Goal: Ask a question: Seek information or help from site administrators or community

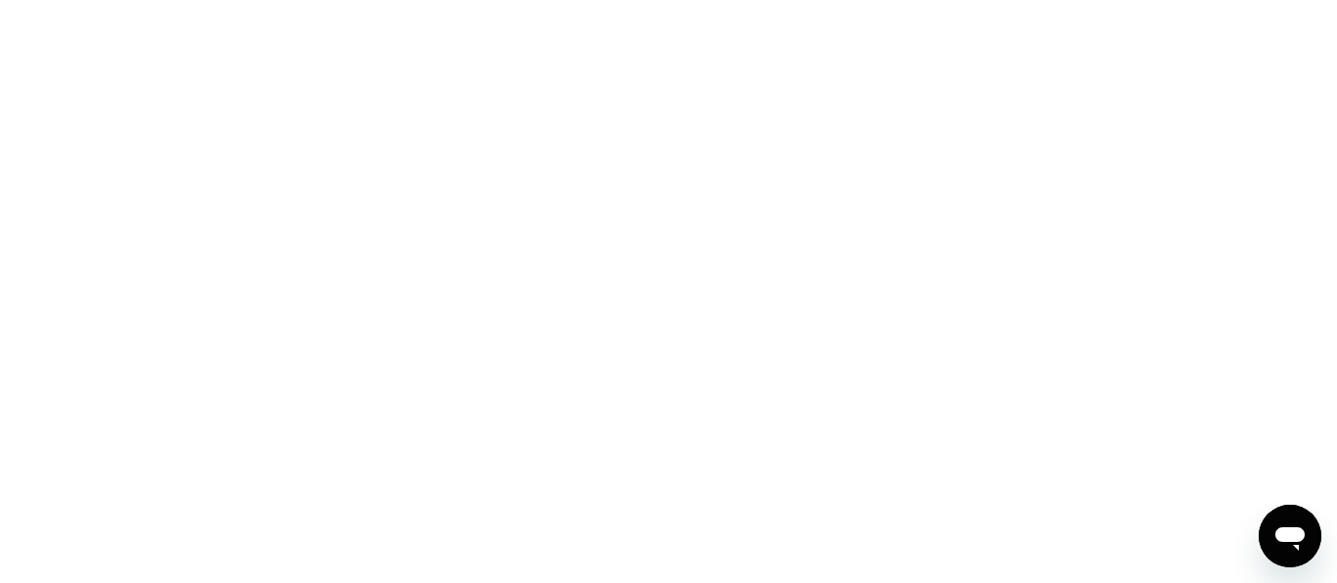
click at [281, 105] on div at bounding box center [668, 291] width 1337 height 583
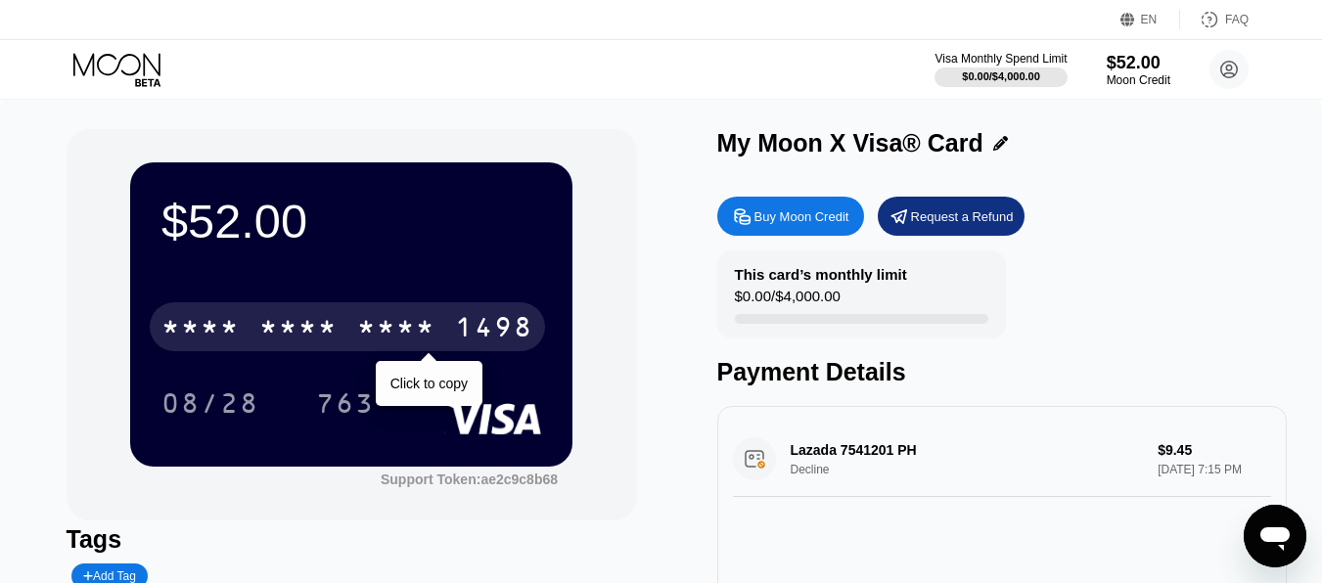
click at [422, 313] on div "* * * * * * * * * * * * 1498" at bounding box center [347, 326] width 395 height 49
click at [380, 331] on div "2015" at bounding box center [396, 329] width 78 height 31
click at [457, 340] on div "1498" at bounding box center [494, 329] width 78 height 31
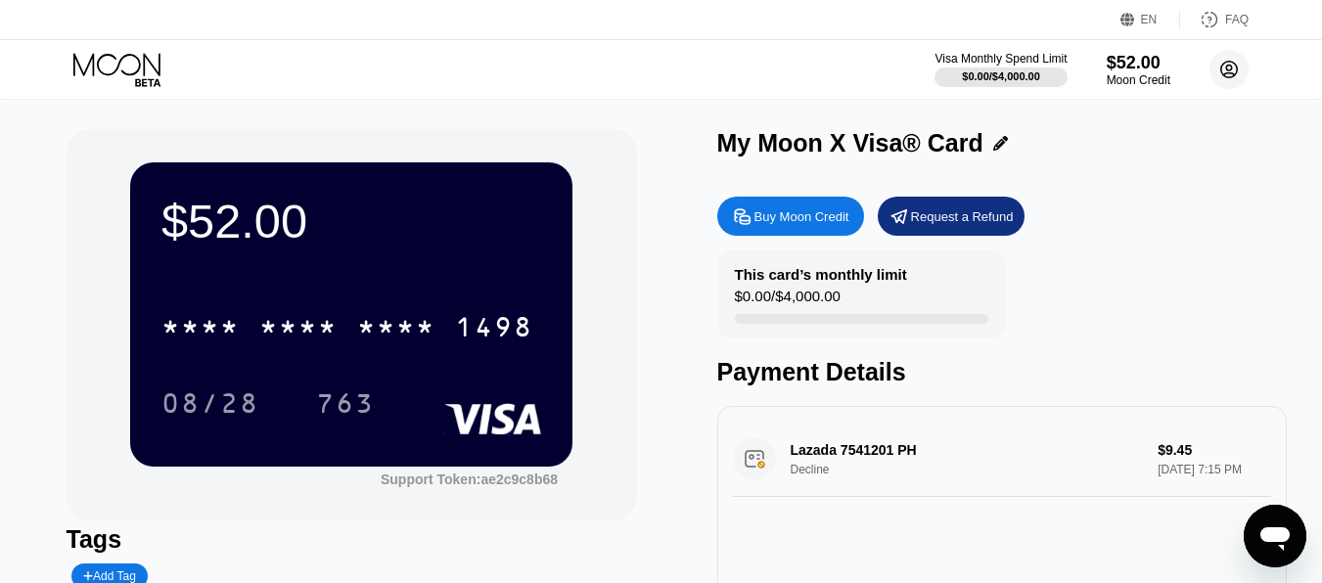
click at [1241, 69] on circle at bounding box center [1228, 69] width 39 height 39
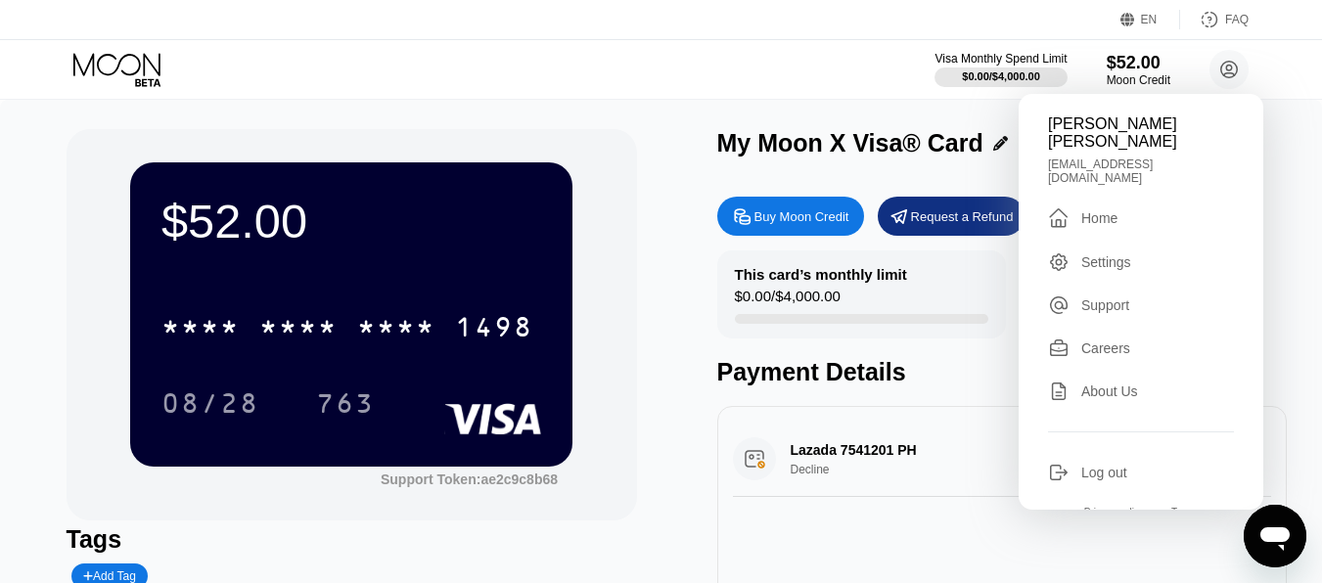
click at [1134, 206] on div " Home" at bounding box center [1141, 217] width 186 height 23
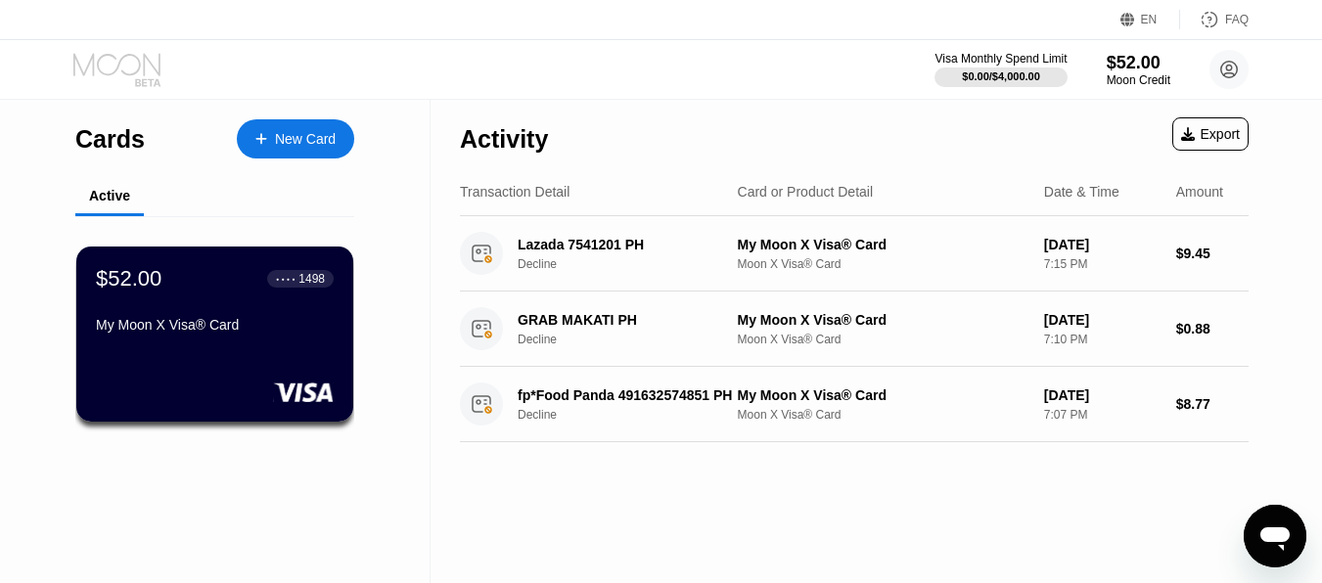
click at [80, 57] on icon at bounding box center [118, 70] width 91 height 34
click at [1230, 80] on circle at bounding box center [1228, 69] width 39 height 39
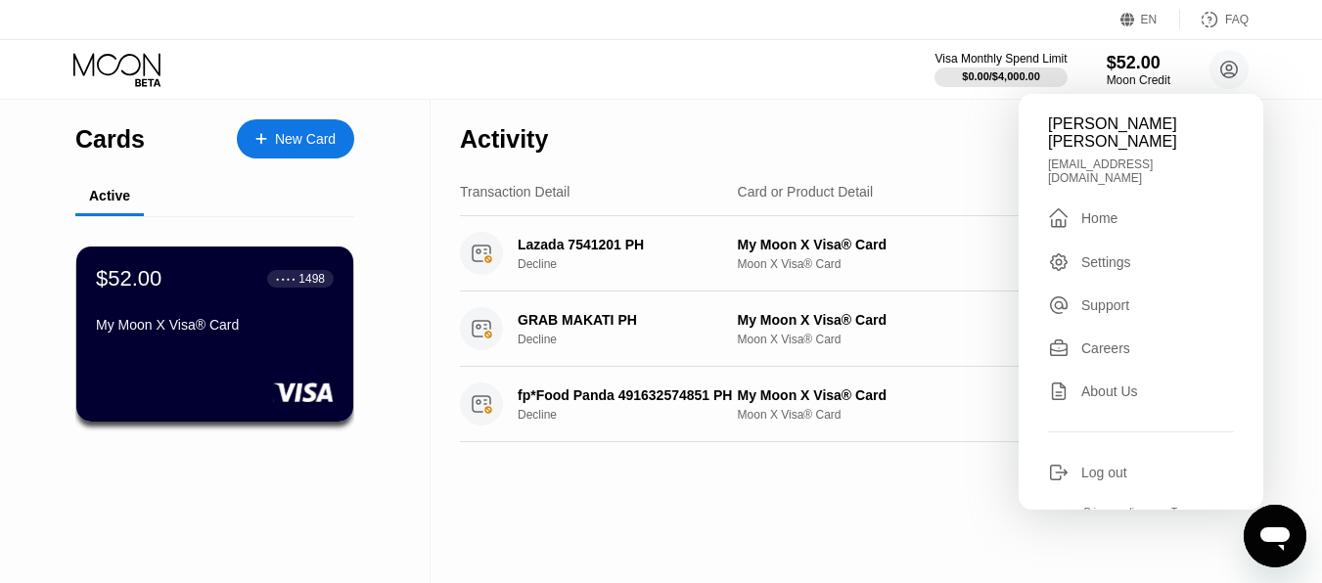
click at [1084, 210] on div "Home" at bounding box center [1099, 218] width 36 height 16
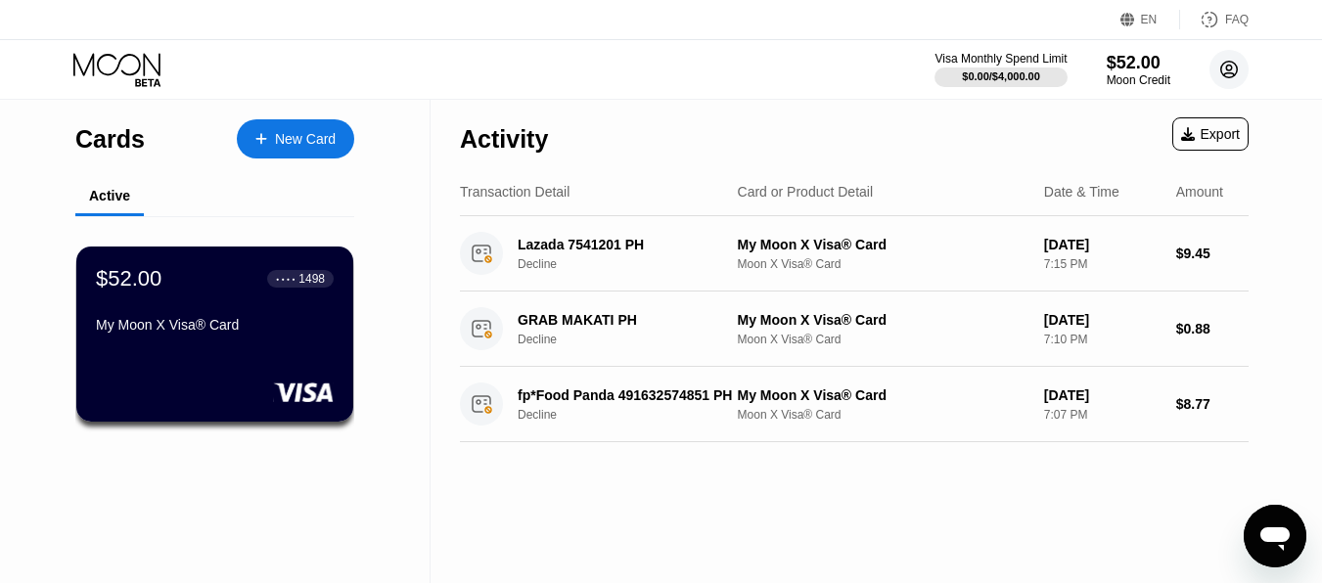
click at [1212, 68] on circle at bounding box center [1228, 69] width 39 height 39
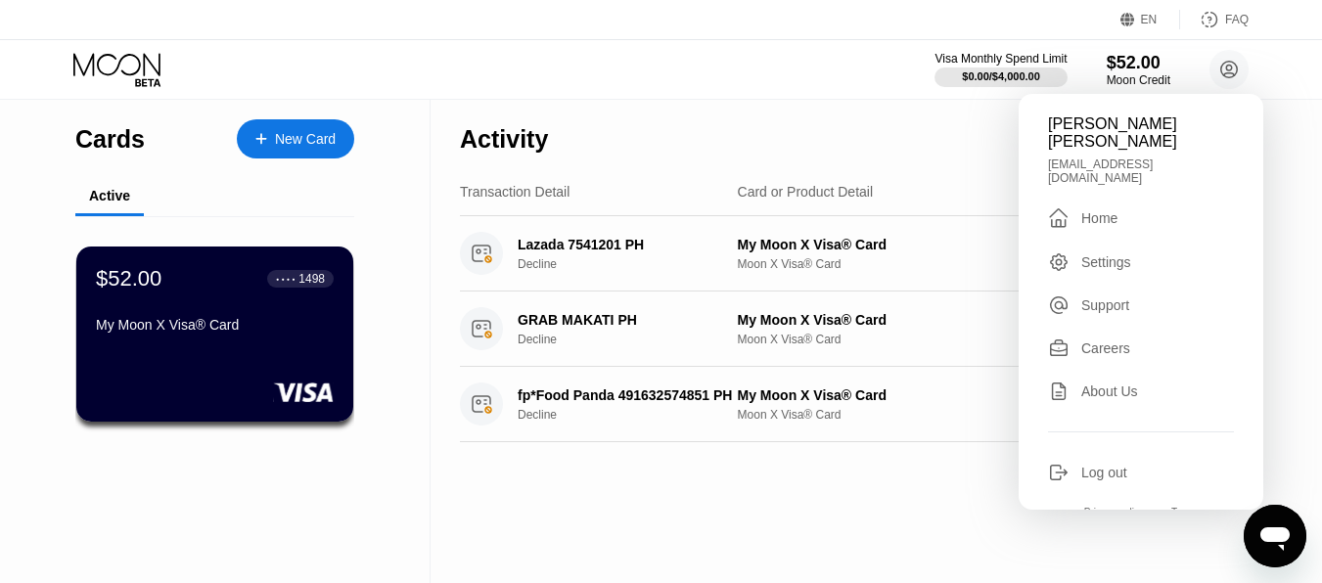
click at [1107, 210] on div "Home" at bounding box center [1099, 218] width 36 height 16
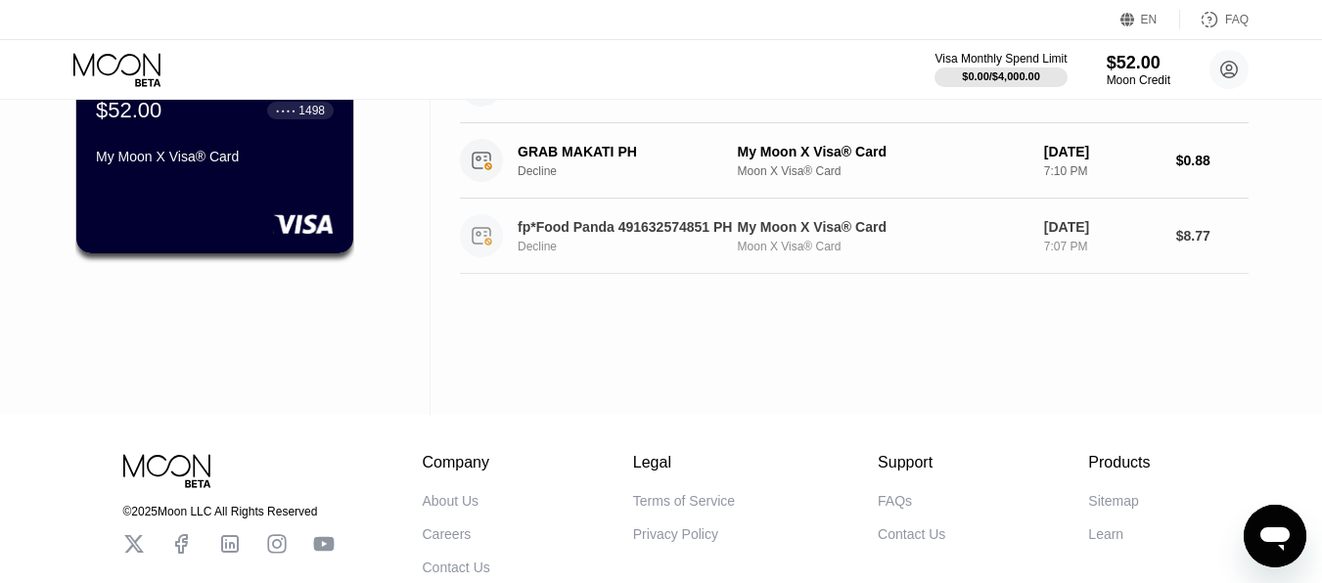
scroll to position [286, 0]
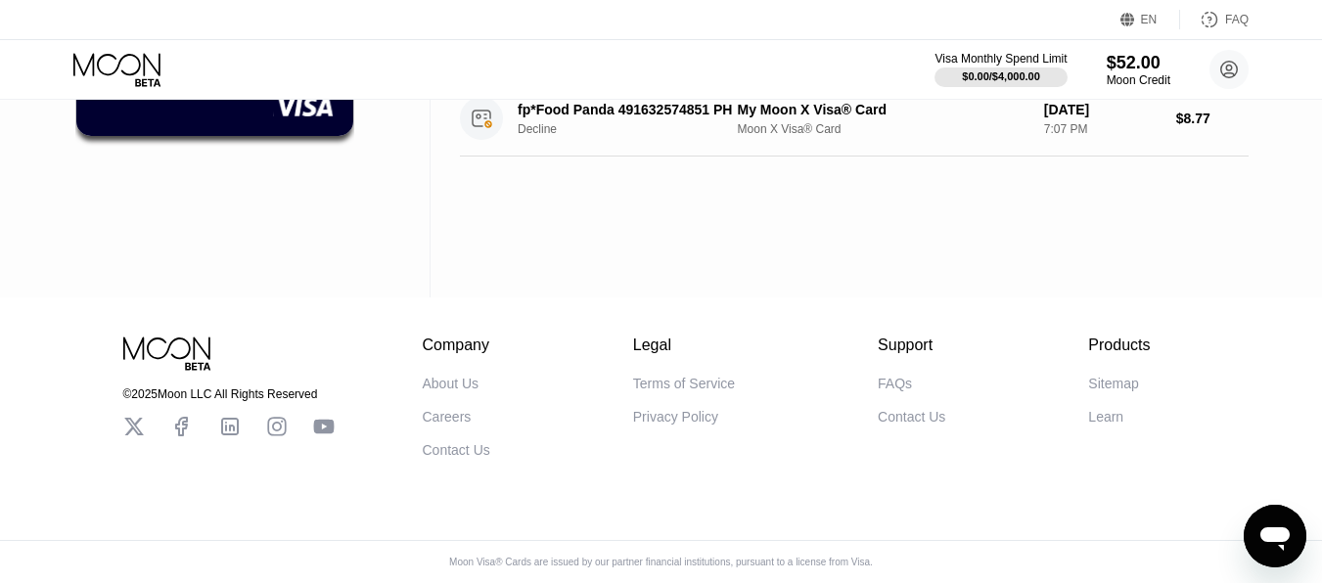
click at [435, 383] on div "About Us" at bounding box center [451, 384] width 57 height 16
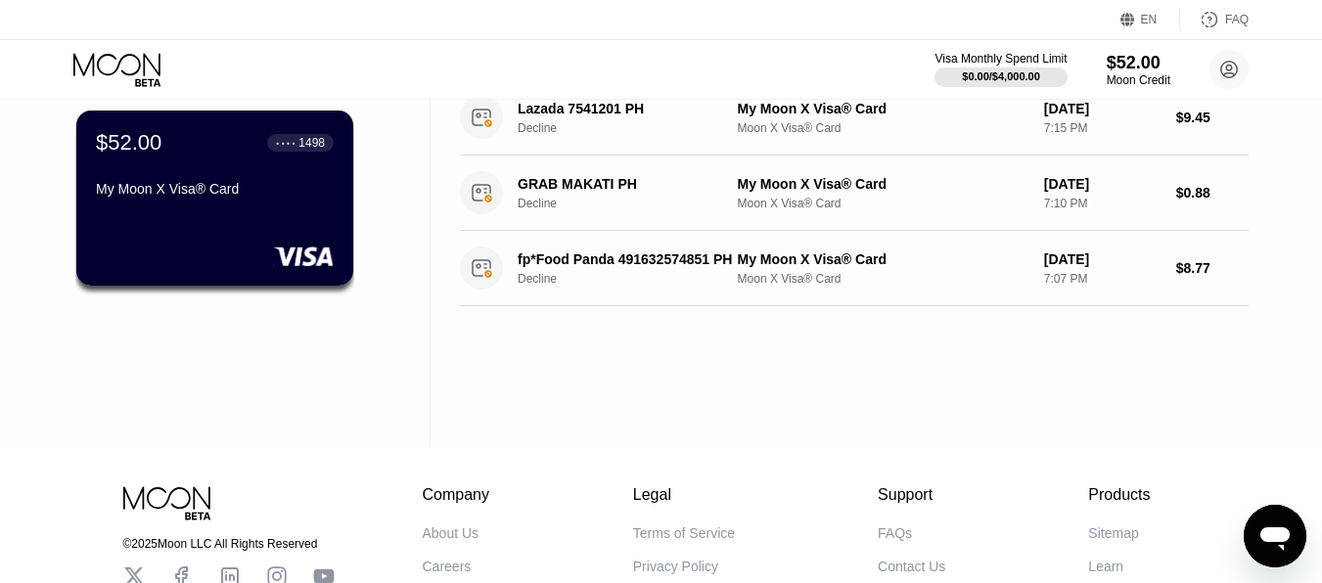
scroll to position [0, 0]
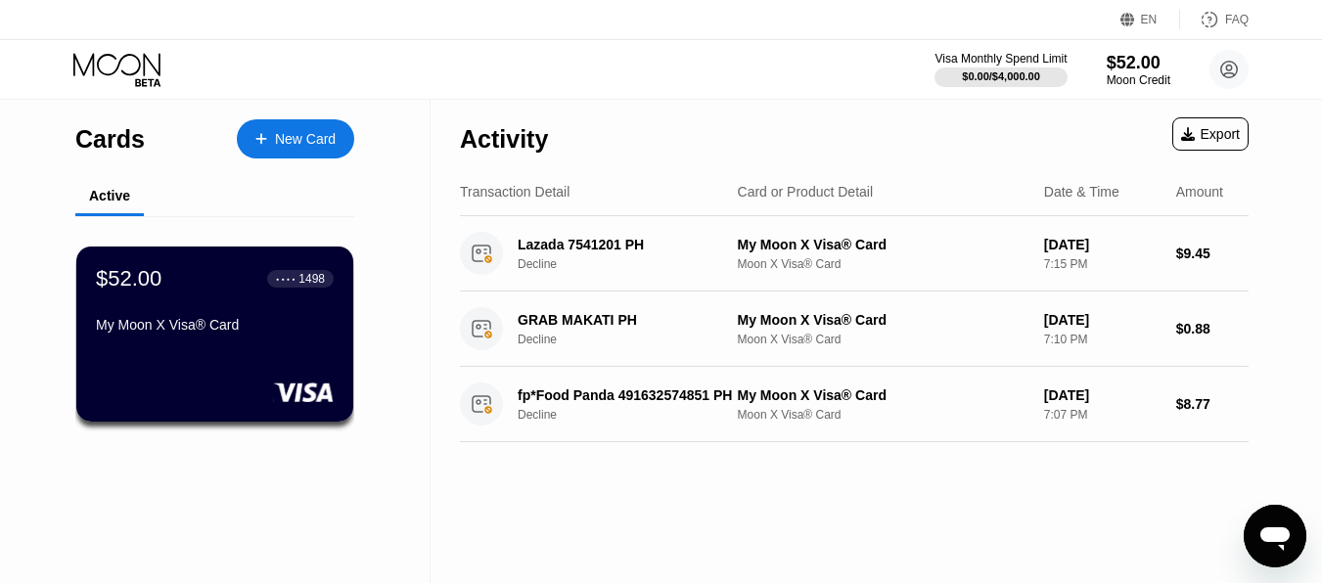
click at [103, 56] on icon at bounding box center [116, 64] width 87 height 23
click at [1231, 65] on circle at bounding box center [1228, 69] width 39 height 39
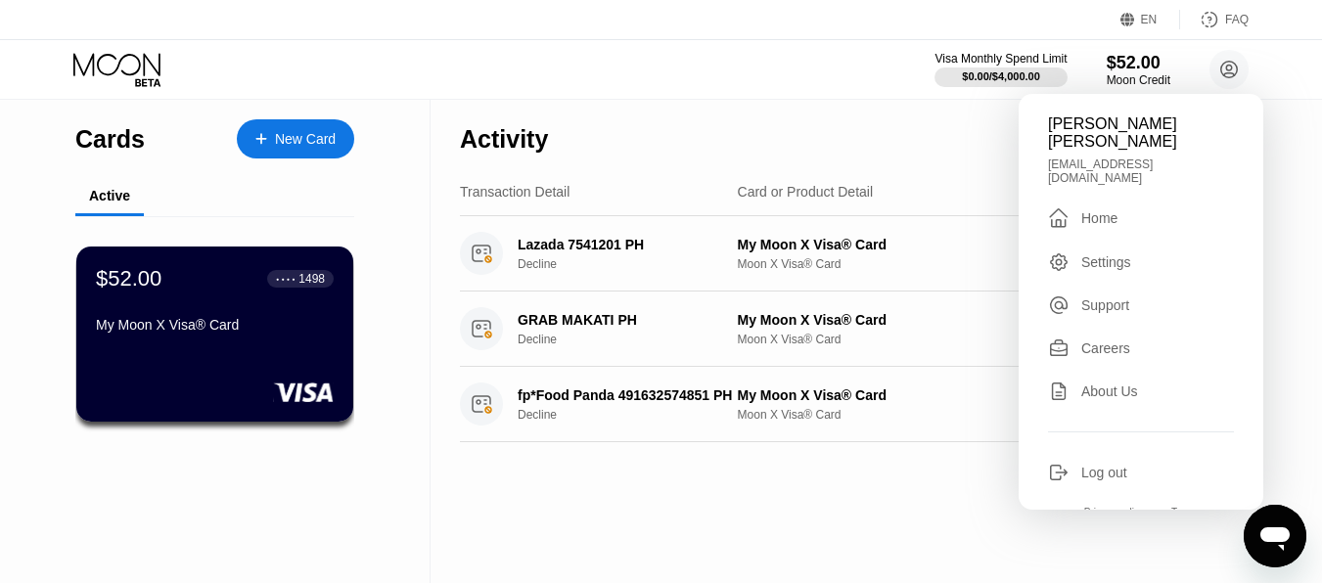
click at [1106, 210] on div "Home" at bounding box center [1099, 218] width 36 height 16
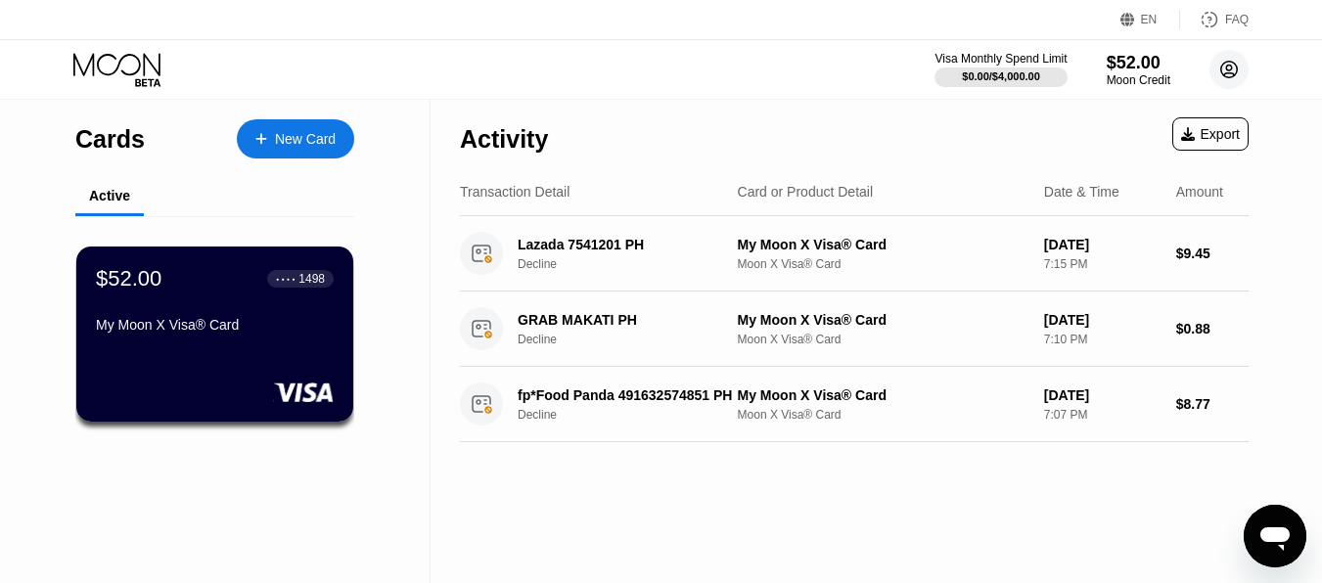
click at [1220, 67] on circle at bounding box center [1228, 69] width 39 height 39
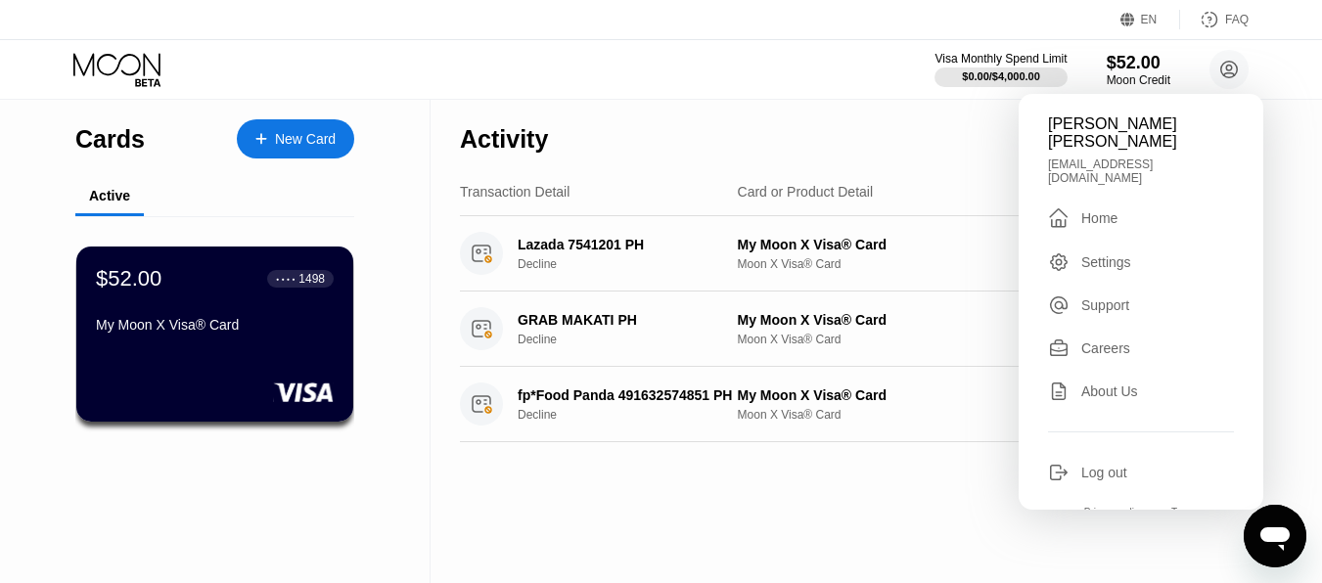
click at [1095, 210] on div "Home" at bounding box center [1099, 218] width 36 height 16
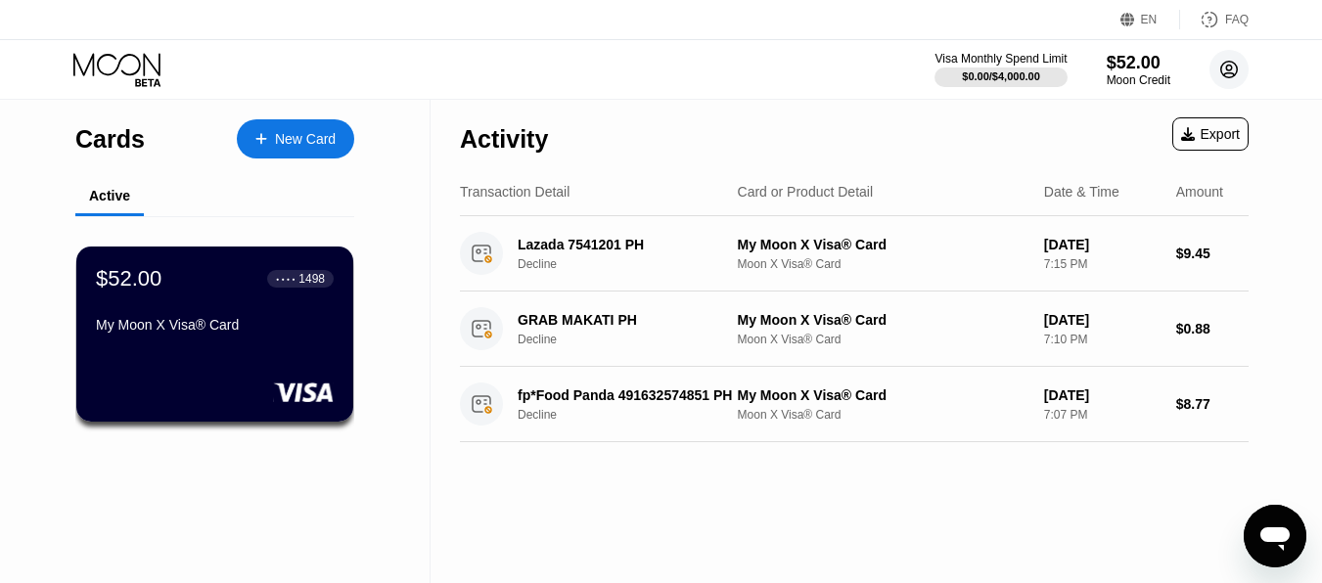
click at [1233, 77] on icon at bounding box center [1229, 70] width 17 height 17
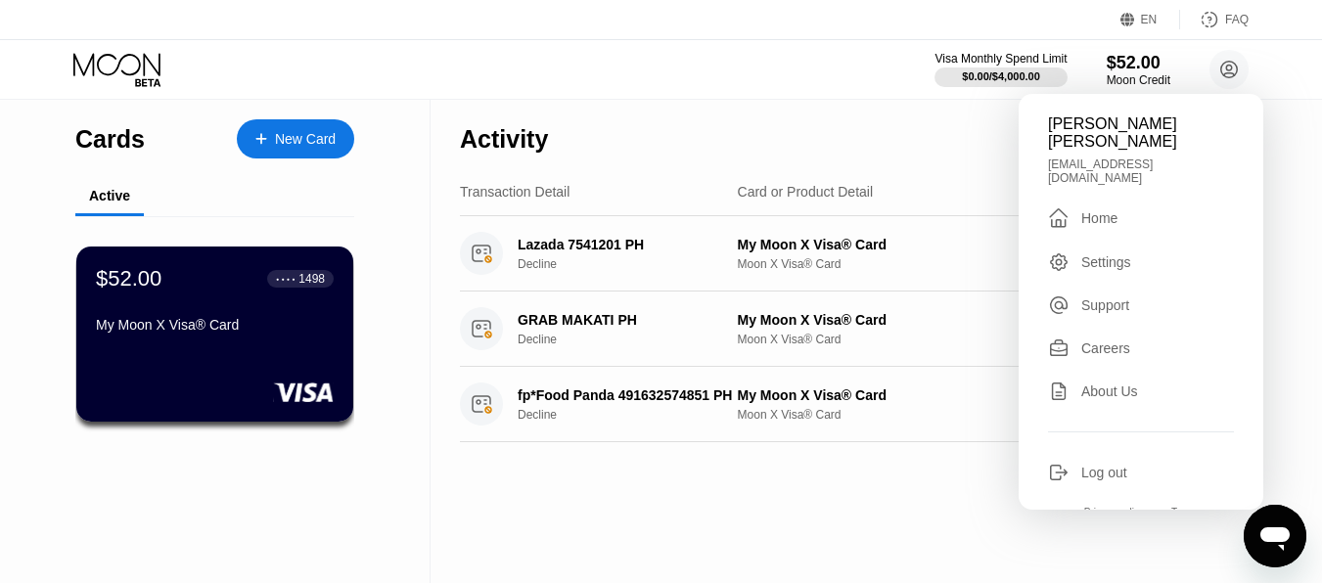
click at [851, 194] on div "Card or Product Detail" at bounding box center [806, 192] width 136 height 16
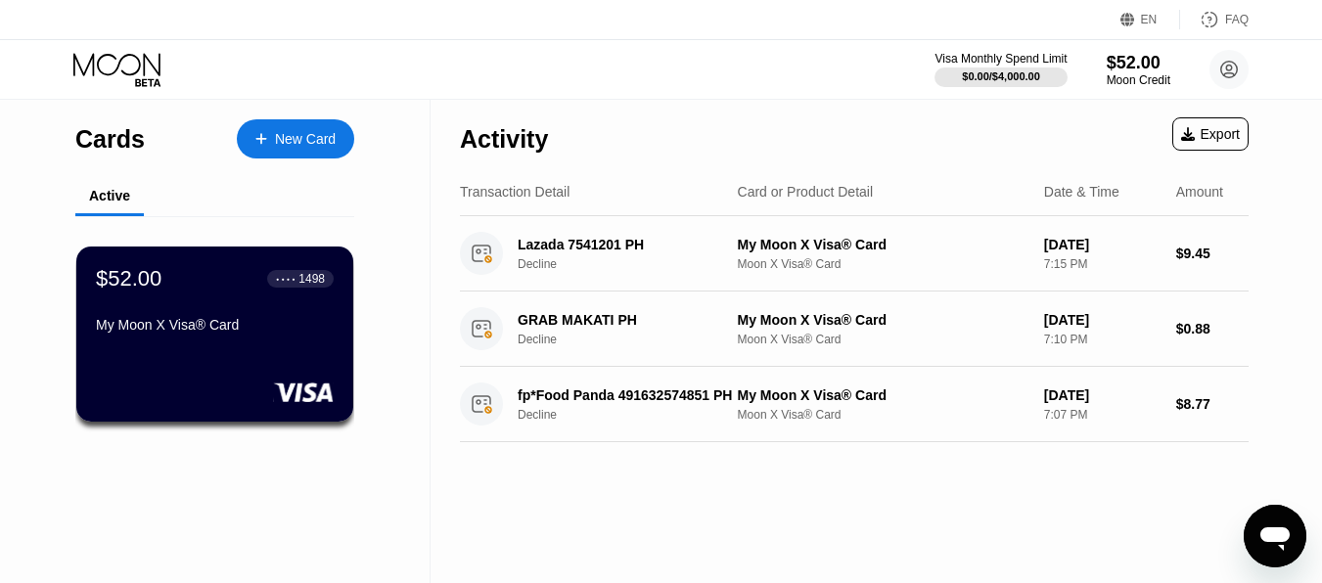
click at [793, 188] on div "Card or Product Detail" at bounding box center [806, 192] width 136 height 16
click at [609, 203] on div "Transaction Detail Card or Product Detail Date & Time Amount" at bounding box center [854, 192] width 789 height 48
click at [140, 87] on div "Visa Monthly Spend Limit $0.00 / $4,000.00 $52.00 Moon Credit Mark Andre Santos…" at bounding box center [661, 69] width 1322 height 59
click at [135, 71] on icon at bounding box center [118, 70] width 91 height 34
click at [726, 178] on div "Transaction Detail Card or Product Detail Date & Time Amount" at bounding box center [854, 192] width 789 height 48
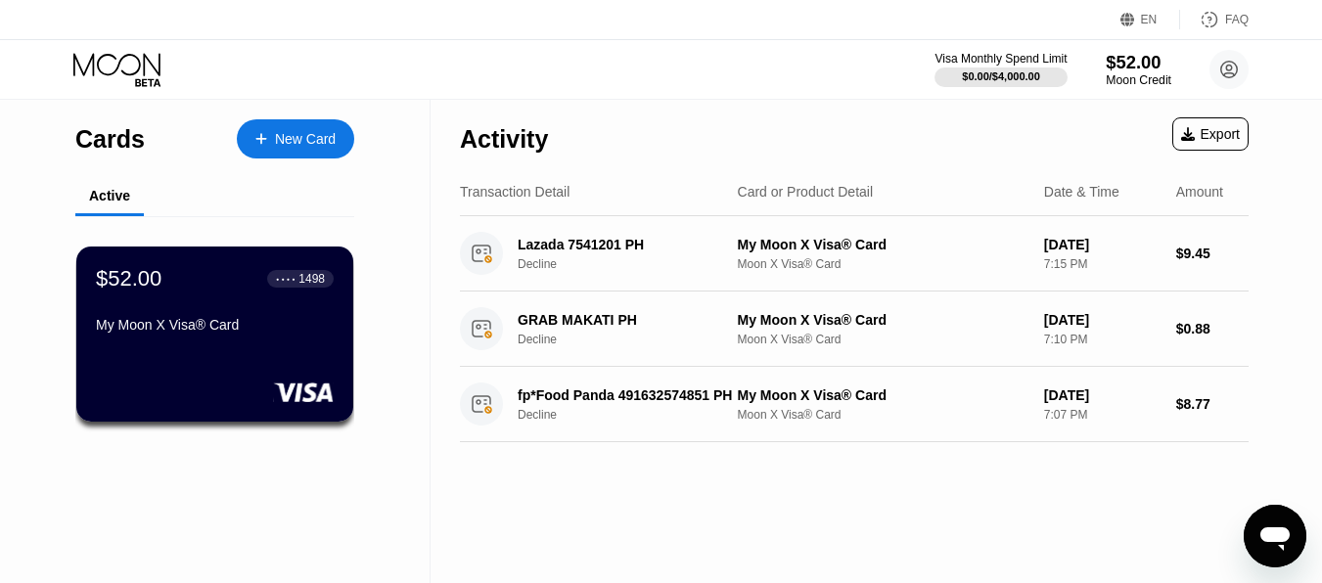
click at [1144, 60] on div "$52.00" at bounding box center [1139, 62] width 66 height 21
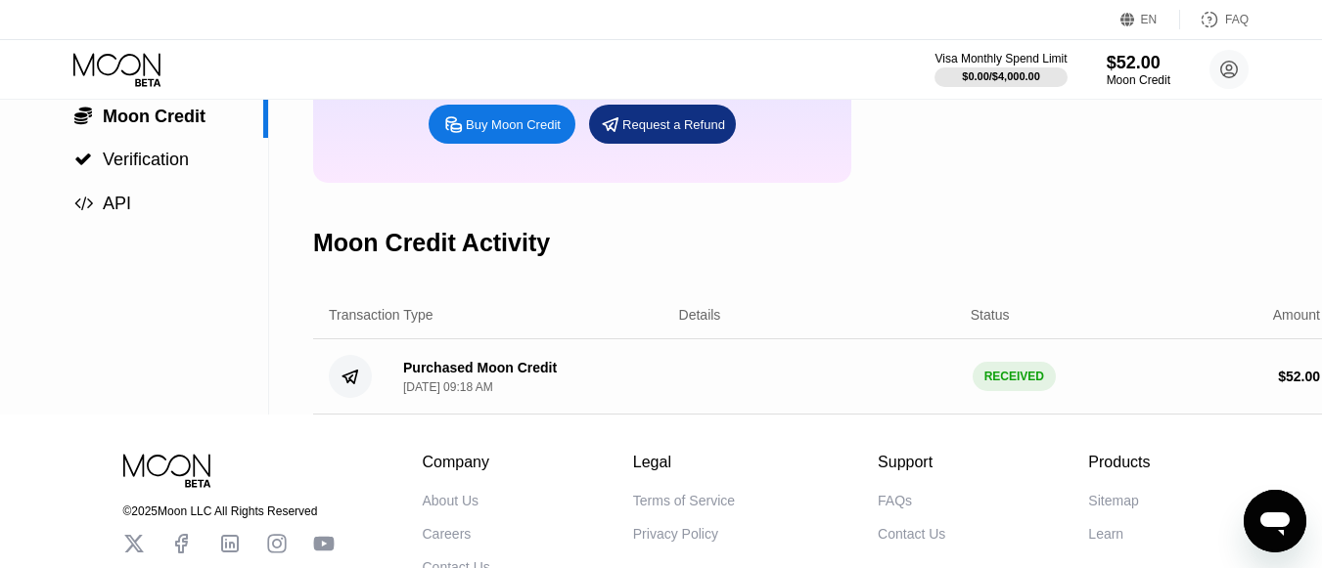
scroll to position [117, 0]
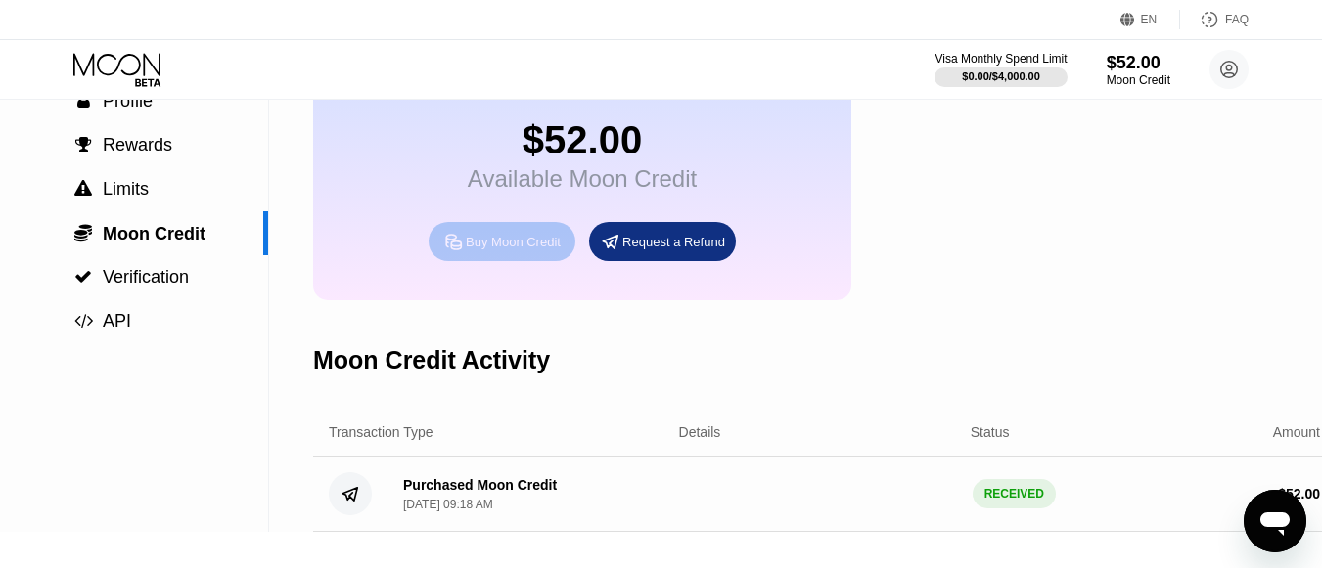
click at [493, 242] on div "Buy Moon Credit" at bounding box center [513, 242] width 95 height 17
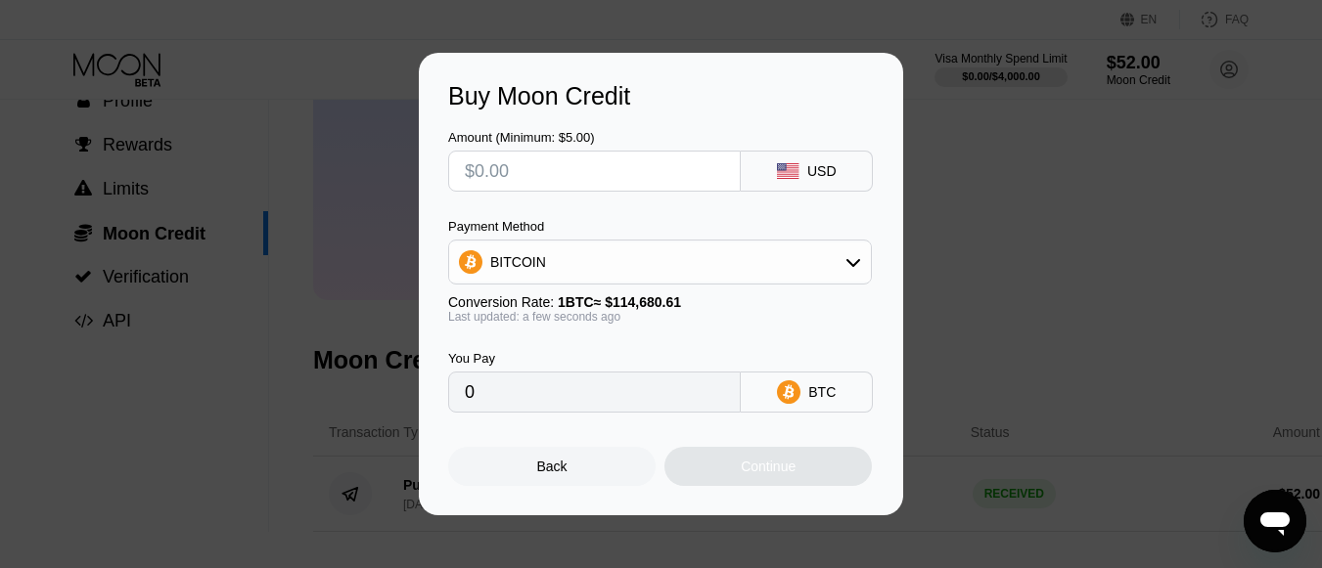
click at [1178, 386] on div "Buy Moon Credit Amount (Minimum: $5.00) USD Payment Method BITCOIN Conversion R…" at bounding box center [661, 284] width 1322 height 463
click at [573, 469] on div "Back" at bounding box center [551, 466] width 207 height 39
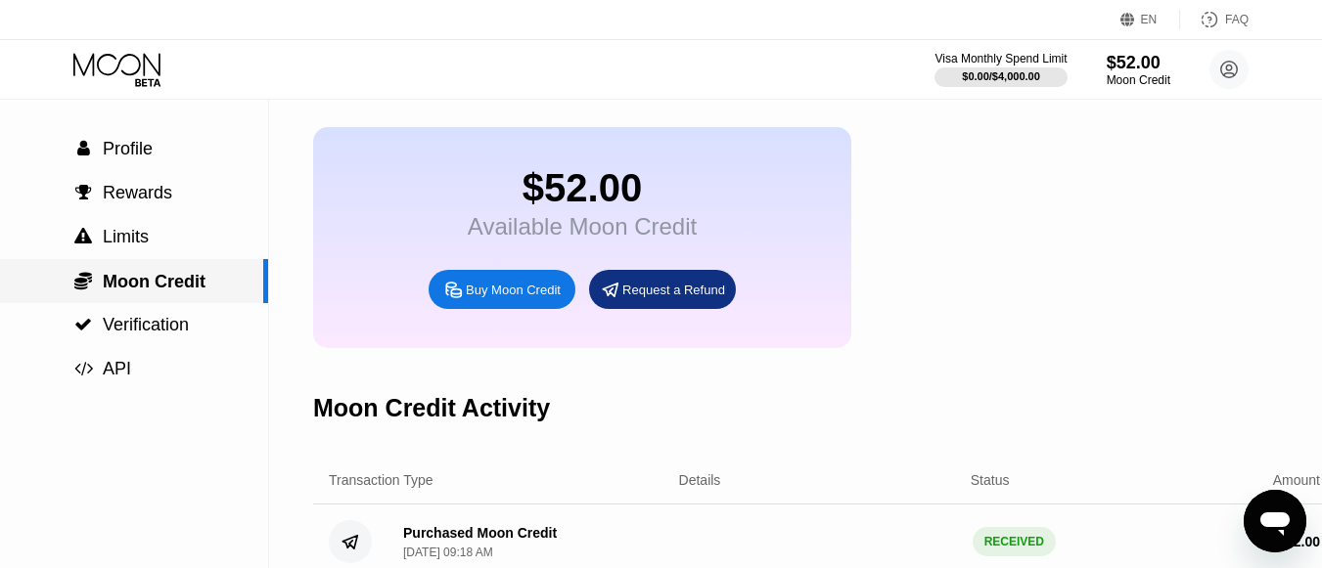
scroll to position [0, 0]
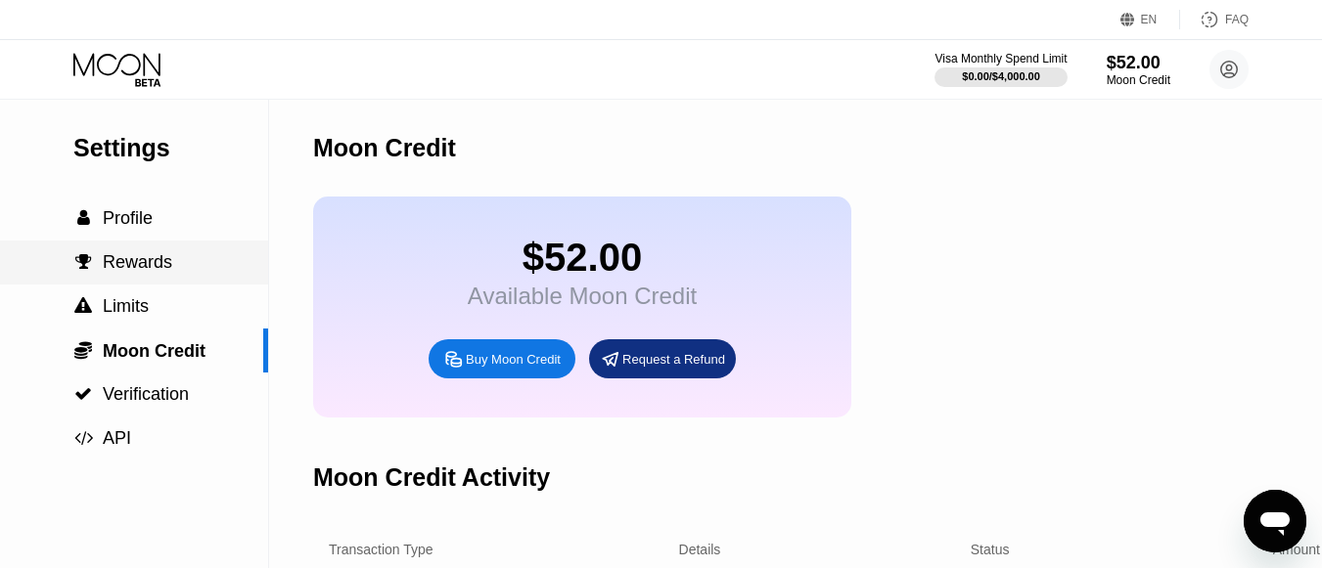
click at [171, 272] on div " Rewards" at bounding box center [122, 262] width 99 height 21
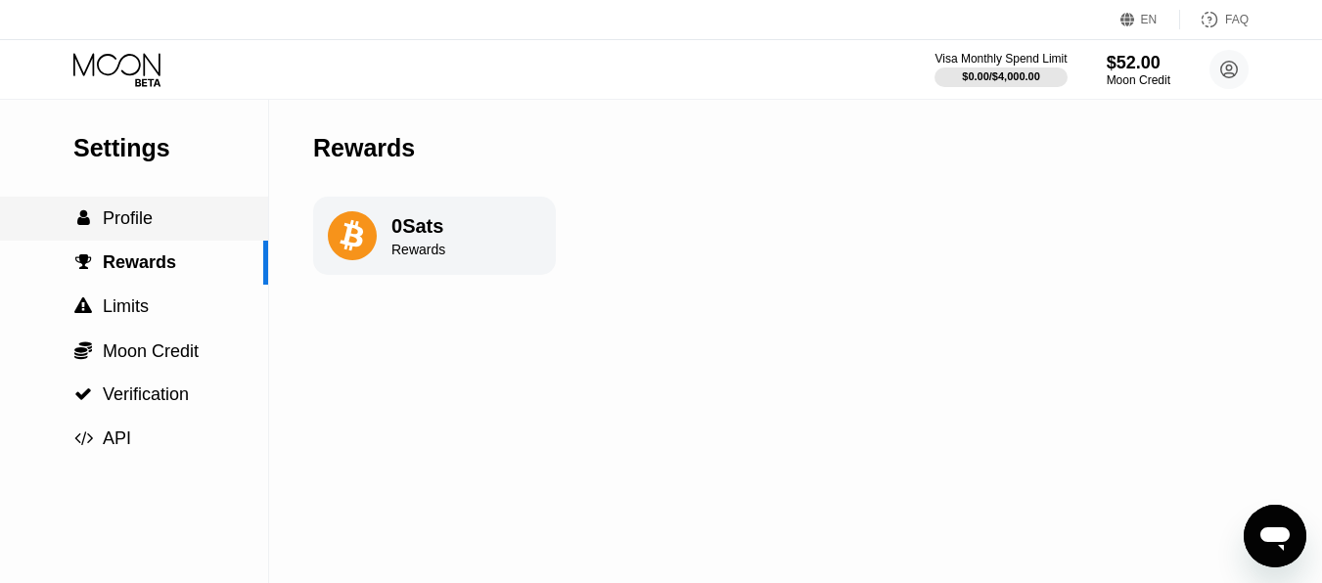
click at [141, 213] on span "Profile" at bounding box center [128, 218] width 50 height 20
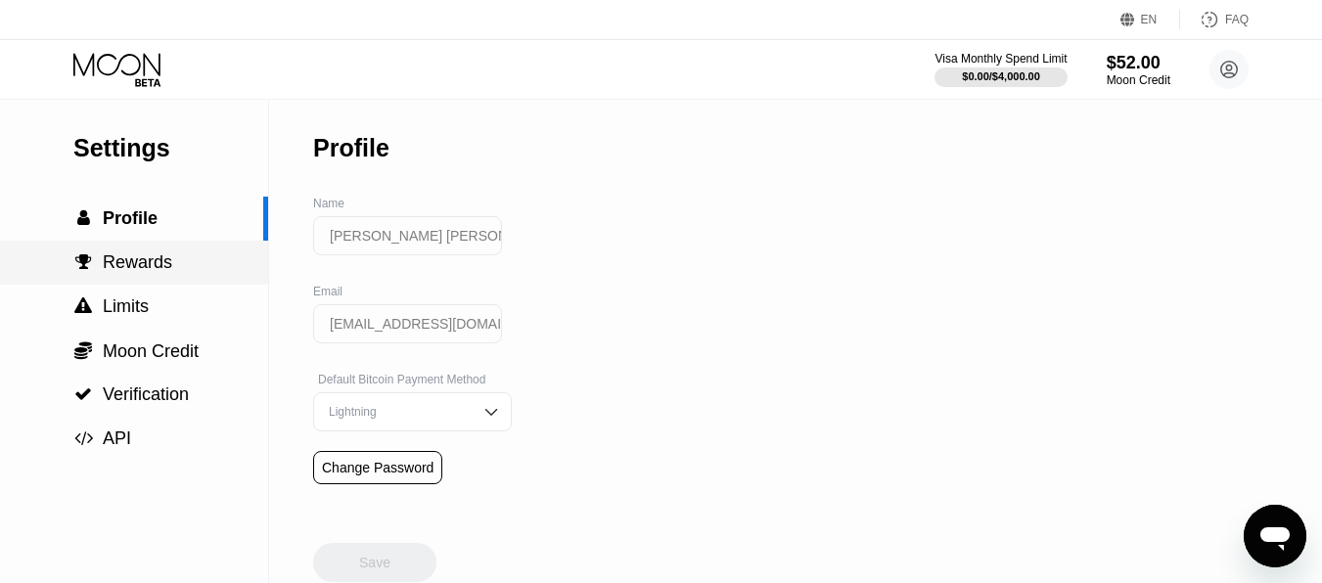
click at [141, 278] on div " Rewards" at bounding box center [134, 263] width 268 height 44
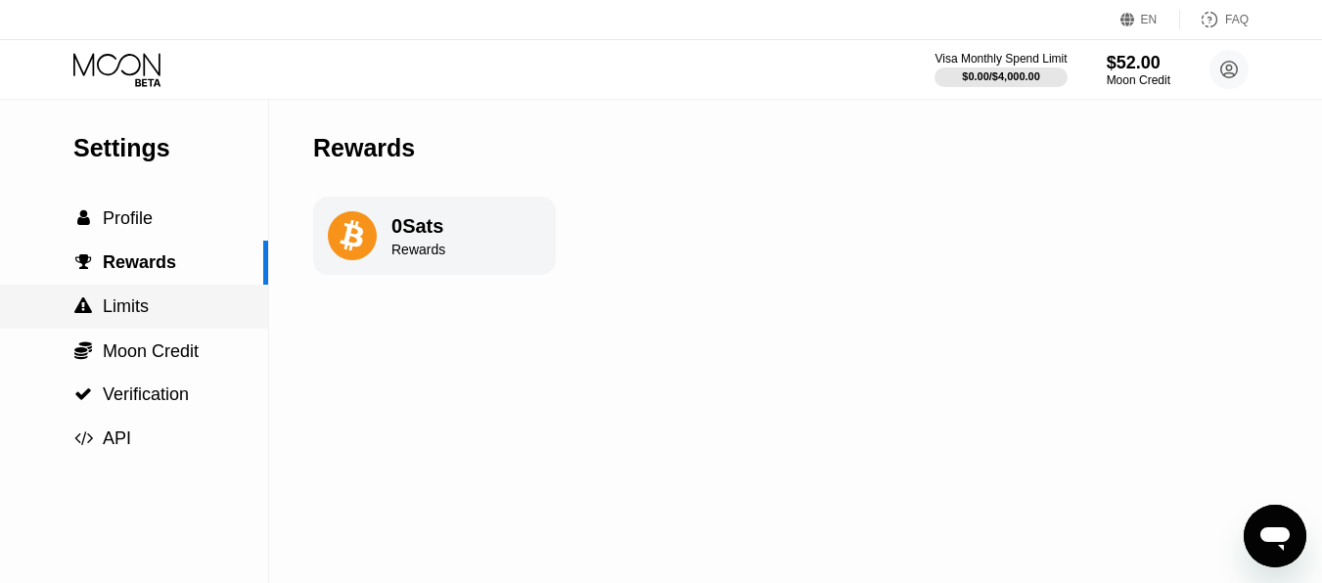
click at [134, 293] on div " Limits" at bounding box center [134, 307] width 268 height 44
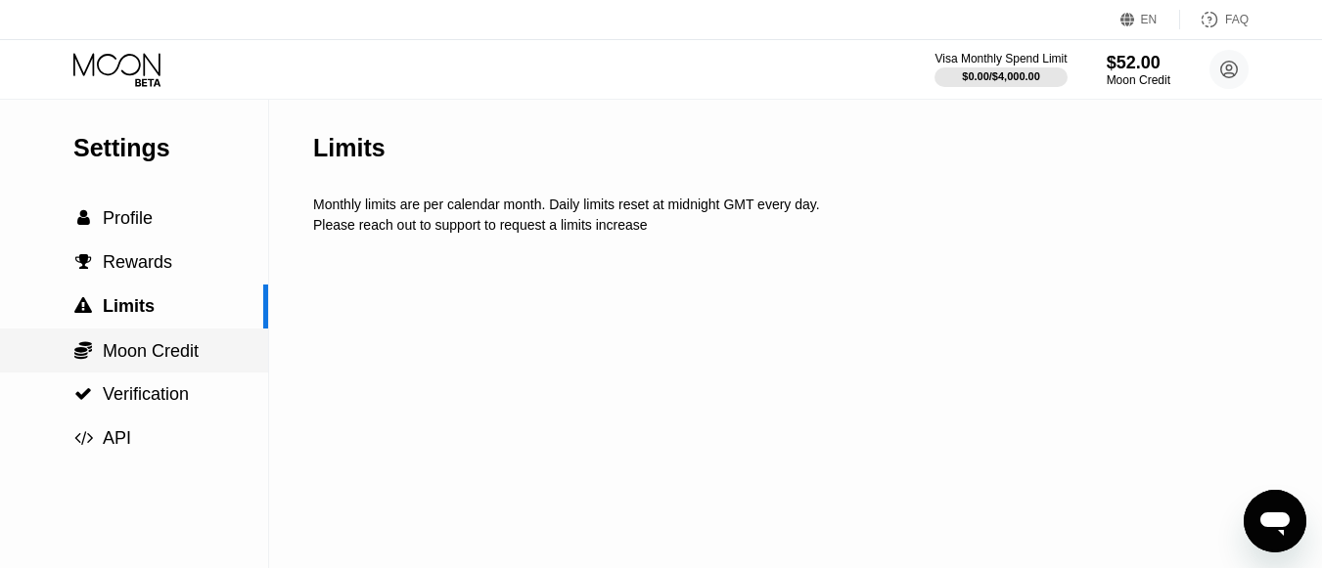
click at [143, 336] on div " Moon Credit" at bounding box center [134, 351] width 268 height 44
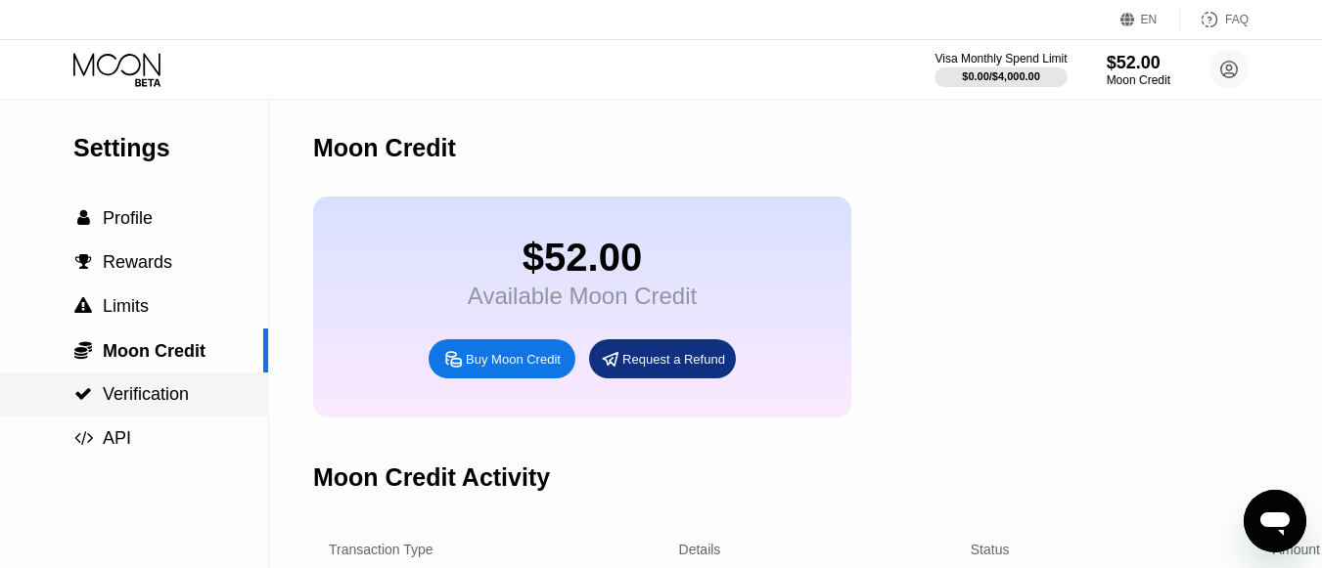
click at [147, 388] on span "Verification" at bounding box center [146, 395] width 86 height 20
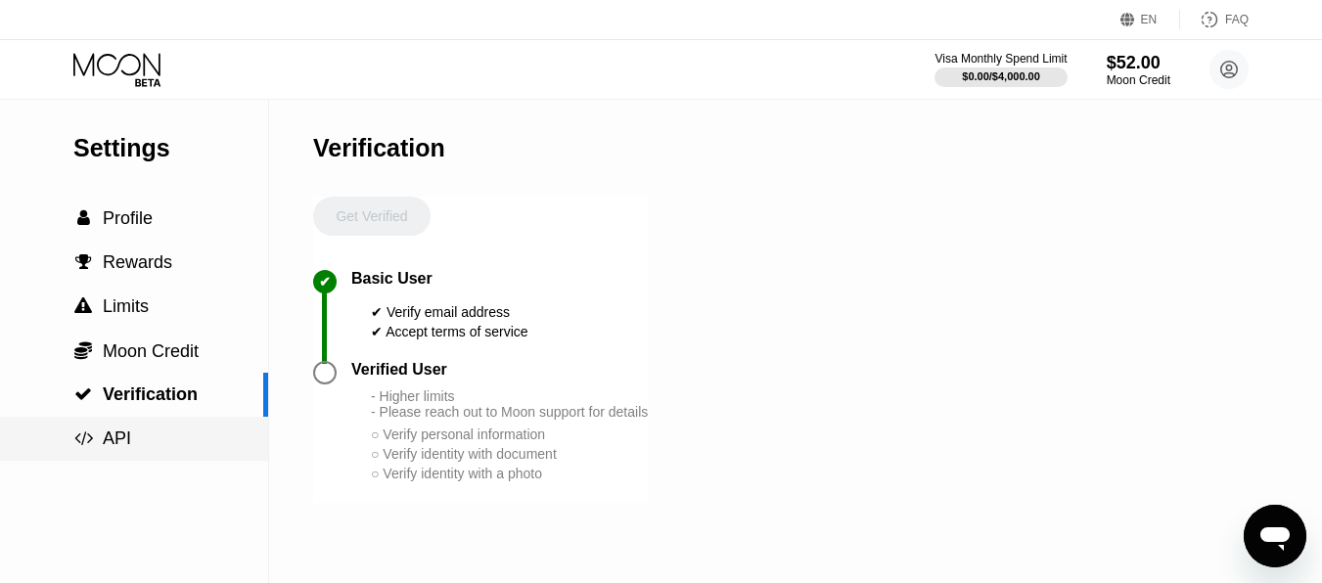
click at [109, 421] on div " API" at bounding box center [134, 439] width 268 height 44
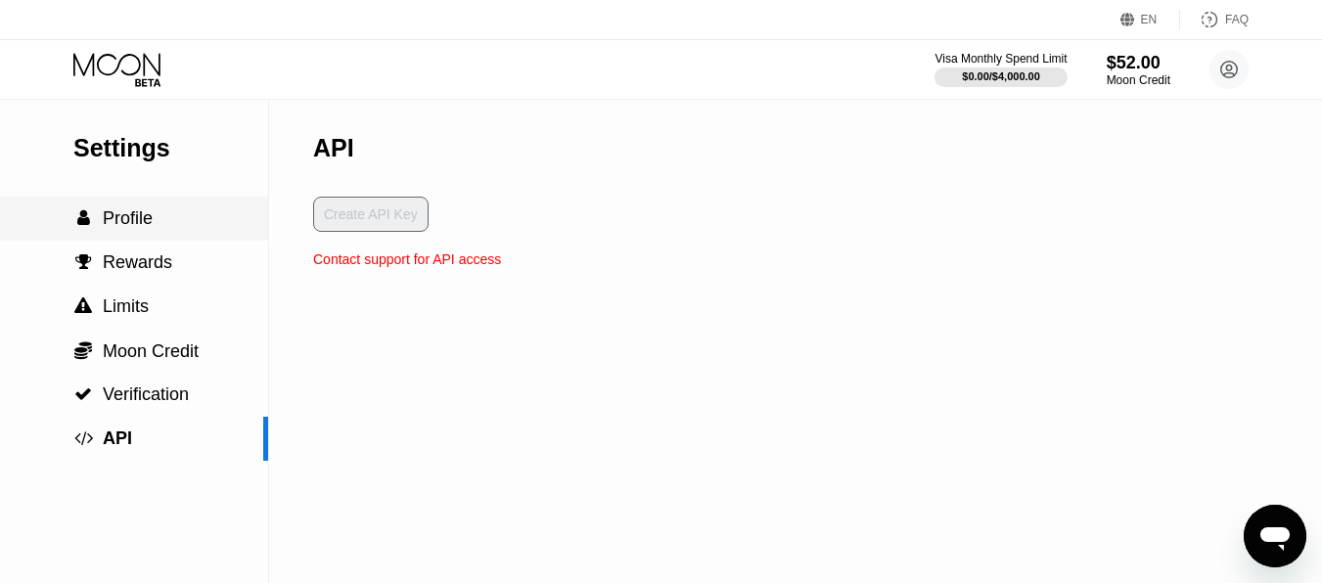
click at [138, 225] on span "Profile" at bounding box center [128, 218] width 50 height 20
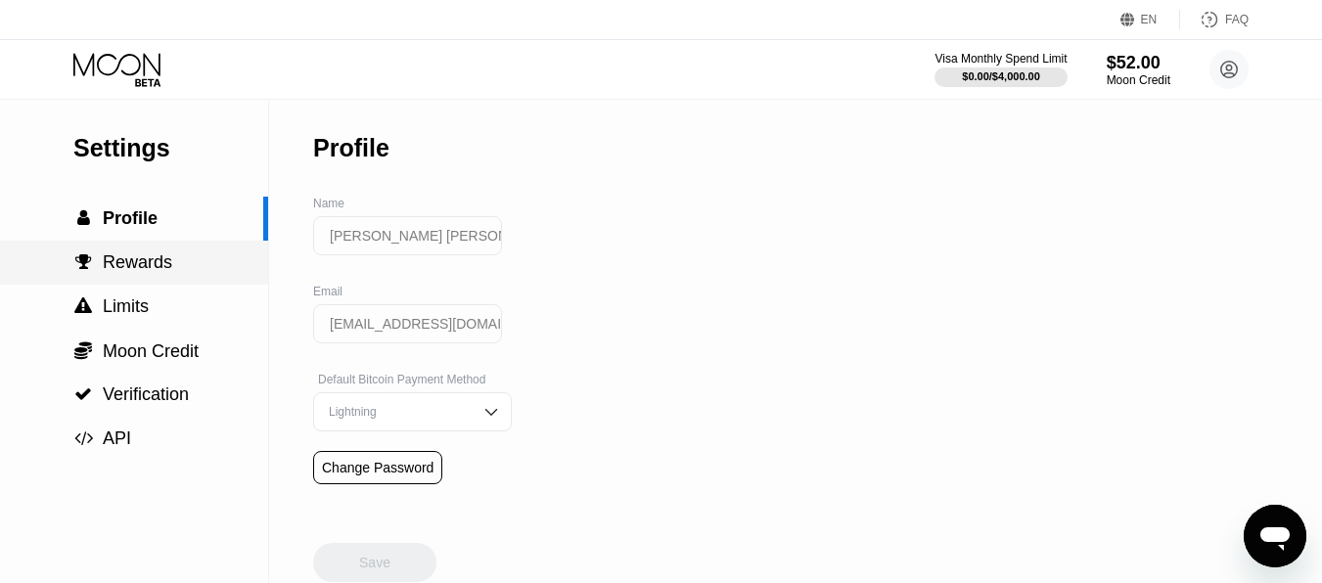
click at [136, 251] on div " Rewards" at bounding box center [134, 263] width 268 height 44
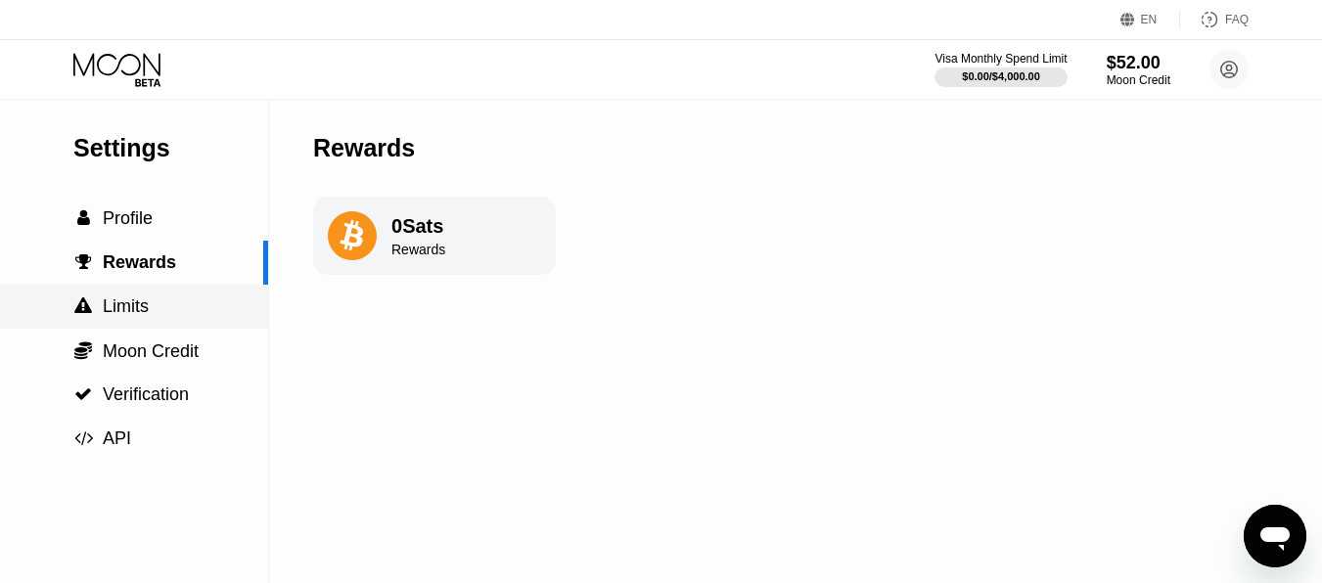
click at [139, 318] on div " Limits" at bounding box center [134, 307] width 268 height 44
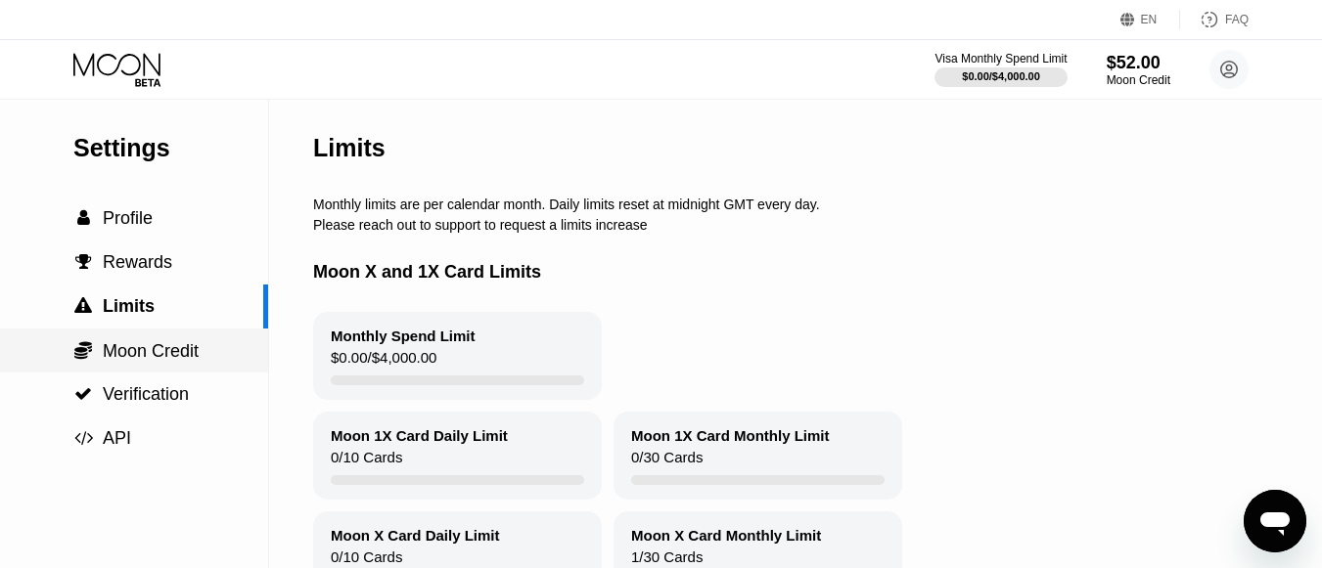
click at [143, 361] on div " Moon Credit" at bounding box center [135, 351] width 125 height 22
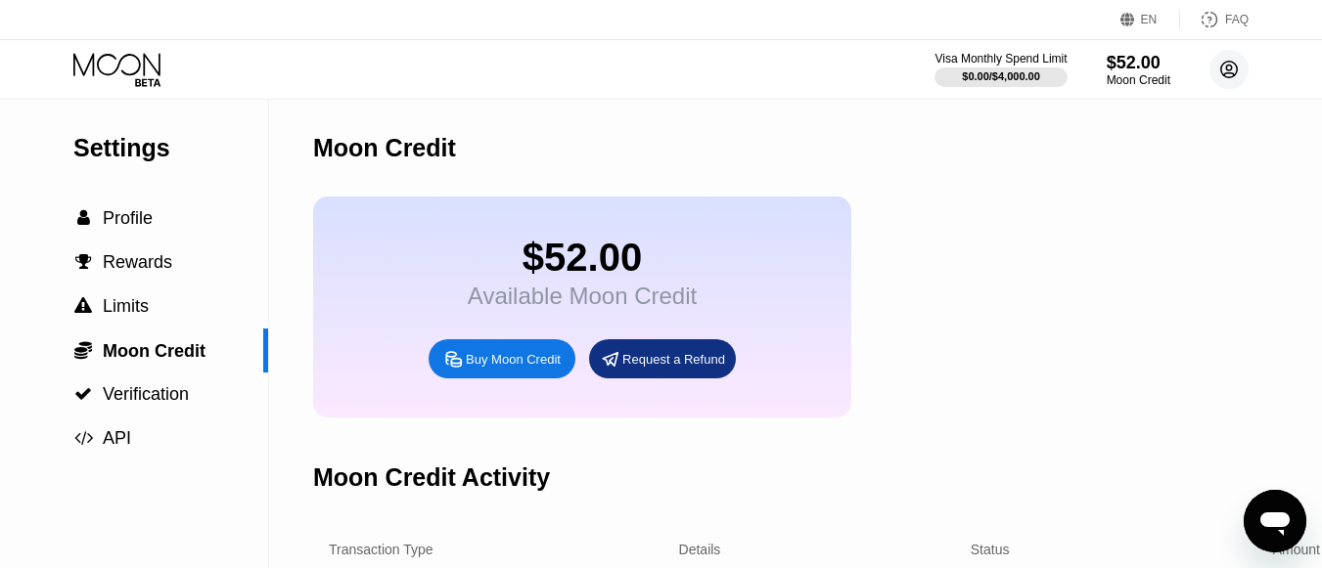
click at [1219, 72] on circle at bounding box center [1228, 69] width 39 height 39
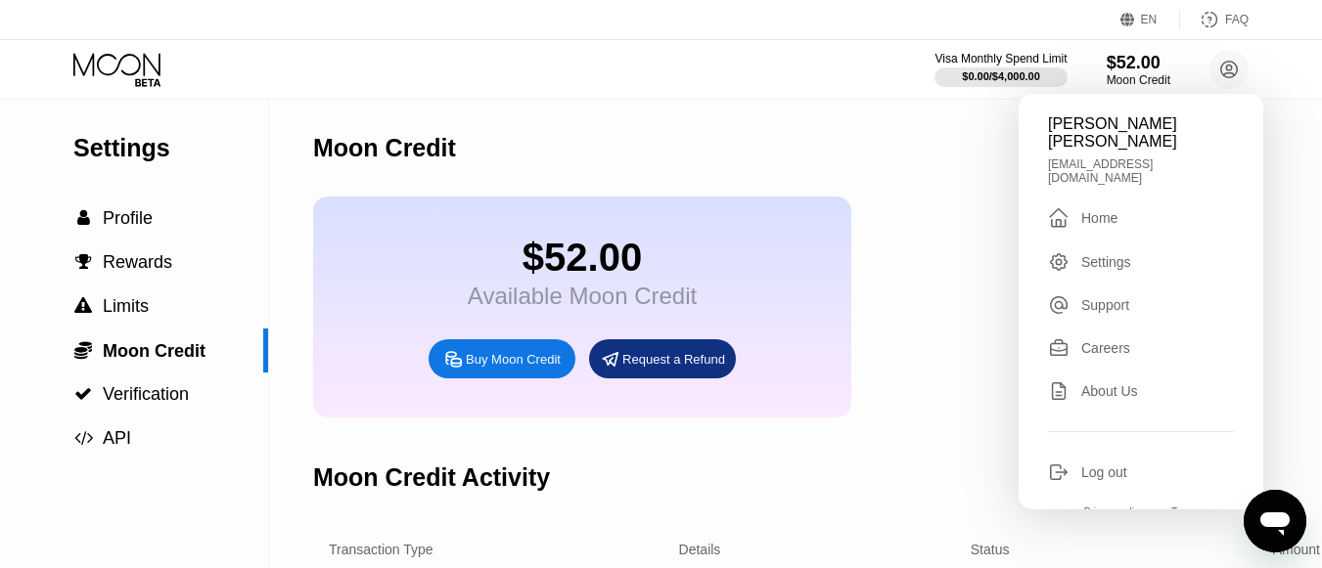
click at [801, 180] on div "Moon Credit" at bounding box center [824, 148] width 1022 height 97
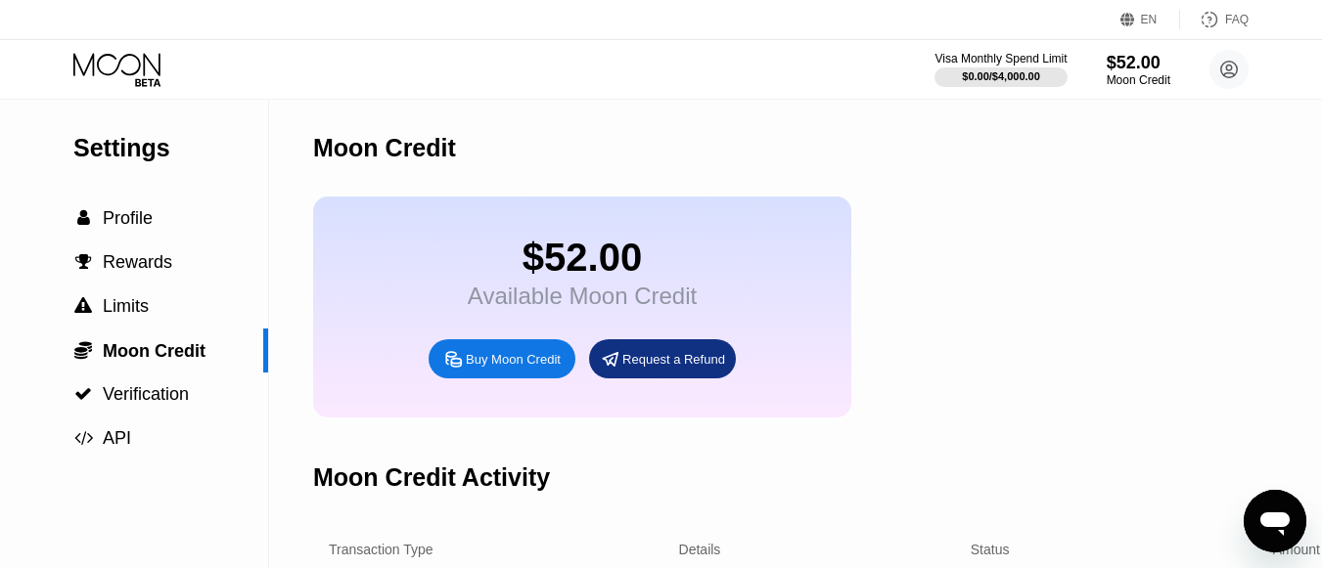
drag, startPoint x: 1253, startPoint y: 524, endPoint x: 2496, endPoint y: 1015, distance: 1335.8
click at [1253, 524] on div "Open messaging window" at bounding box center [1275, 521] width 59 height 59
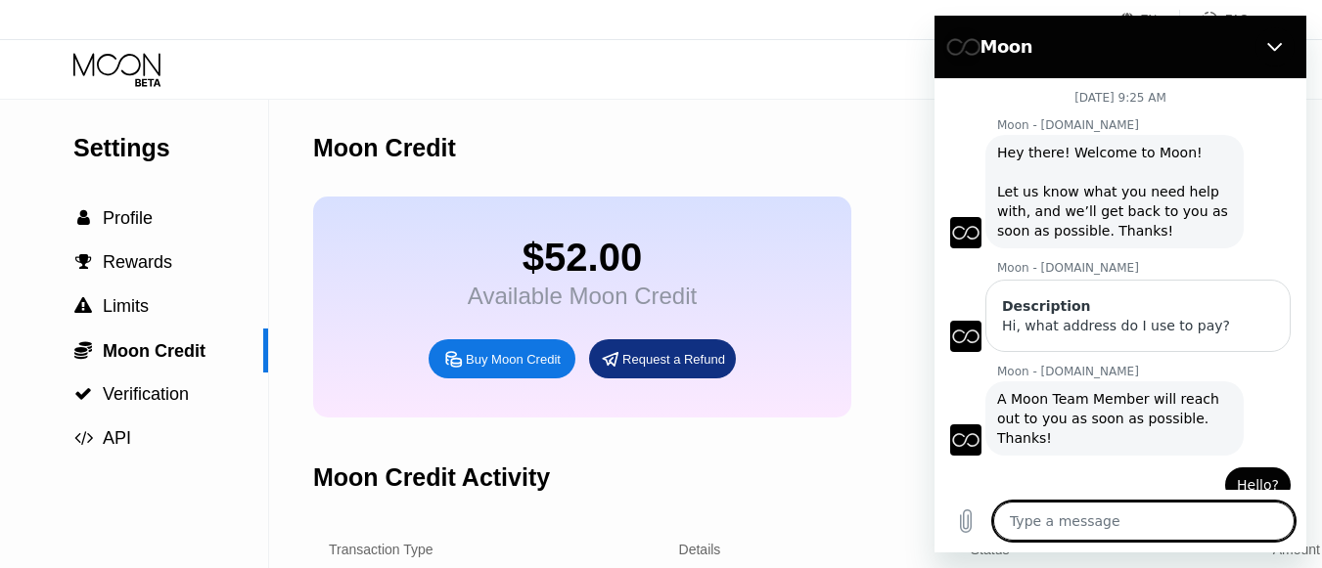
scroll to position [549, 0]
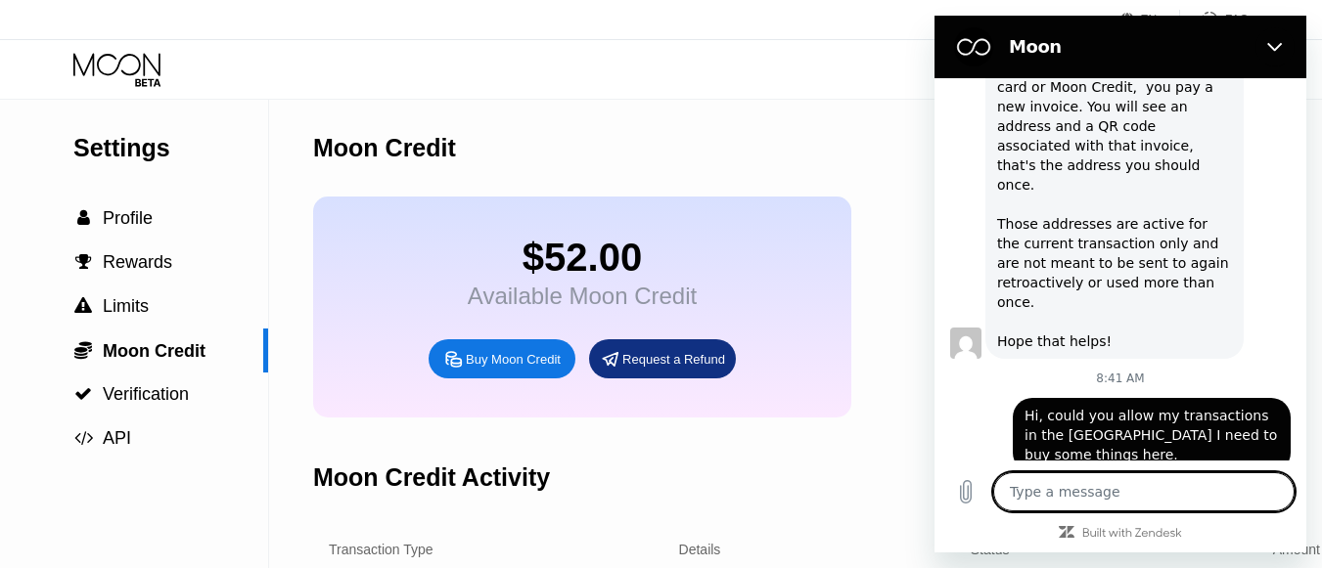
click at [1124, 497] on textarea at bounding box center [1143, 492] width 301 height 39
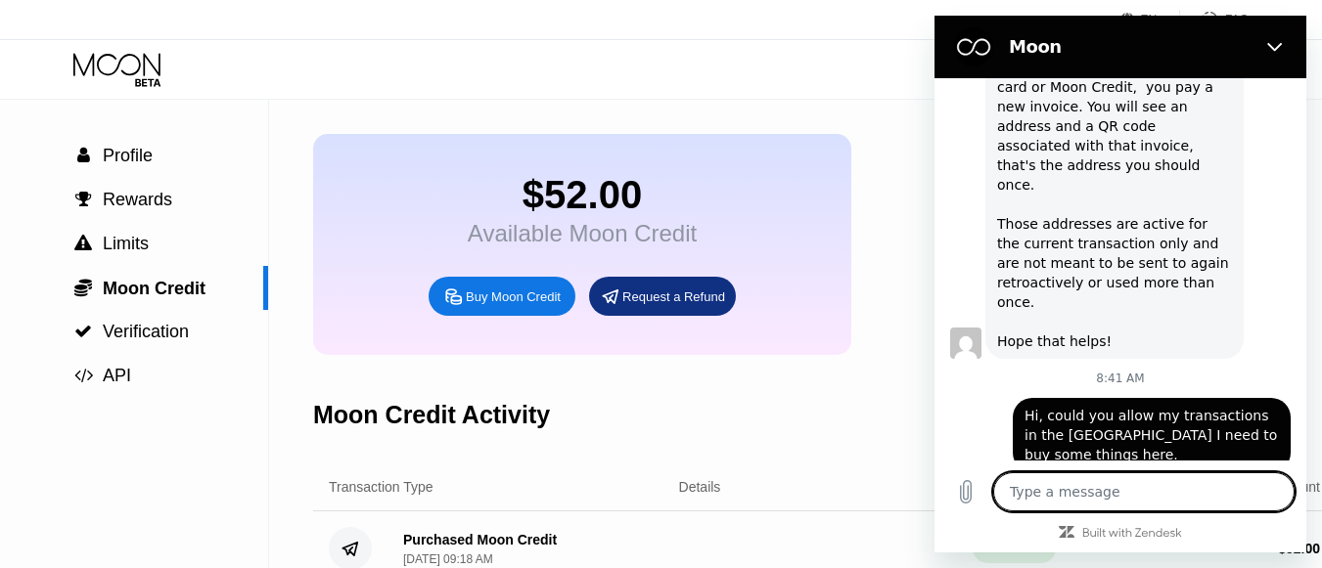
scroll to position [117, 0]
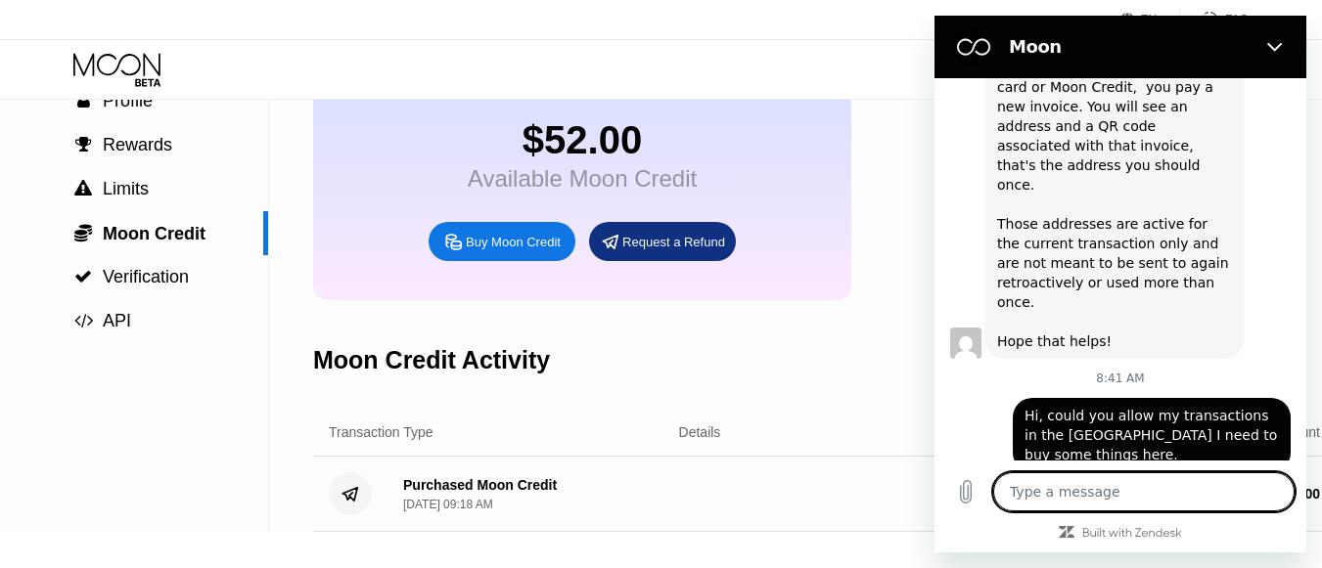
type textarea "H"
type textarea "x"
type textarea "Hi"
type textarea "x"
type textarea "Hi"
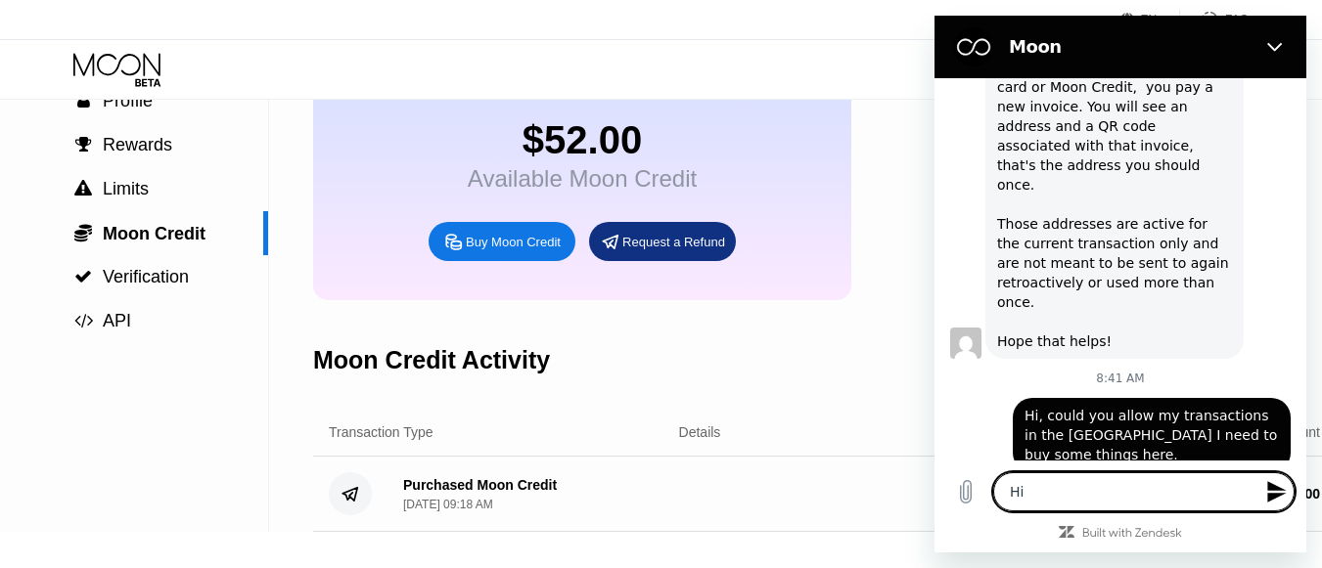
type textarea "x"
type textarea "Hi I"
type textarea "x"
type textarea "Hi I"
type textarea "x"
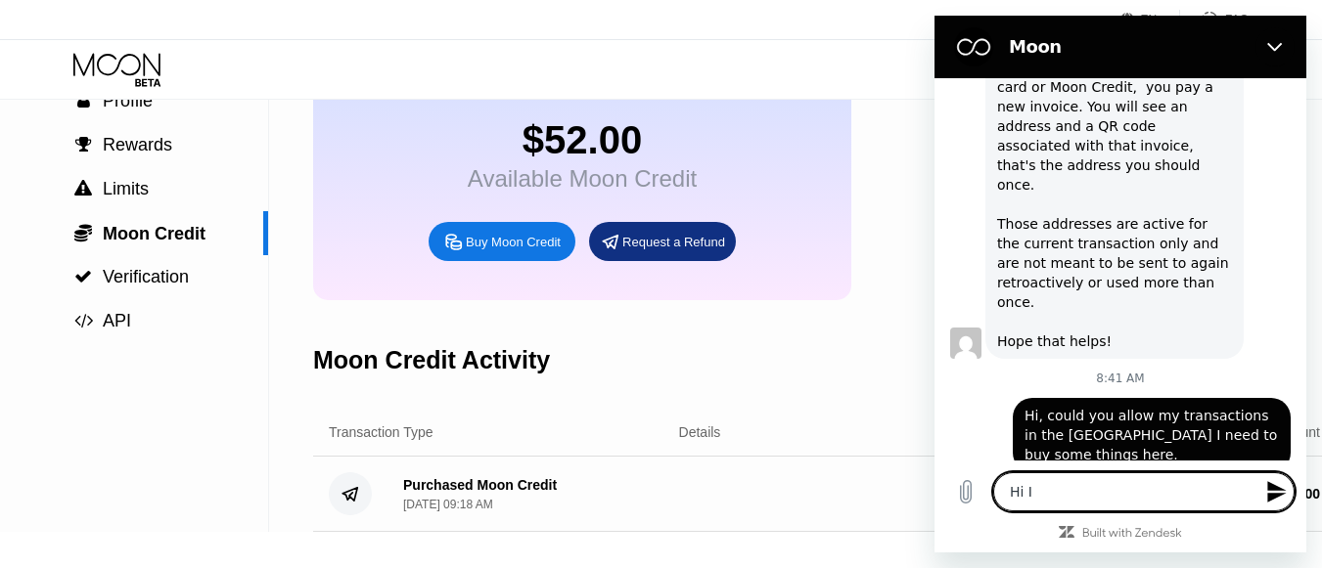
type textarea "Hi I c"
type textarea "x"
type textarea "Hi I ca"
type textarea "x"
type textarea "Hi I can"
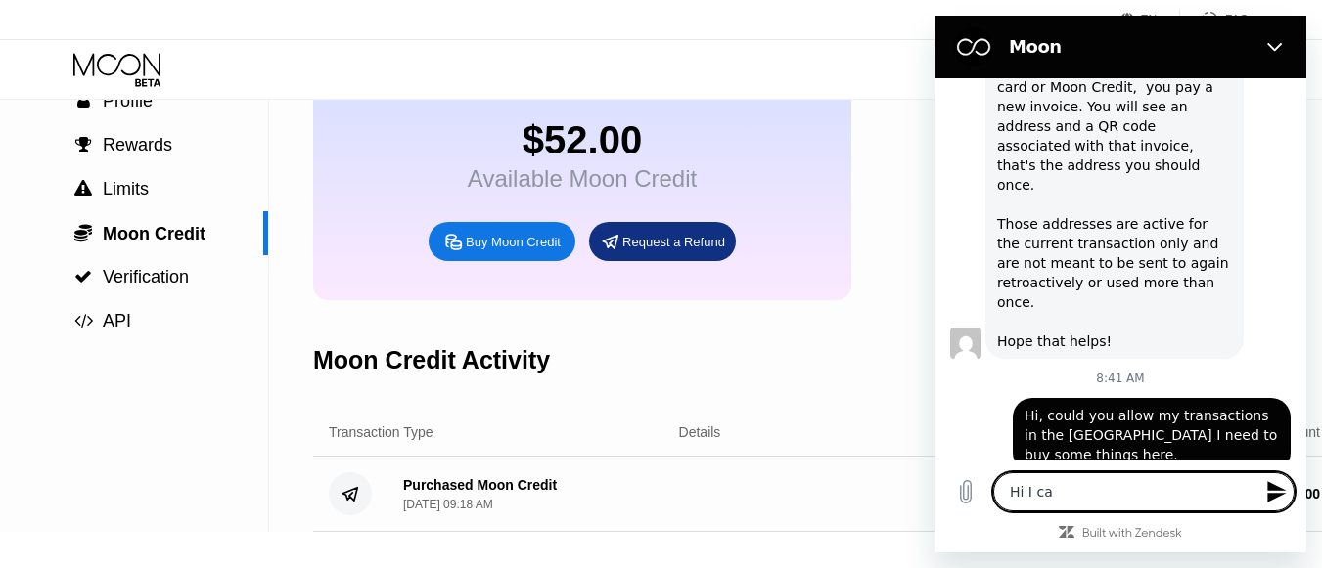
type textarea "x"
type textarea "Hi I cana"
type textarea "x"
type textarea "Hi I canat"
type textarea "x"
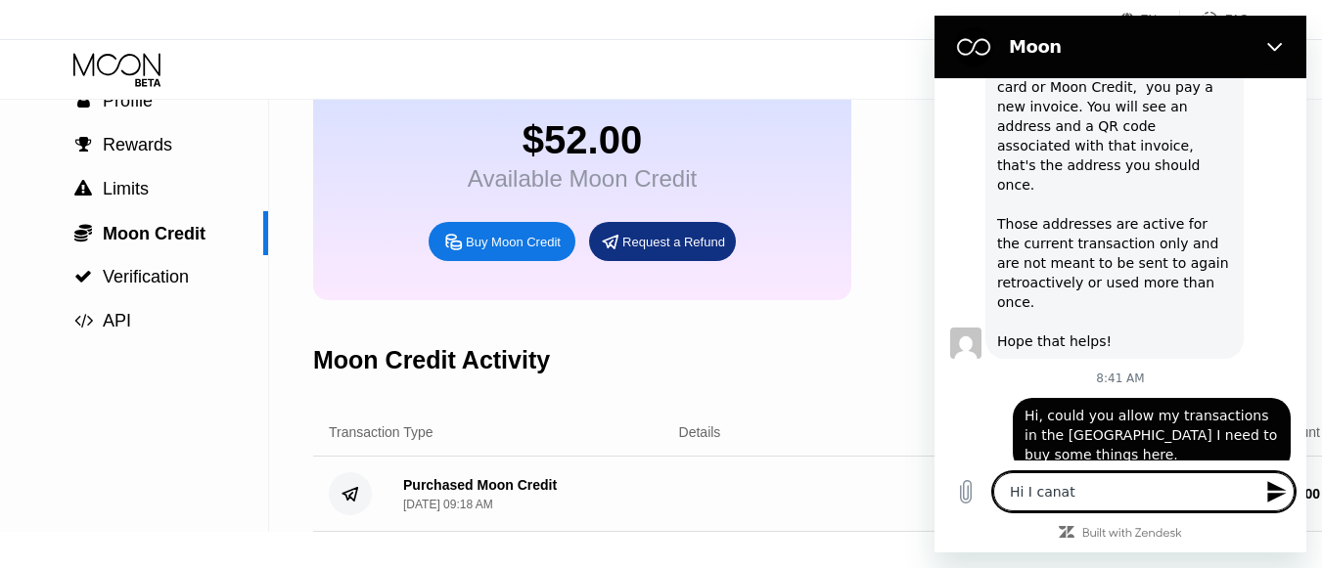
type textarea "Hi I canat"
type textarea "x"
type textarea "Hi I canat u"
type textarea "x"
type textarea "Hi I canat us"
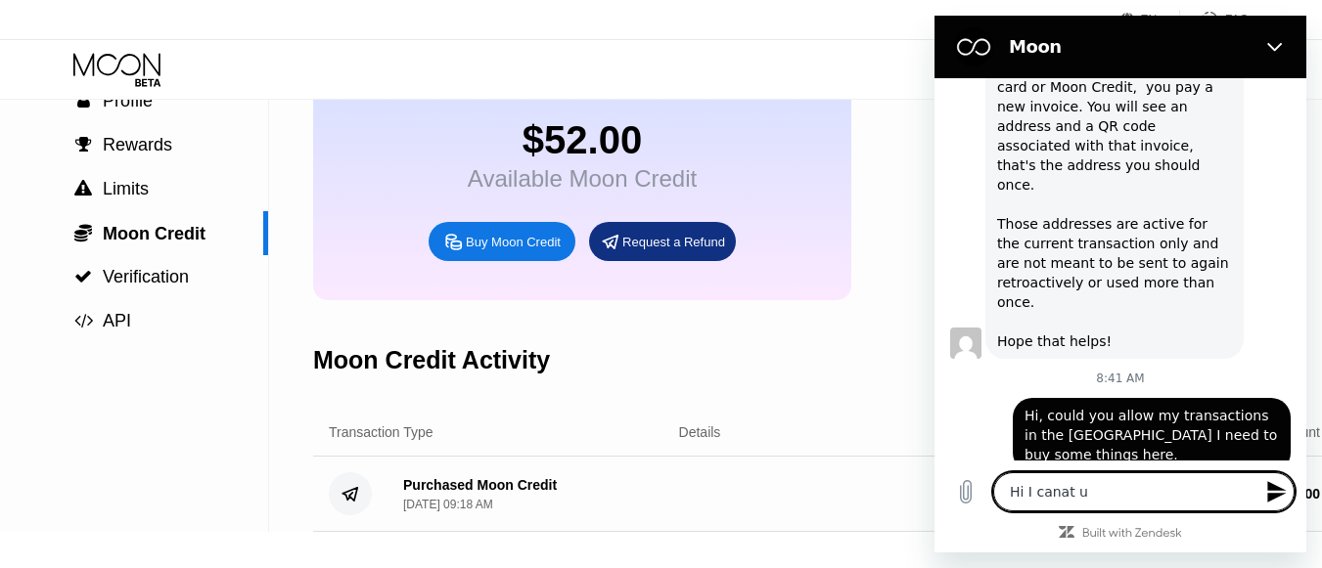
type textarea "x"
type textarea "Hi I canat use"
type textarea "x"
type textarea "Hi I canat use"
type textarea "x"
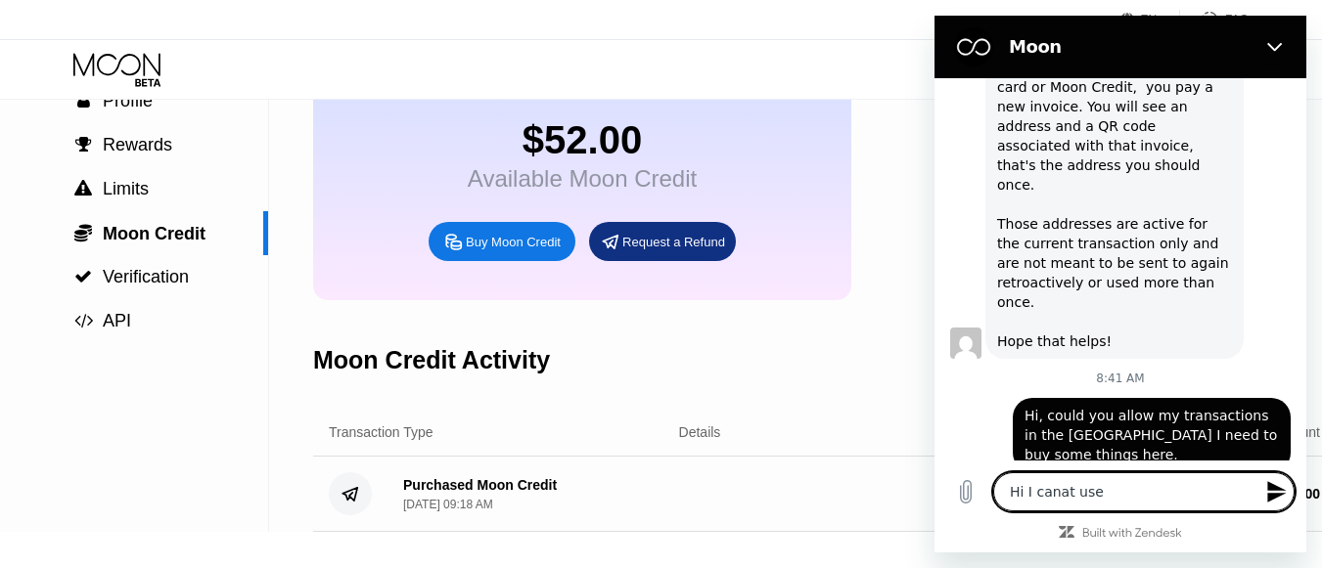
type textarea "Hi I canat use m"
type textarea "x"
type textarea "Hi I canat use mo"
type textarea "x"
type textarea "Hi I canat use moo"
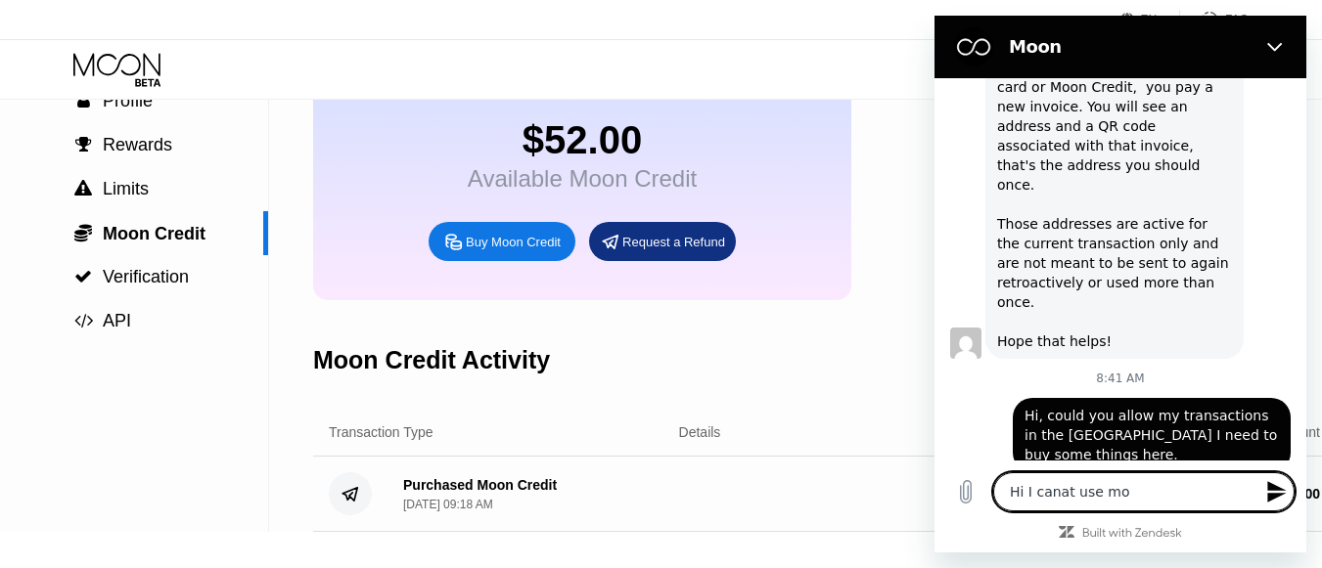
type textarea "x"
type textarea "Hi I canat use moon"
type textarea "x"
type textarea "Hi I canat use moon"
type textarea "x"
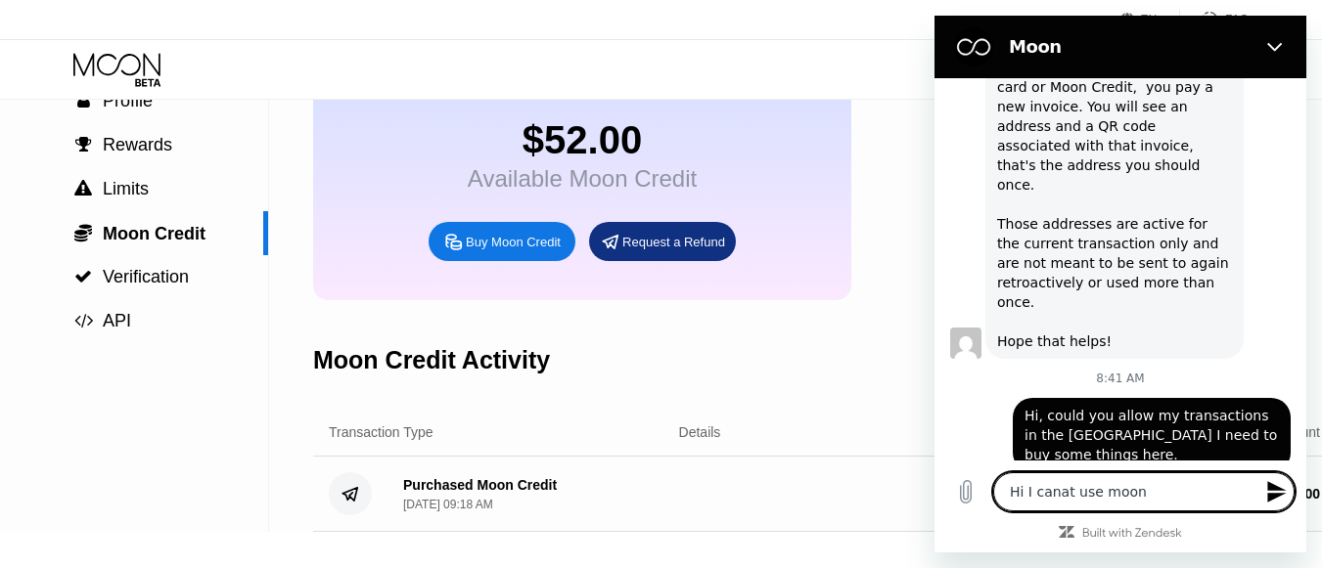
type textarea "Hi I canat use moon c"
type textarea "x"
type textarea "Hi I canat use moon cr"
type textarea "x"
type textarea "Hi I canat use moon cre"
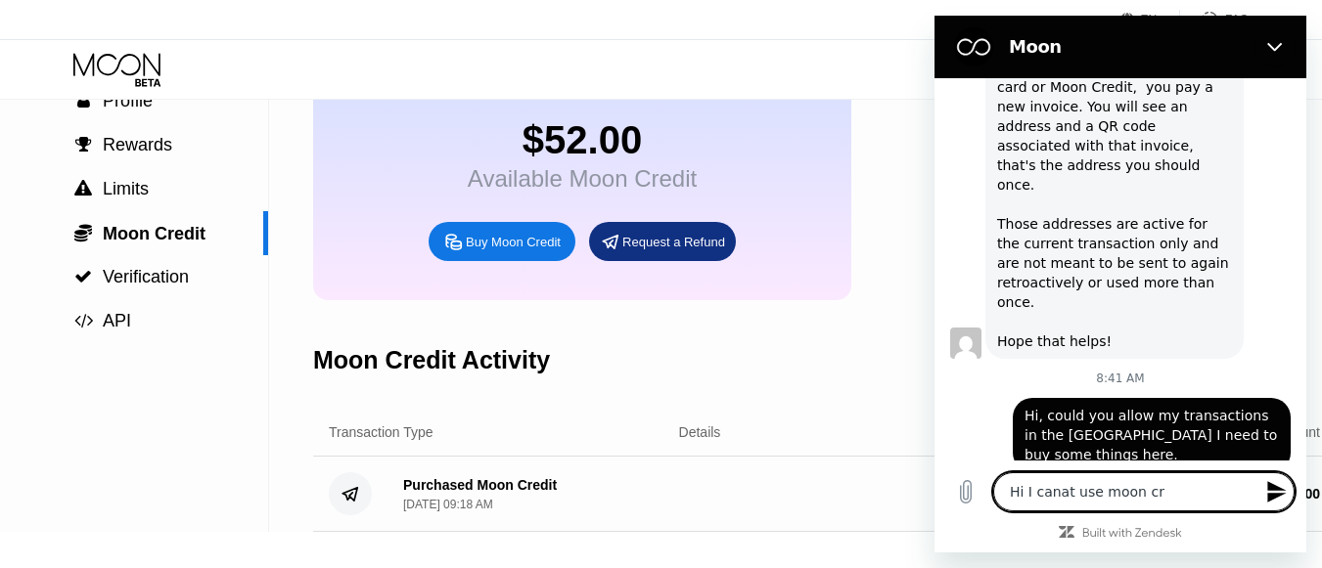
type textarea "x"
type textarea "Hi I canat use moon cred"
type textarea "x"
type textarea "Hi I canat use moon credi"
type textarea "x"
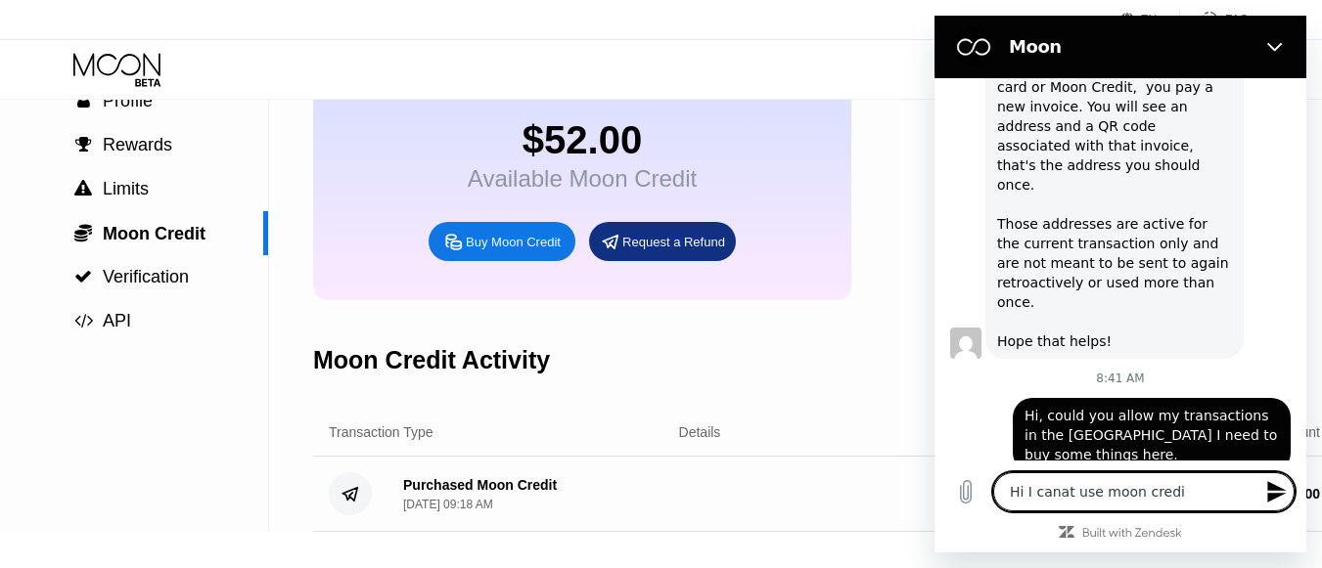
type textarea "Hi I canat use moon credit"
type textarea "x"
type textarea "Hi I canat use moon credit"
type textarea "x"
type textarea "Hi I canat use moon credit w"
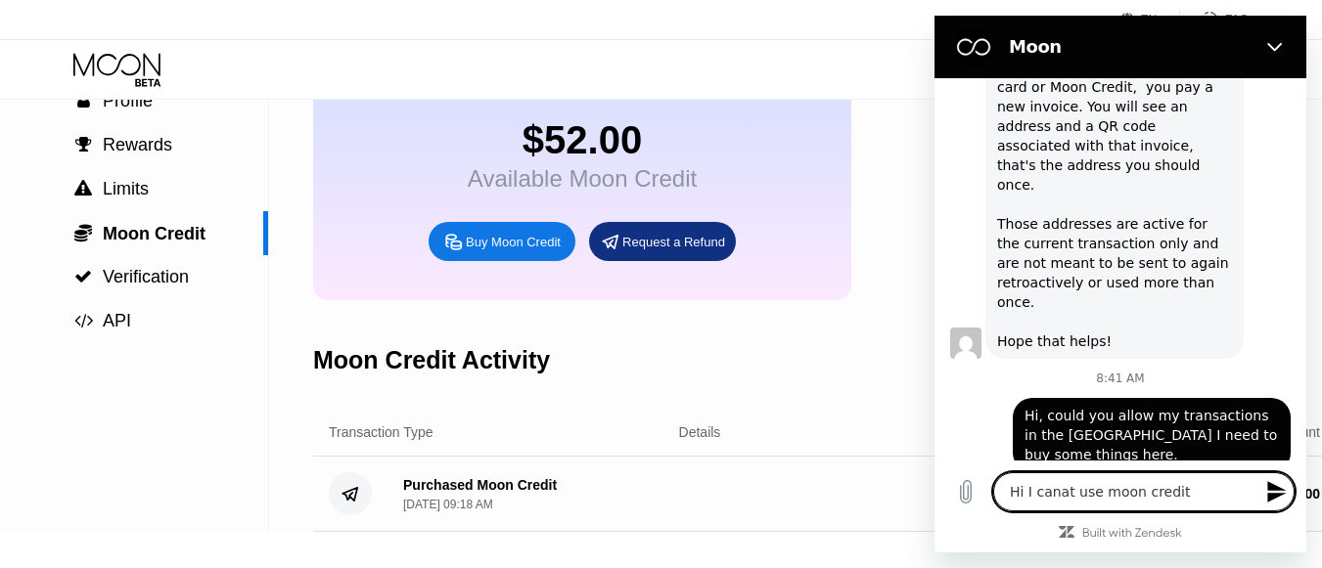
type textarea "x"
type textarea "Hi I canat use moon credit"
type textarea "x"
type textarea "Hi I canat use moon credit f"
type textarea "x"
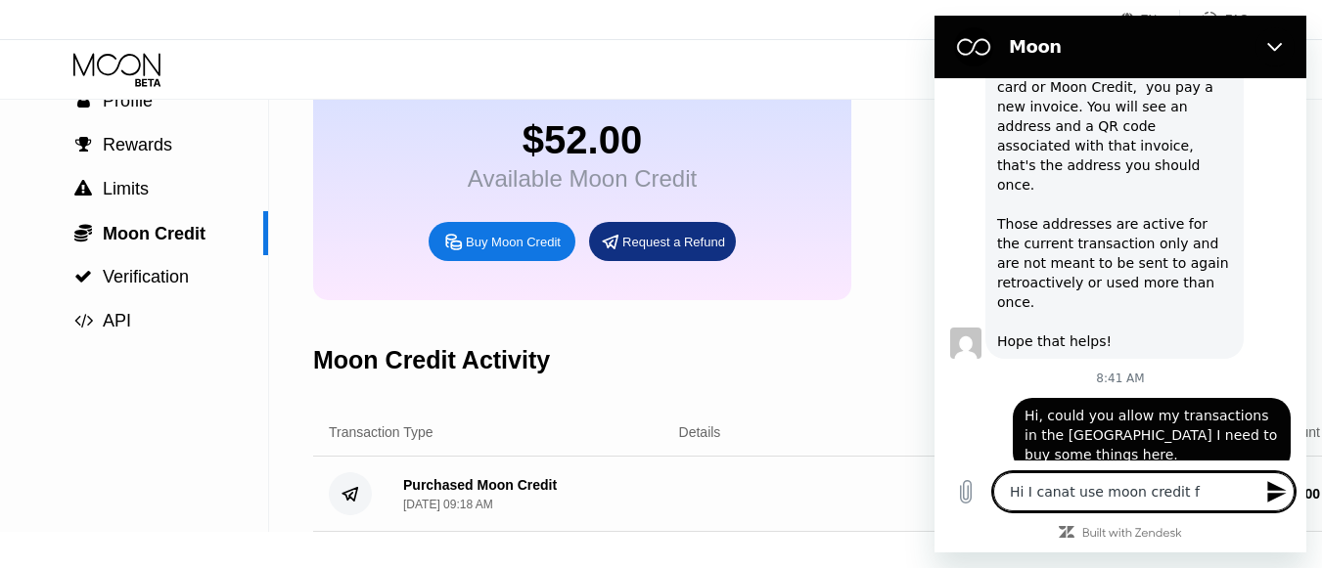
type textarea "Hi I canat use moon credit fo"
type textarea "x"
type textarea "Hi I canat use moon credit for"
type textarea "x"
type textarea "Hi I canat use moon credit for"
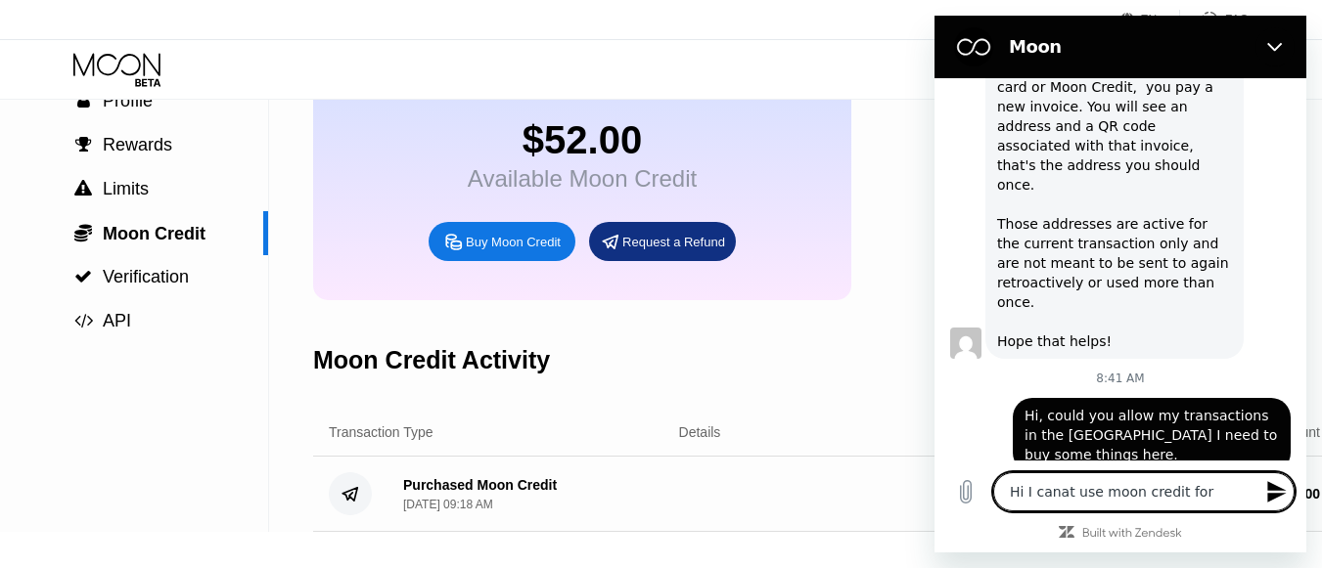
type textarea "x"
type textarea "Hi I canat use moon credit for a"
type textarea "x"
type textarea "Hi I canat use moon credit for an"
type textarea "x"
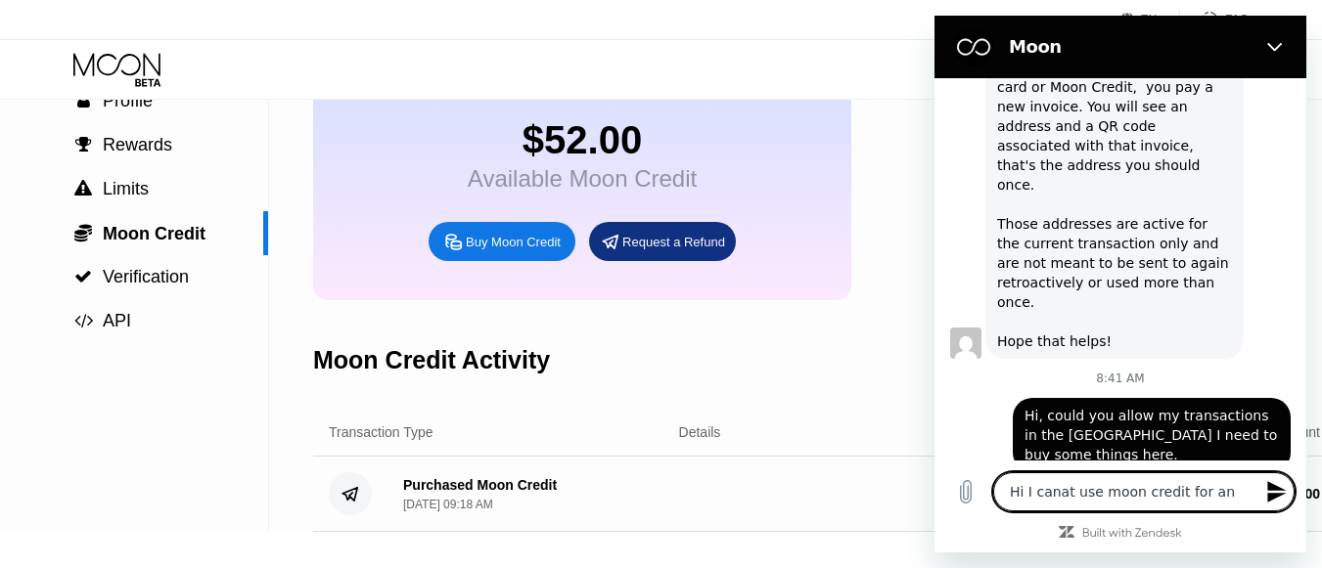
type textarea "Hi I canat use moon credit for any"
type textarea "x"
type textarea "Hi I canat use moon credit for anyt"
type textarea "x"
type textarea "Hi I canat use moon credit for anyth"
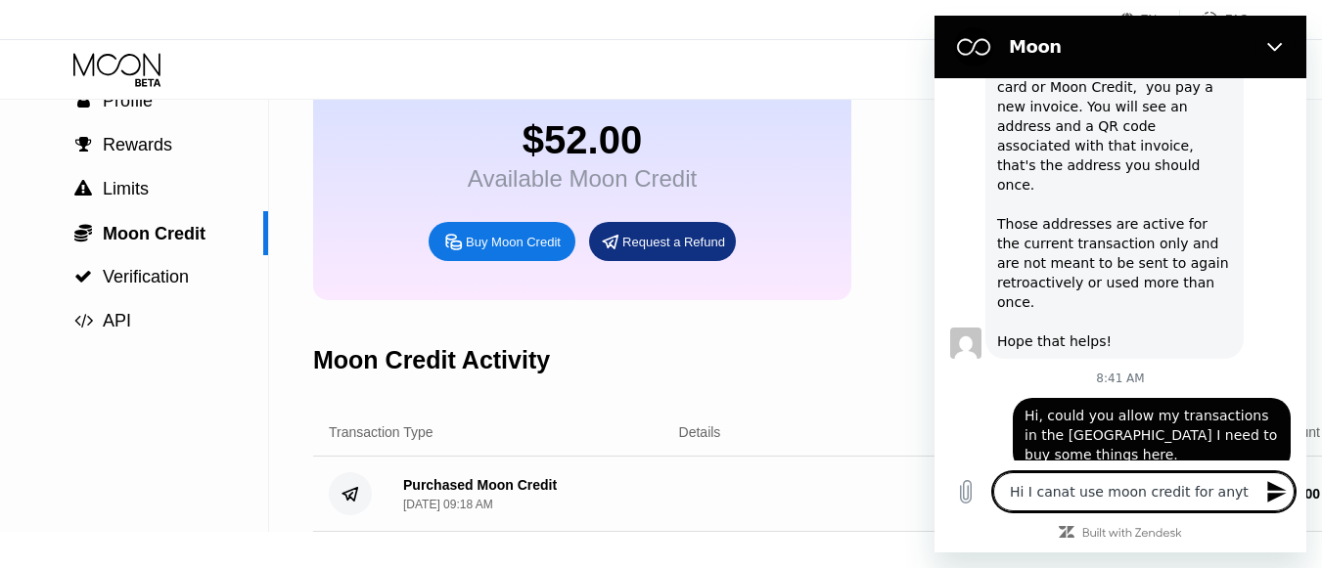
type textarea "x"
type textarea "Hi I canat use moon credit for anythi"
type textarea "x"
type textarea "Hi I canat use moon credit for anythin"
type textarea "x"
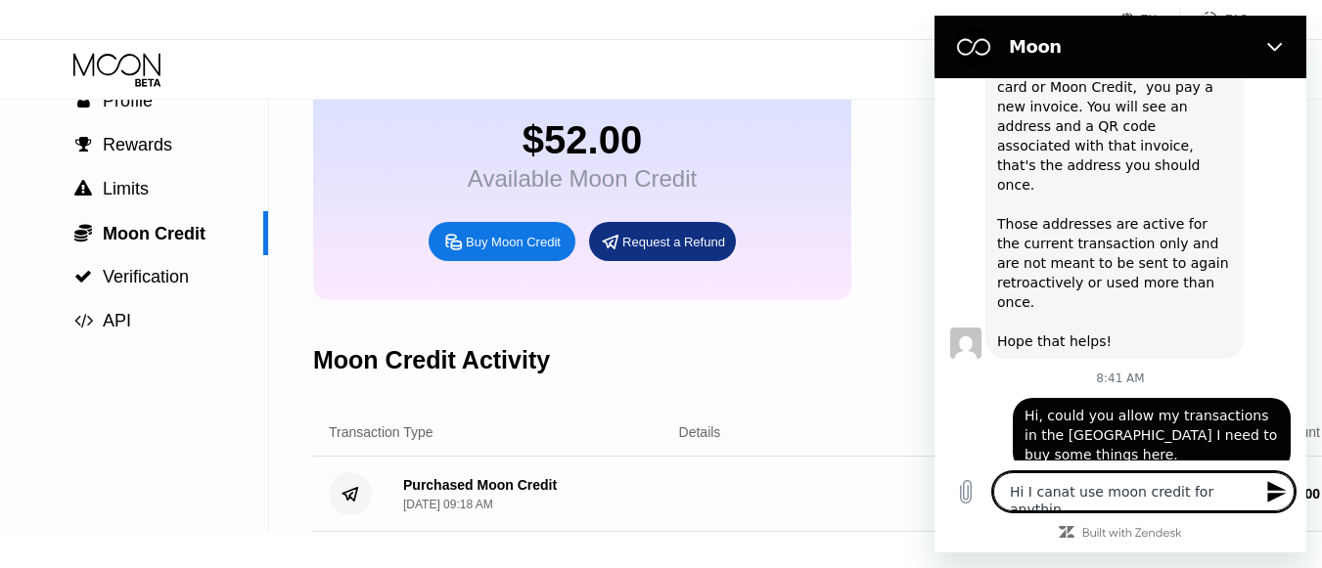
type textarea "Hi I canat use moon credit for anything"
type textarea "x"
type textarea "Hi I canat use moon credit for anything"
type textarea "x"
type textarea "Hi I canat use moon credit for anything h"
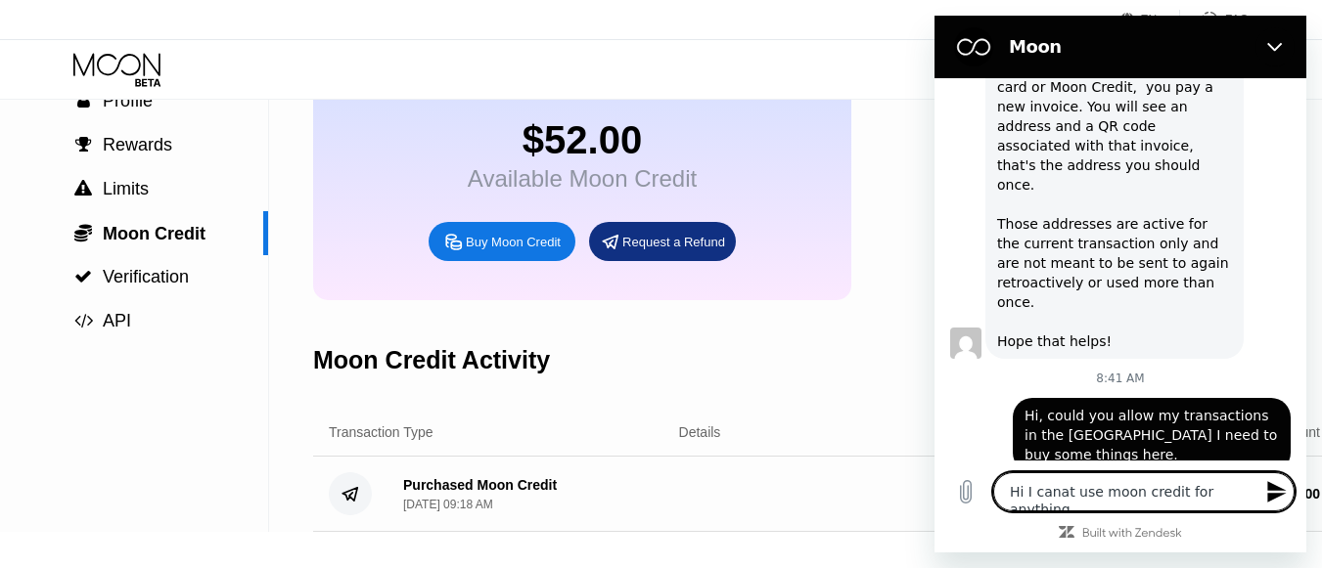
type textarea "x"
type textarea "Hi I canat use moon credit for anything he"
type textarea "x"
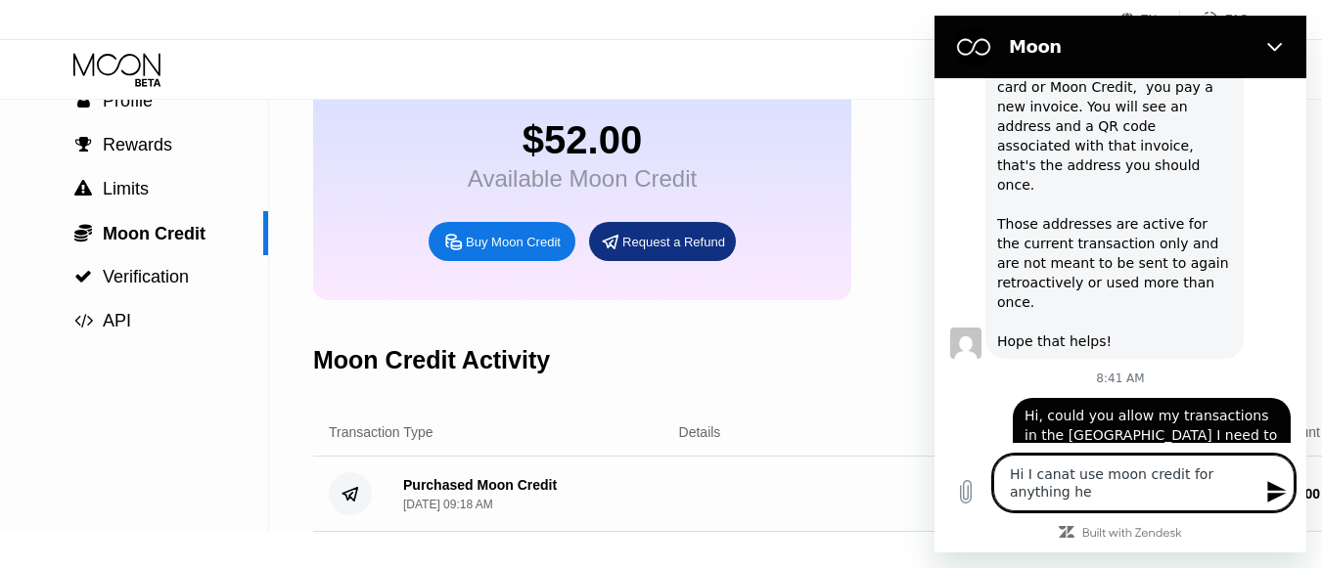
type textarea "Hi I canat use moon credit for anything hee"
type textarea "x"
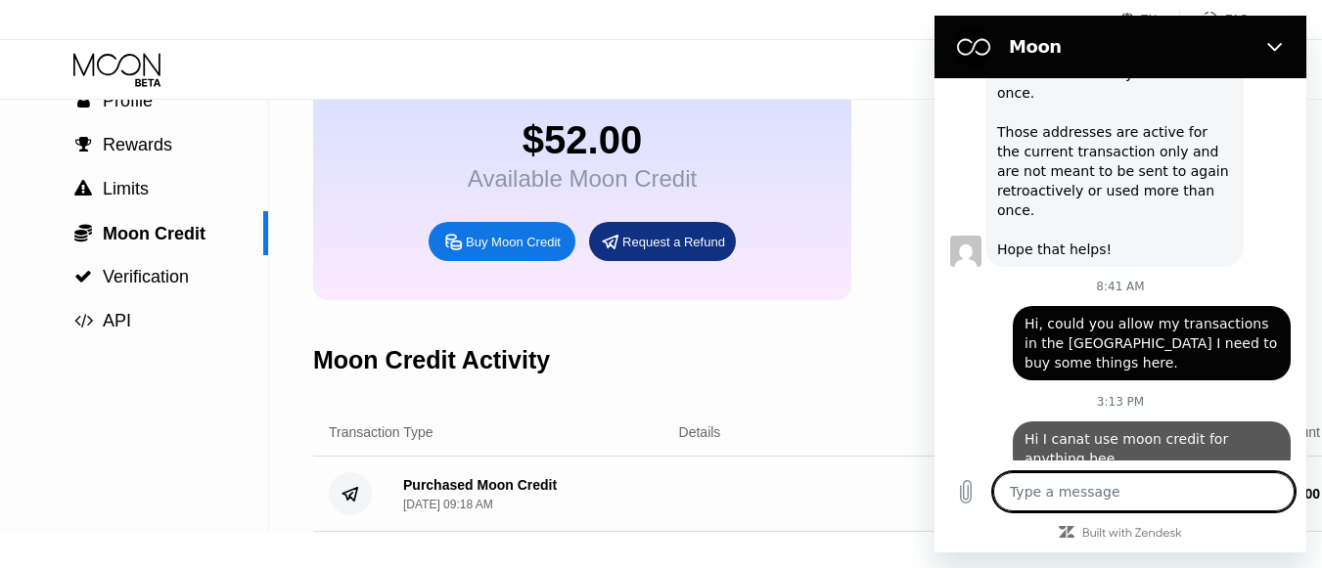
type textarea "x"
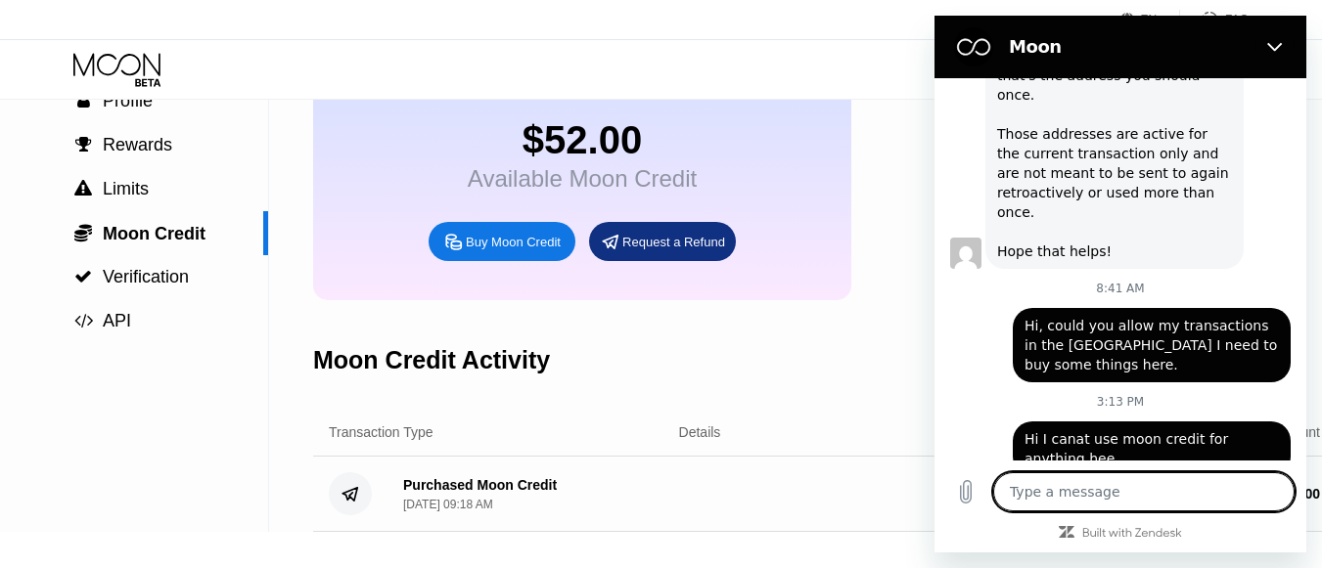
type textarea "h"
type textarea "x"
type textarea "he"
type textarea "x"
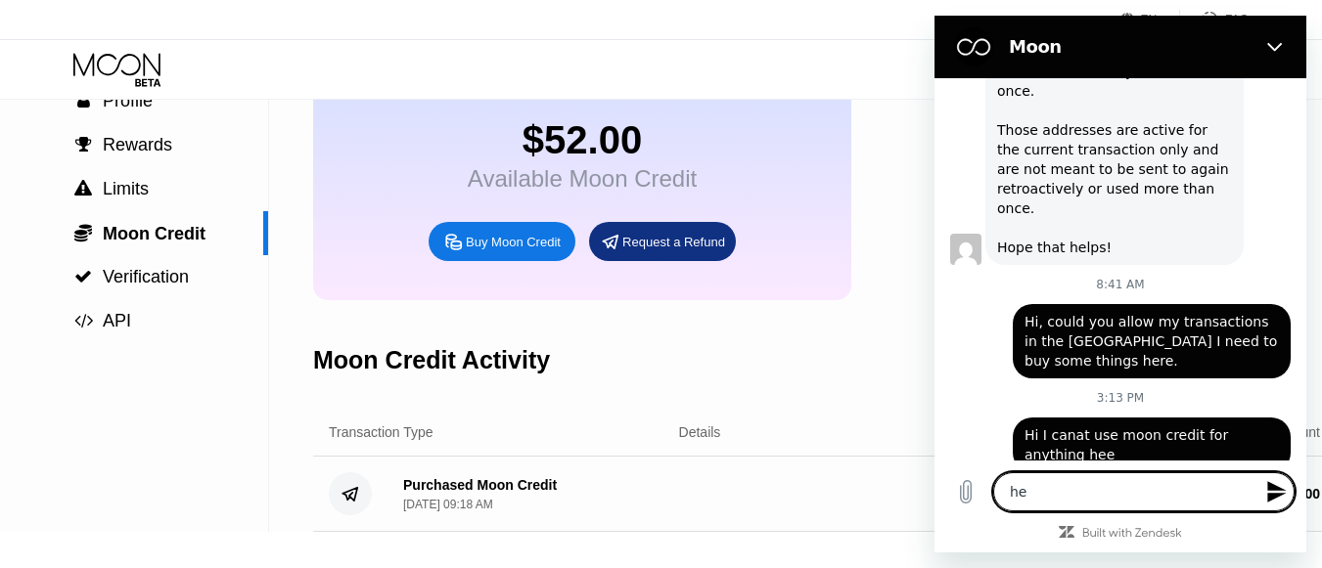
type textarea "her"
type textarea "x"
type textarea "here"
type textarea "x"
type textarea "here"
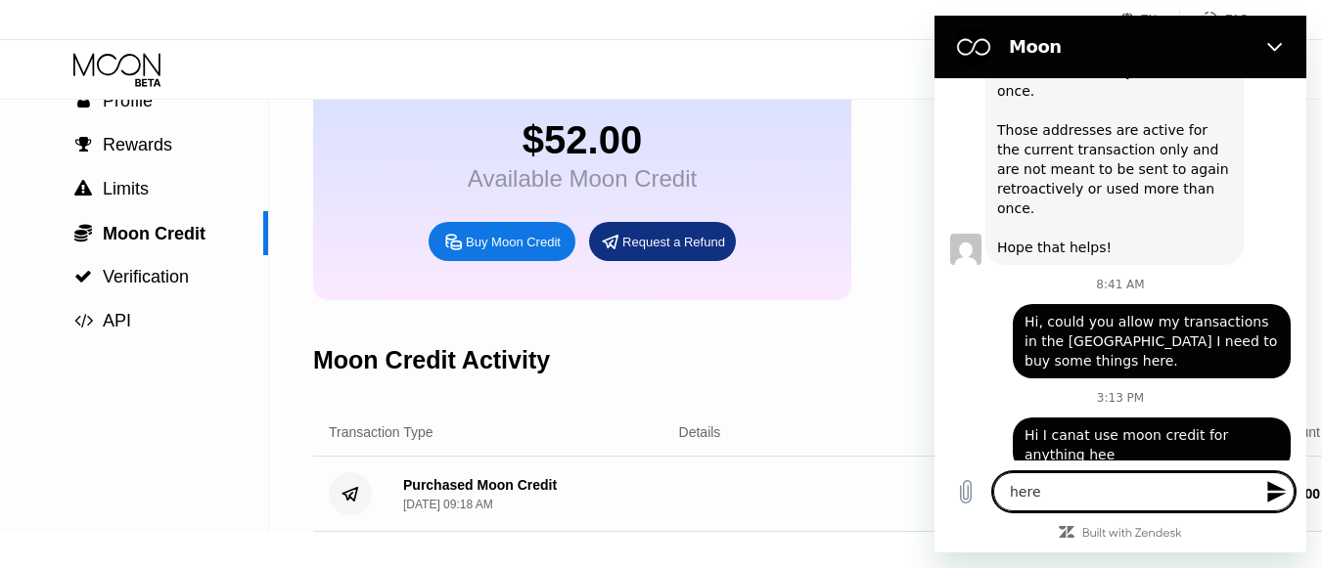
type textarea "x"
type textarea "here i"
type textarea "x"
type textarea "here in"
type textarea "x"
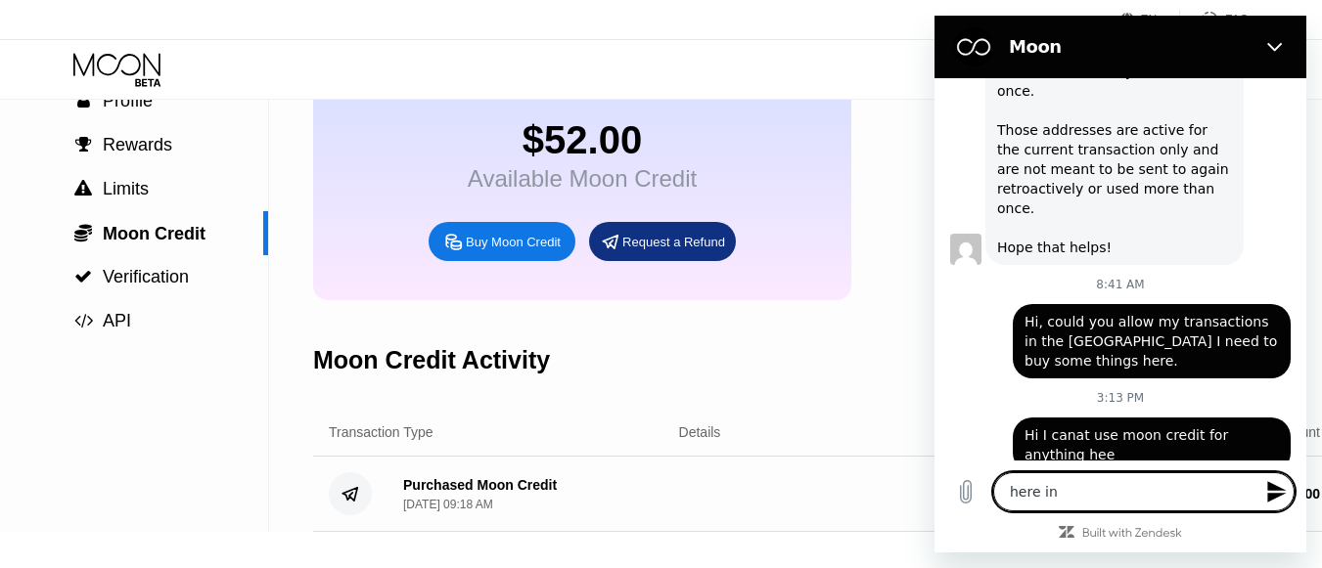
type textarea "here in"
type textarea "x"
type textarea "here in t"
type textarea "x"
type textarea "here in th"
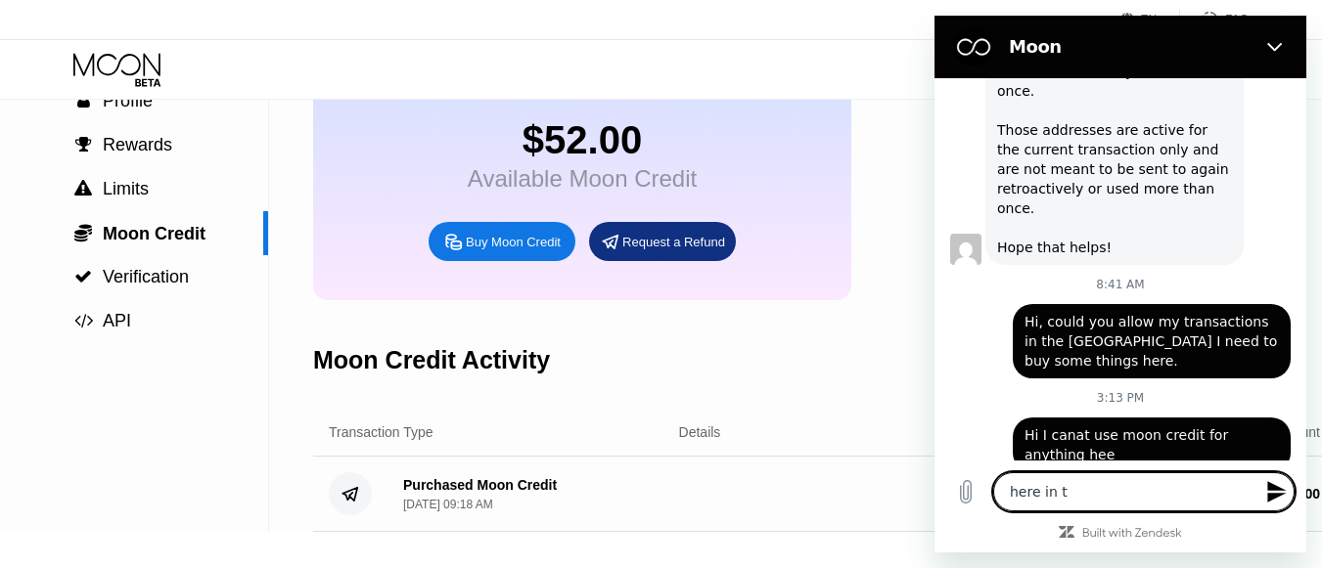
type textarea "x"
type textarea "here in the"
type textarea "x"
type textarea "here in the"
type textarea "x"
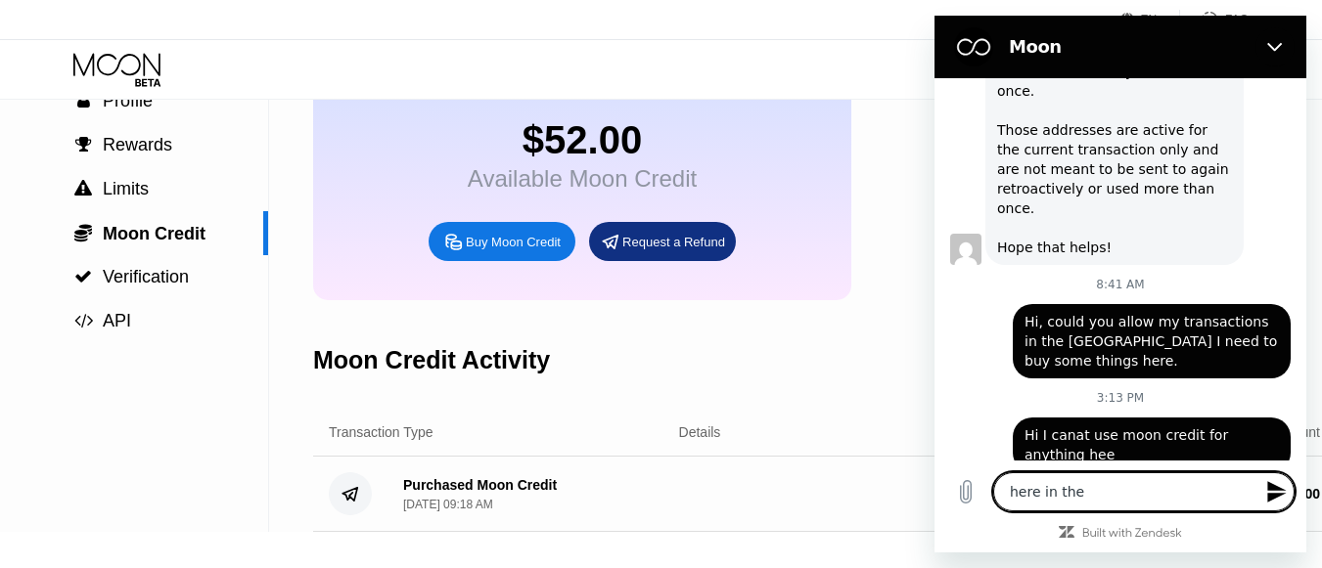
type textarea "here in the p"
type textarea "x"
type textarea "here in the ph"
type textarea "x"
type textarea "here in the phi"
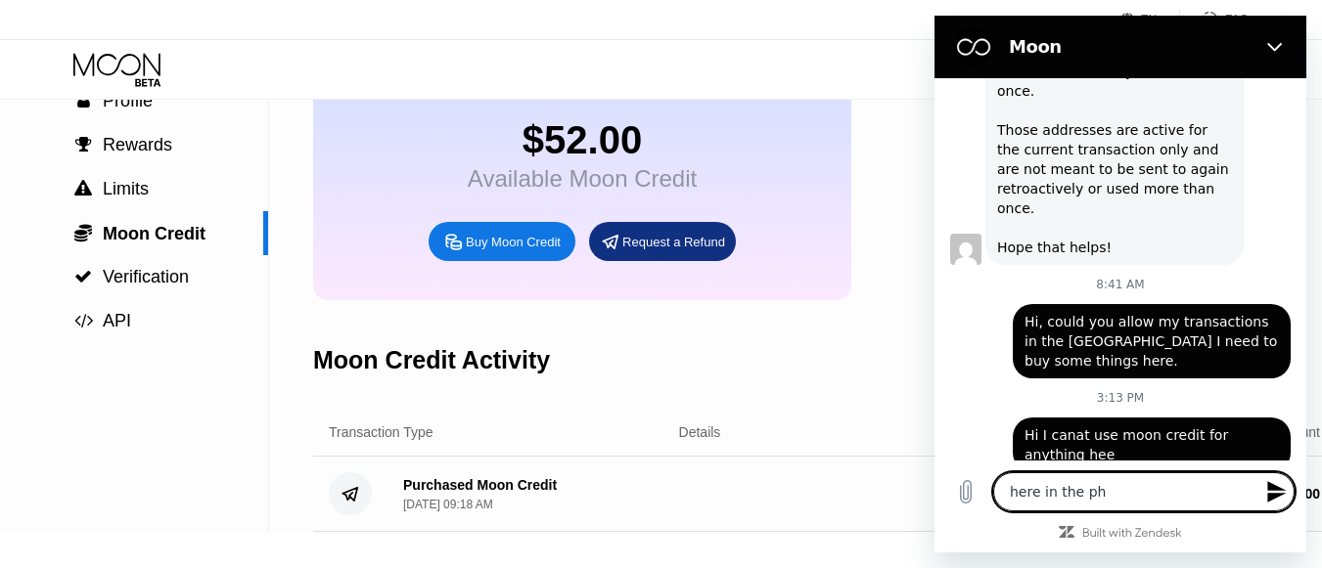
type textarea "x"
type textarea "here in the phil"
type textarea "x"
type textarea "here in the phili"
type textarea "x"
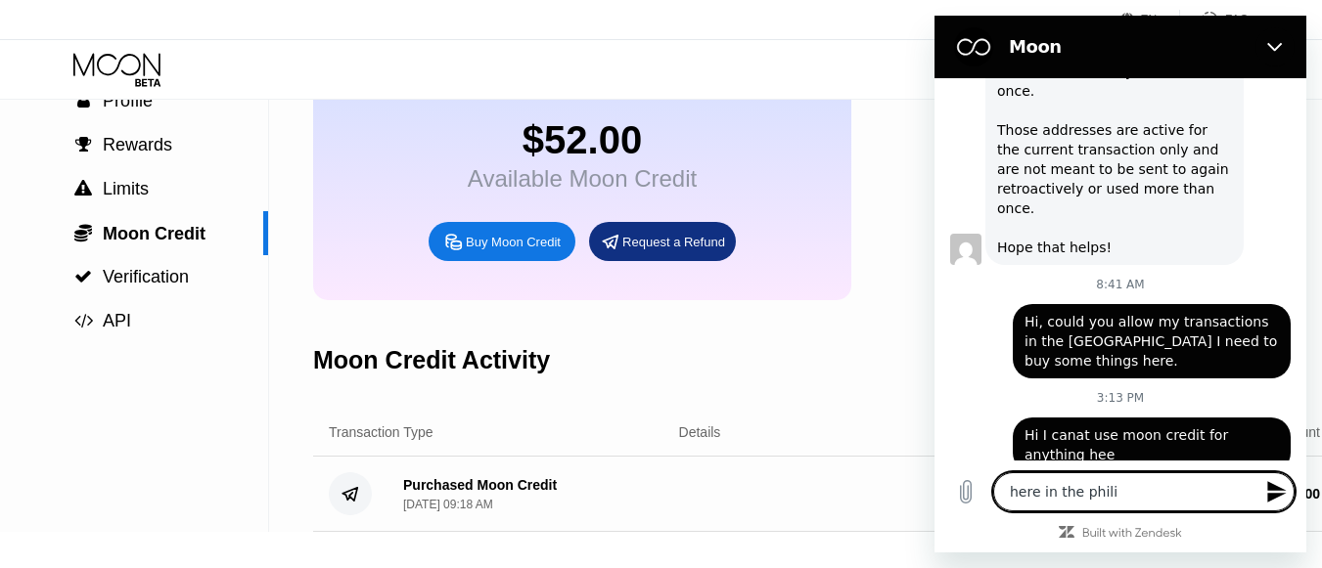
type textarea "here in the [PERSON_NAME]"
type textarea "x"
type textarea "here in the philipp"
type textarea "x"
type textarea "here in the [PERSON_NAME]"
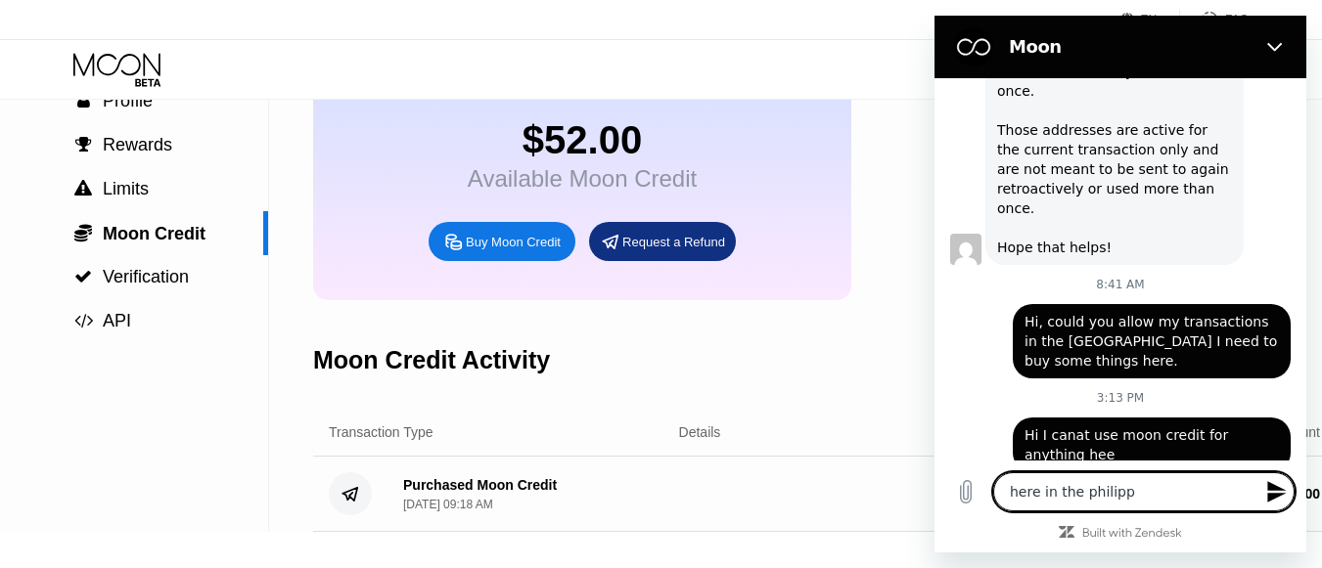
type textarea "x"
type textarea "here in the philippin"
type textarea "x"
type textarea "here in the [GEOGRAPHIC_DATA]"
type textarea "x"
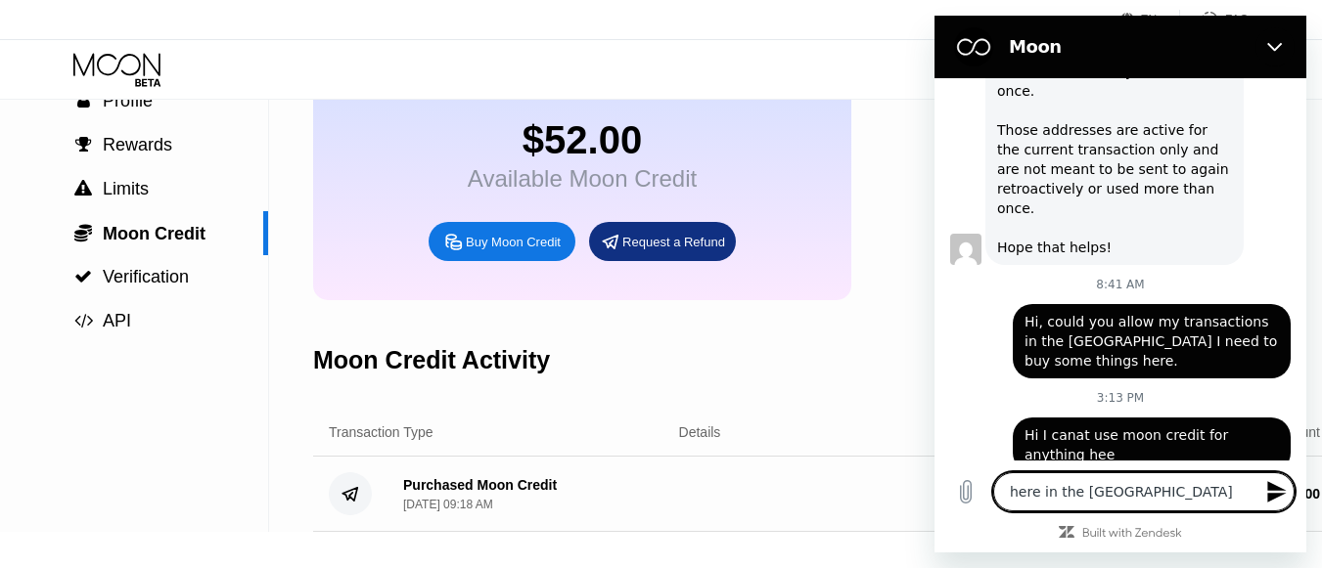
type textarea "here in the [GEOGRAPHIC_DATA]"
type textarea "x"
type textarea "here in the [GEOGRAPHIC_DATA]"
type textarea "x"
type textarea "here in the [GEOGRAPHIC_DATA] i"
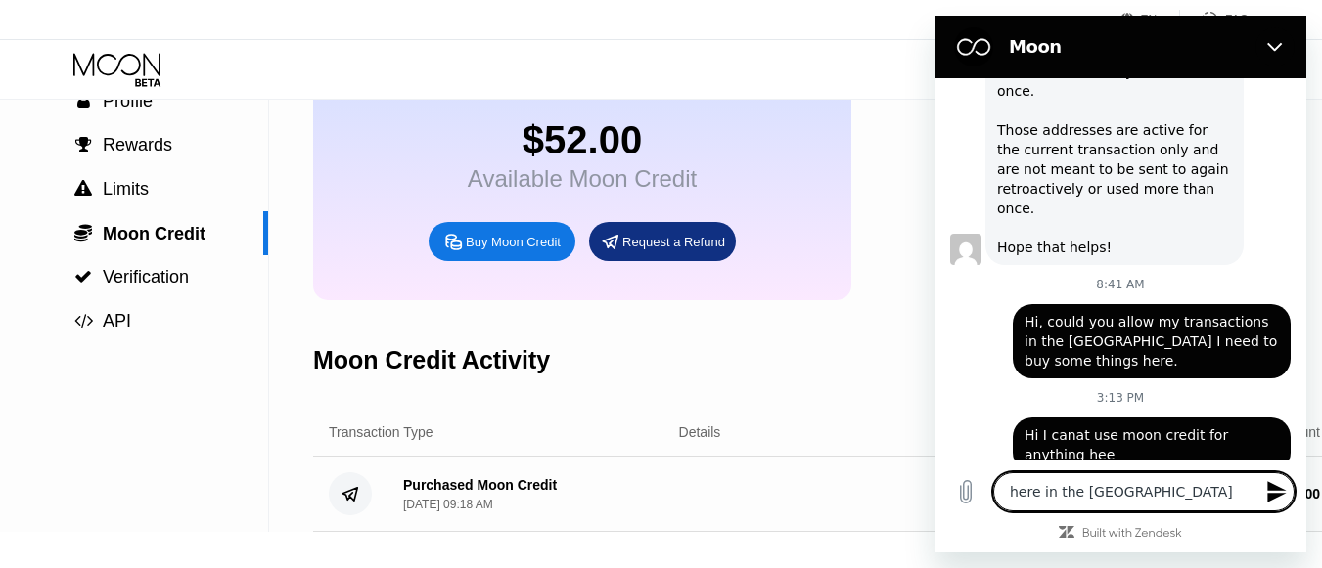
type textarea "x"
type textarea "here in the [GEOGRAPHIC_DATA] it"
type textarea "x"
type textarea "here in the [GEOGRAPHIC_DATA] it"
type textarea "x"
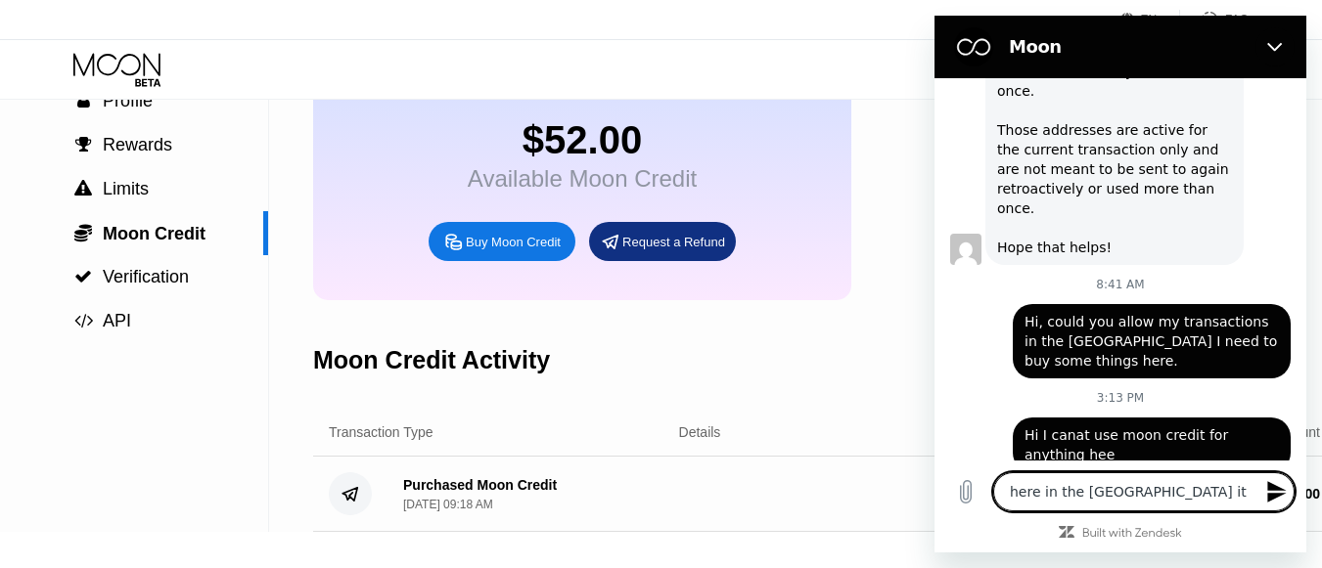
type textarea "here in the [GEOGRAPHIC_DATA] it d"
type textarea "x"
type textarea "here in the [GEOGRAPHIC_DATA] it de"
type textarea "x"
type textarea "here in the [GEOGRAPHIC_DATA] it dec"
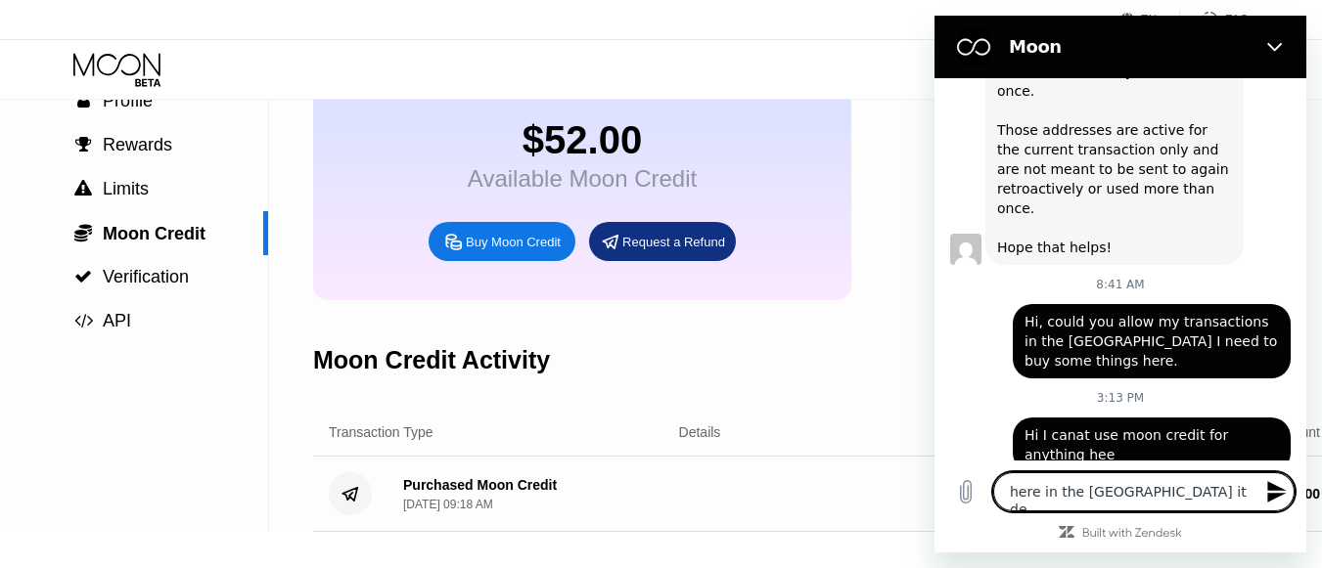
type textarea "x"
type textarea "here in the [GEOGRAPHIC_DATA] it decl"
type textarea "x"
type textarea "here in the [GEOGRAPHIC_DATA] it decli"
type textarea "x"
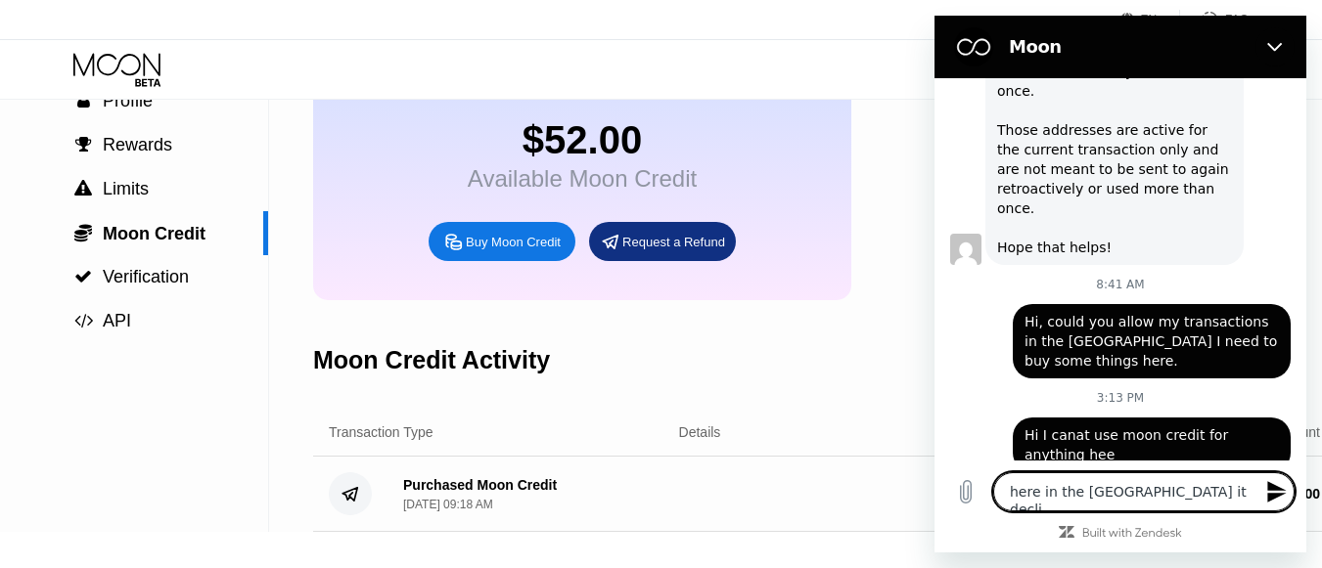
type textarea "here in the [GEOGRAPHIC_DATA] it declin"
type textarea "x"
type textarea "here in the [GEOGRAPHIC_DATA] it decline"
type textarea "x"
type textarea "here in the [GEOGRAPHIC_DATA] it declines"
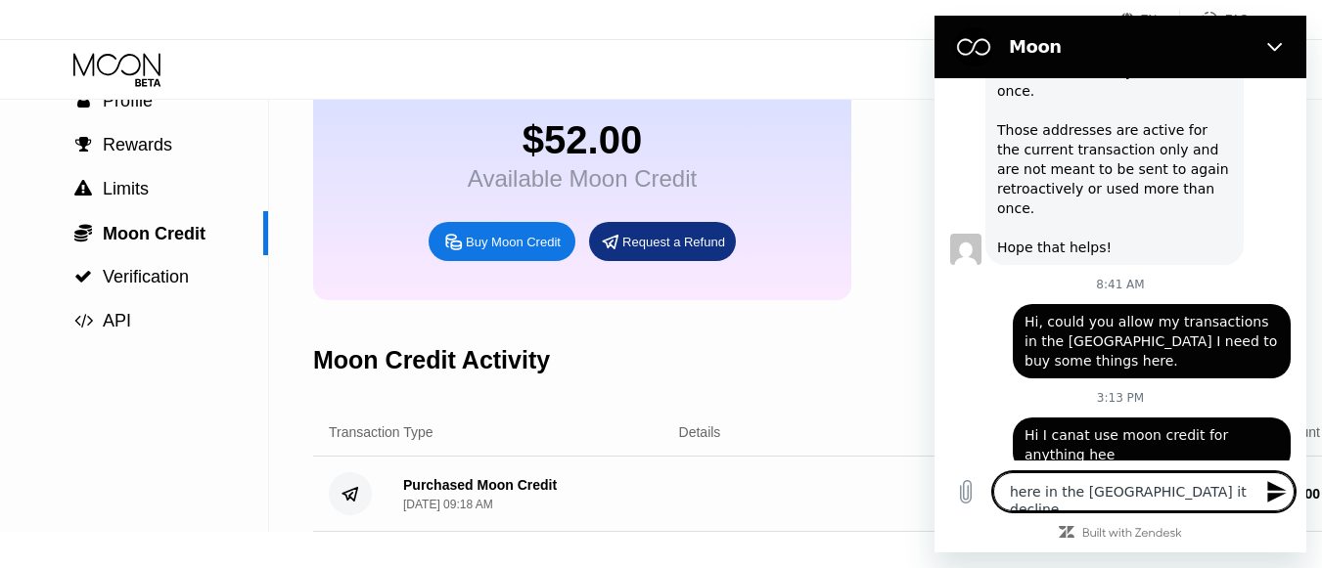
type textarea "x"
type textarea "here in the [GEOGRAPHIC_DATA] it declines"
type textarea "x"
type textarea "here in the [GEOGRAPHIC_DATA] it declines e"
type textarea "x"
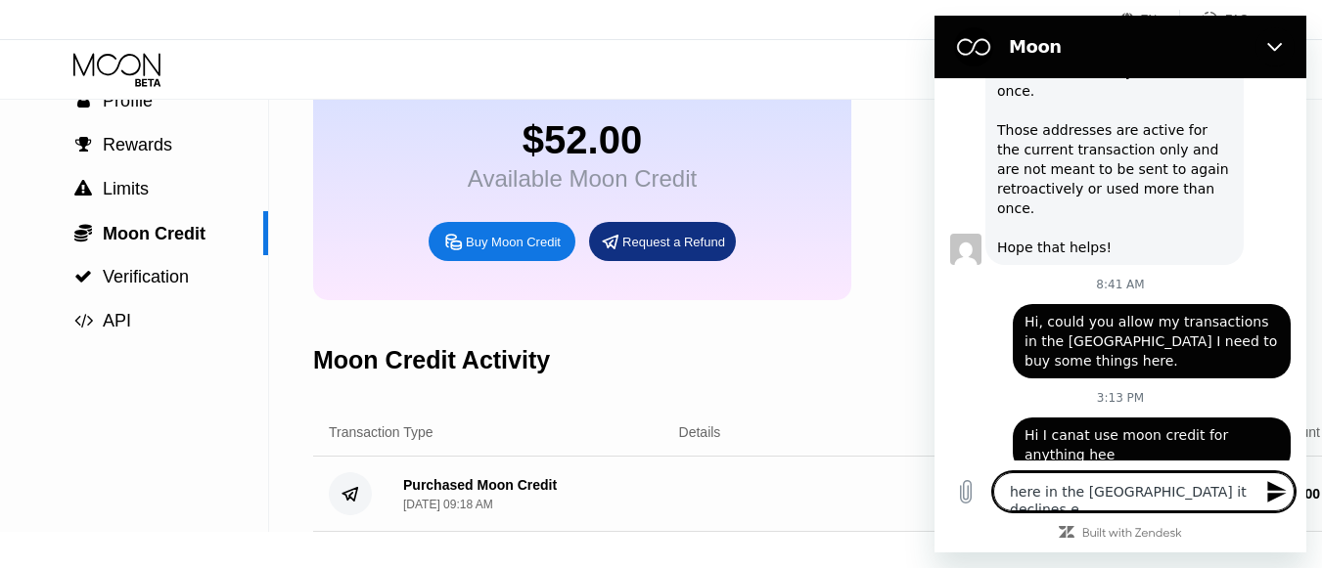
type textarea "here in the [GEOGRAPHIC_DATA] it declines ev"
type textarea "x"
type textarea "here in the [GEOGRAPHIC_DATA] it declines eve"
type textarea "x"
type textarea "here in the [GEOGRAPHIC_DATA] it declines ever"
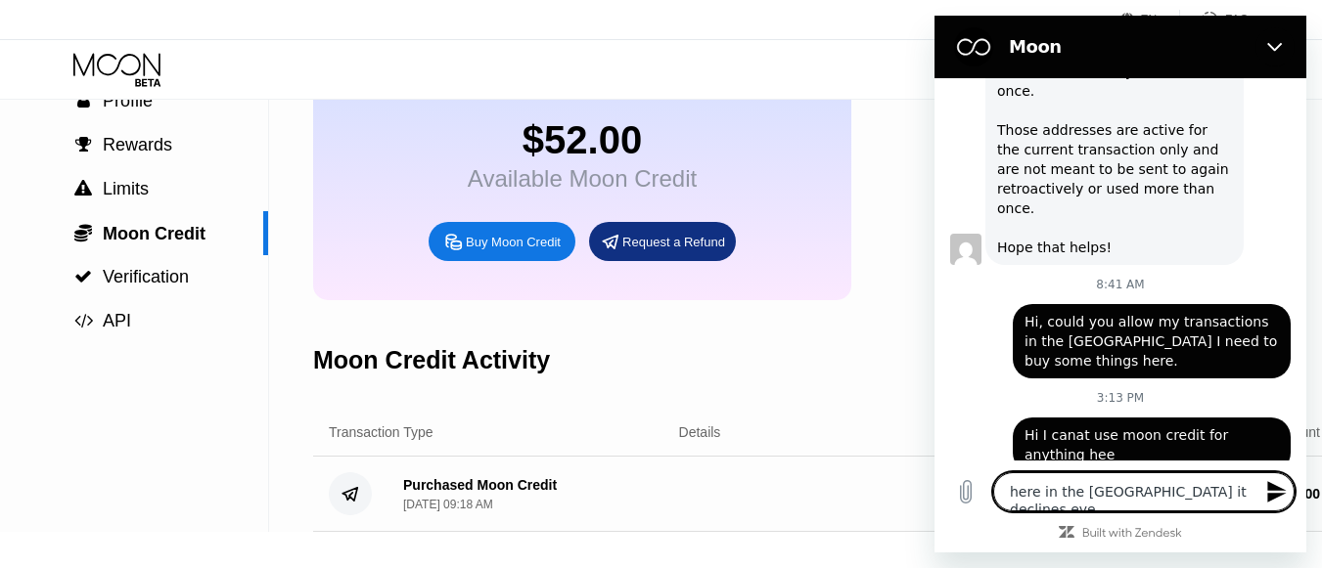
type textarea "x"
type textarea "here in the [GEOGRAPHIC_DATA] it declines everh"
type textarea "x"
type textarea "here in the [GEOGRAPHIC_DATA] it declines ever"
type textarea "x"
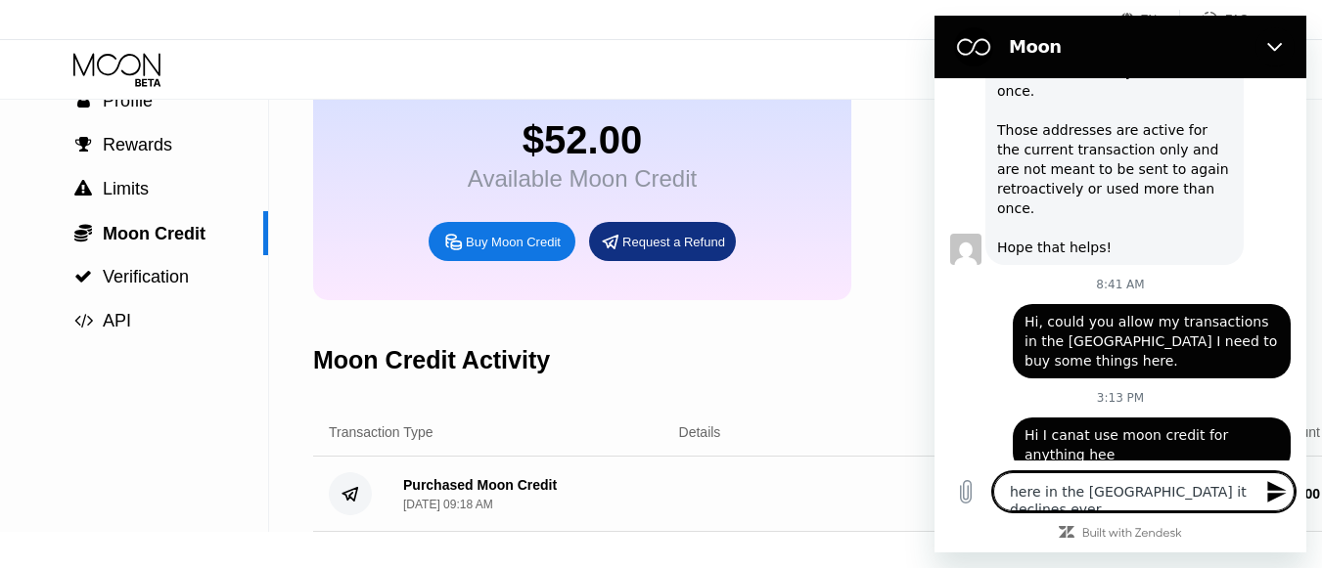
type textarea "here in the [GEOGRAPHIC_DATA] it declines every"
type textarea "x"
type textarea "here in the [GEOGRAPHIC_DATA] it declines everyp"
type textarea "x"
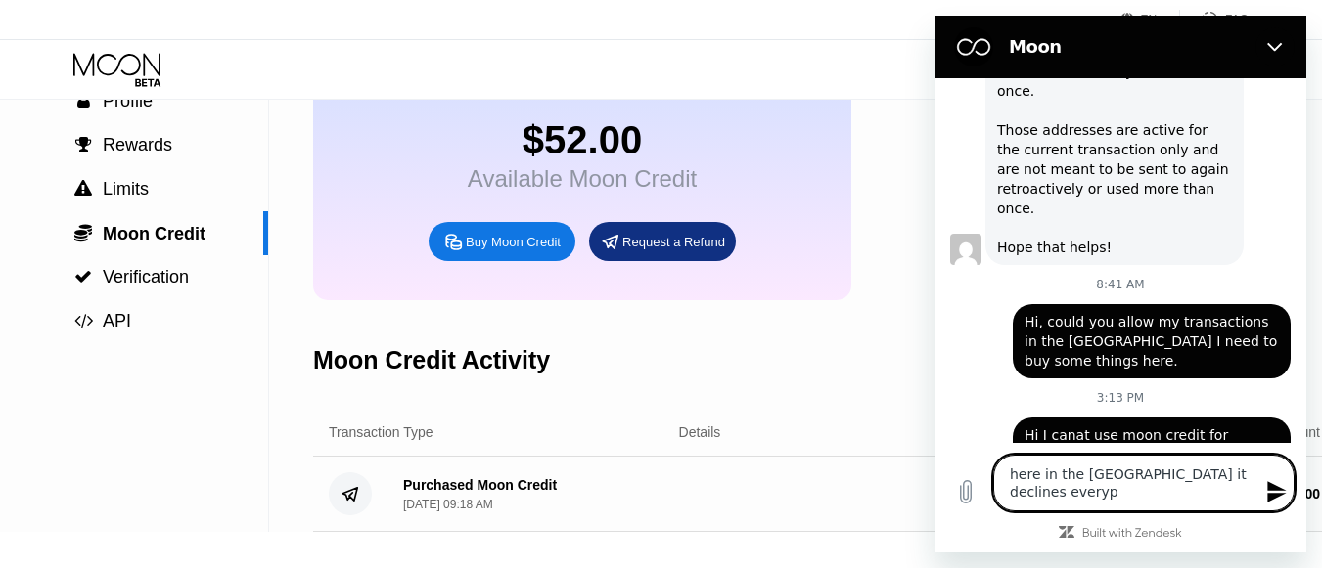
type textarea "here in the [GEOGRAPHIC_DATA] it declines everypu"
type textarea "x"
type textarea "here in the [GEOGRAPHIC_DATA] it declines [GEOGRAPHIC_DATA]"
type textarea "x"
type textarea "here in the [GEOGRAPHIC_DATA] it declines everypurc"
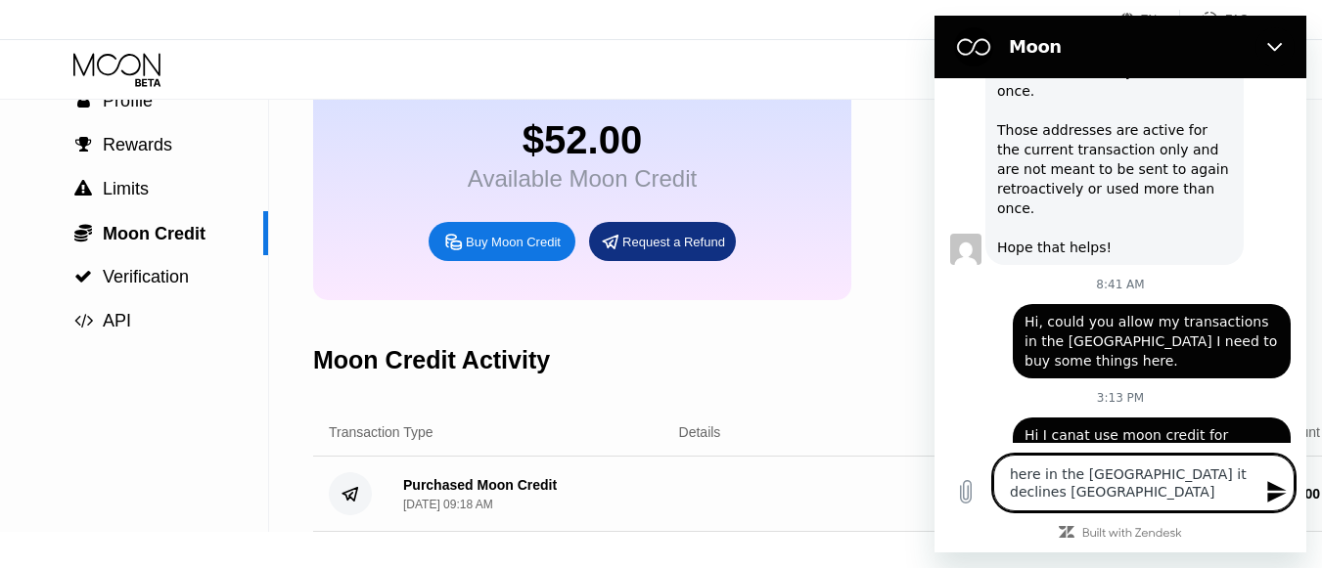
type textarea "x"
type textarea "here in the [GEOGRAPHIC_DATA] it declines everypurch"
type textarea "x"
type textarea "here in the [GEOGRAPHIC_DATA] it declines everypurcha"
type textarea "x"
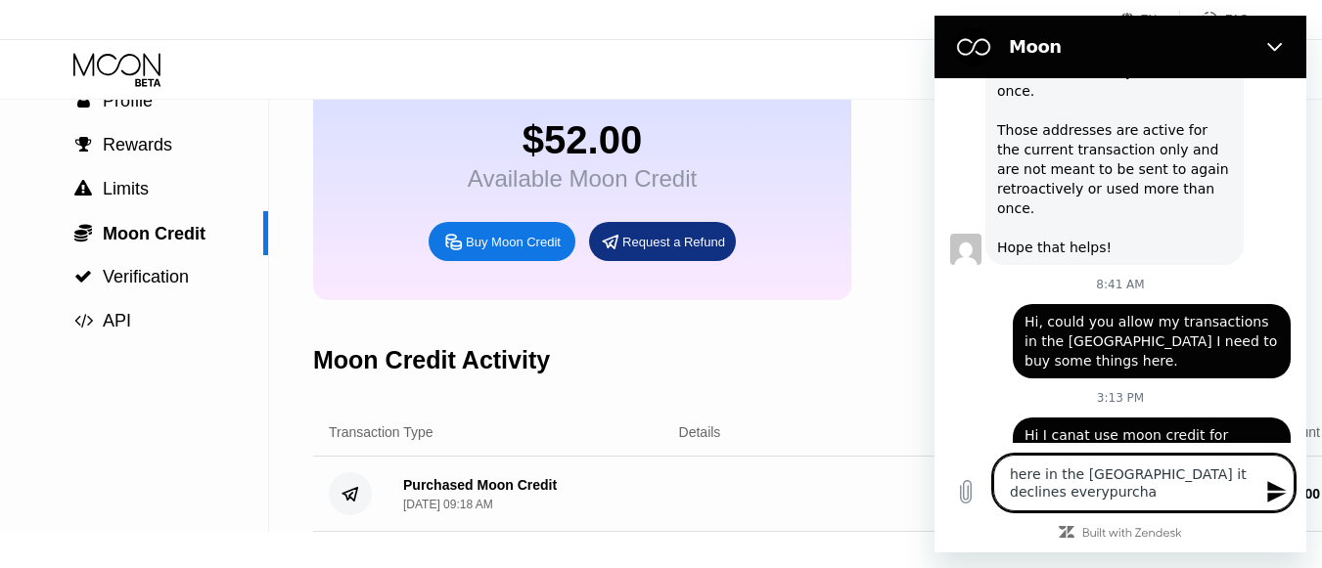
type textarea "here in the [GEOGRAPHIC_DATA] it declines everypurchas"
type textarea "x"
type textarea "here in the [GEOGRAPHIC_DATA] it declines everypurchase"
type textarea "x"
type textarea "here in the [GEOGRAPHIC_DATA] it declines everypurchase."
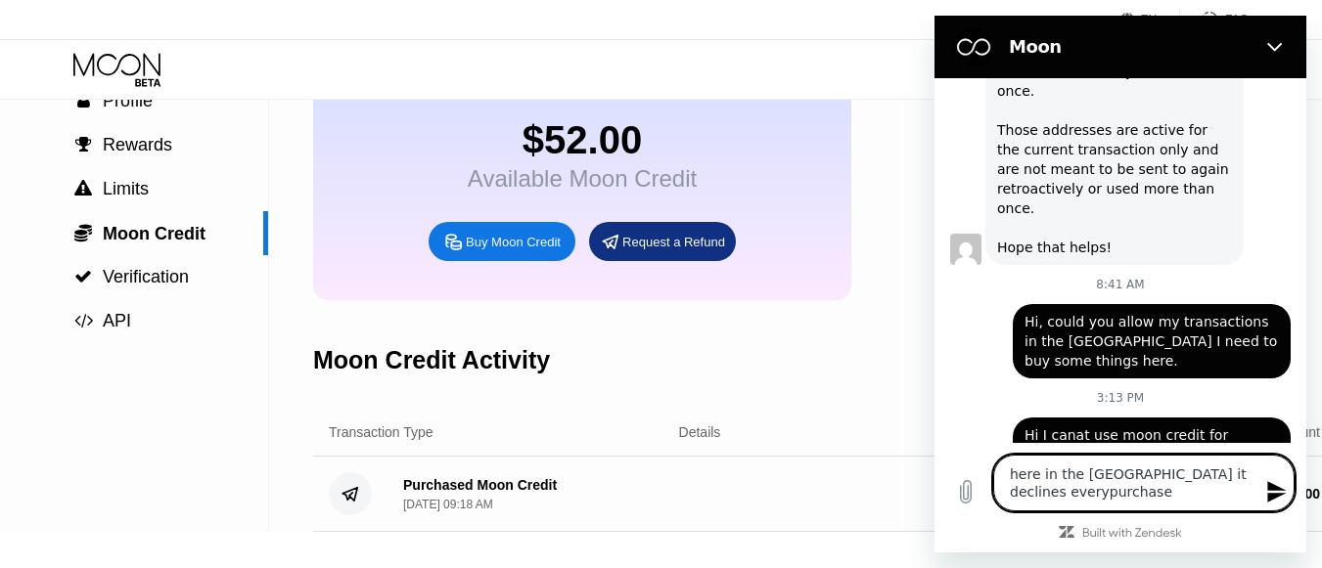
type textarea "x"
type textarea "here in the [GEOGRAPHIC_DATA] it declines everypurchase."
type textarea "x"
type textarea "here in the [GEOGRAPHIC_DATA] it declines everypurchase. P"
type textarea "x"
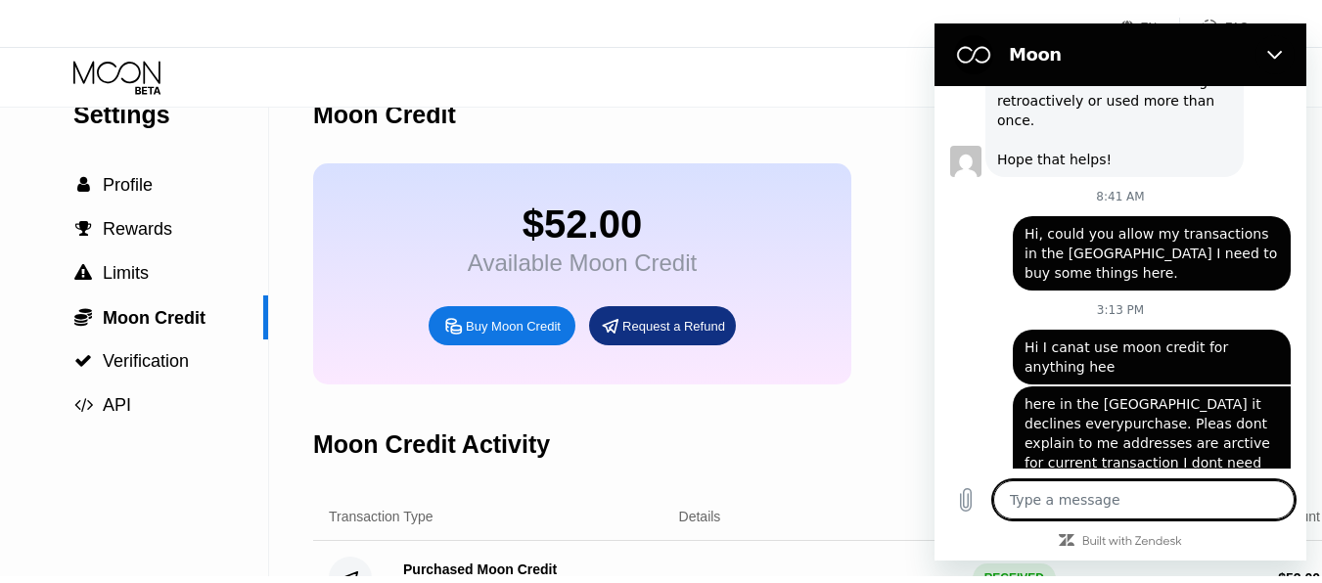
scroll to position [0, 0]
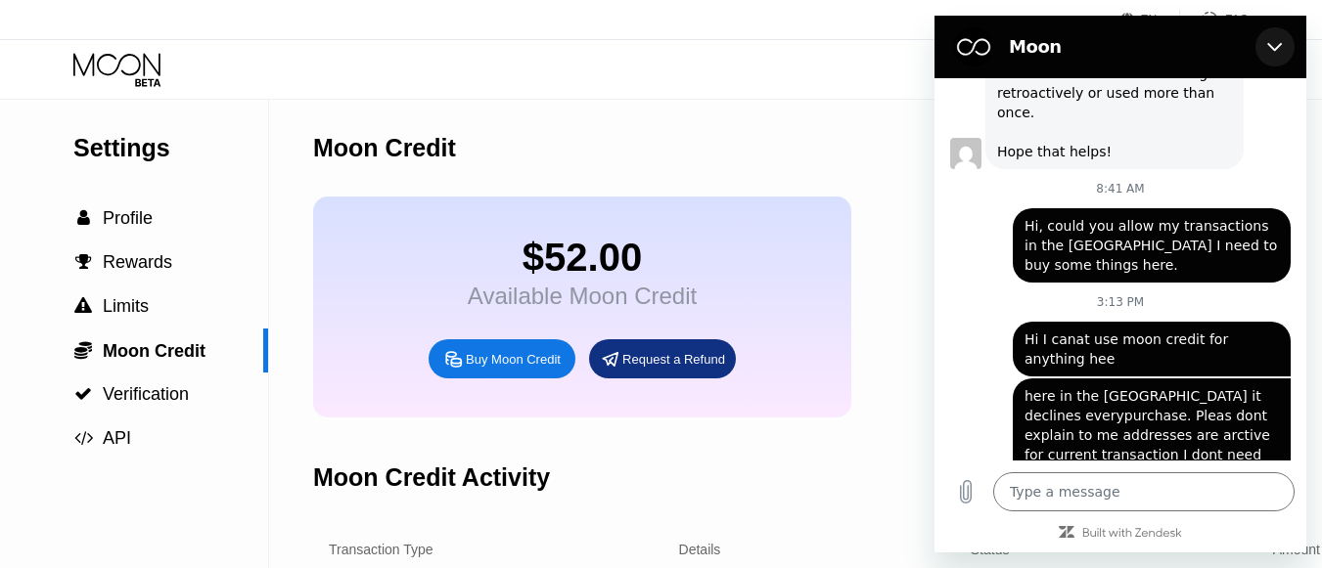
drag, startPoint x: 1278, startPoint y: 52, endPoint x: 2198, endPoint y: 59, distance: 920.7
click at [1278, 52] on icon "Close" at bounding box center [1275, 47] width 16 height 16
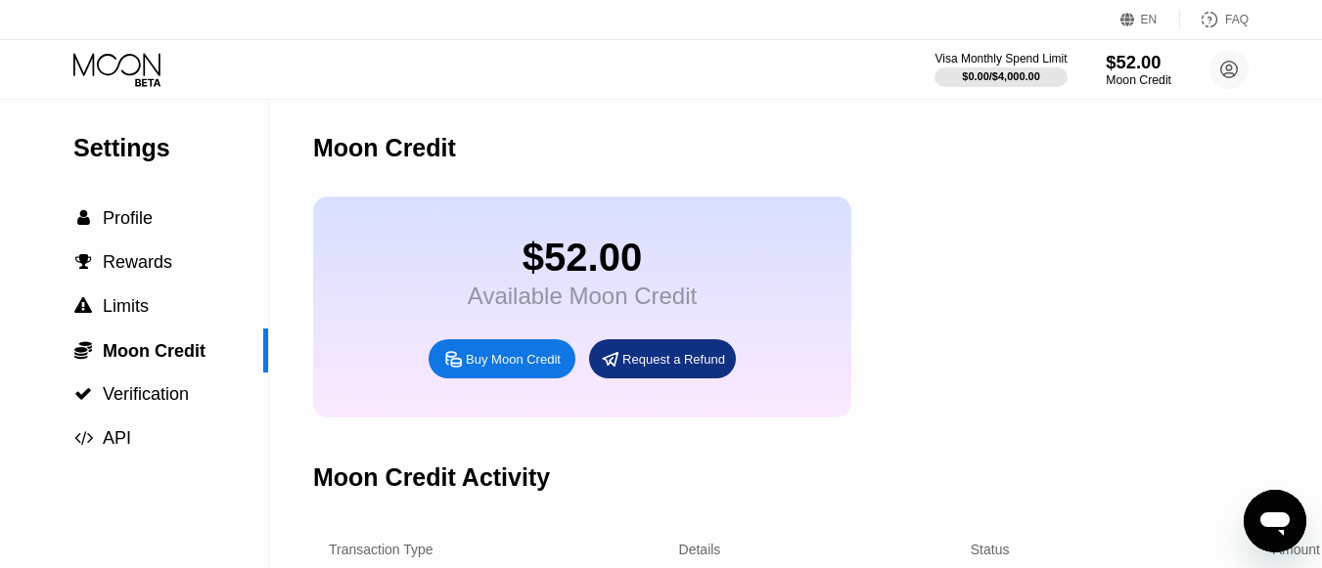
click at [1116, 53] on div "$52.00" at bounding box center [1139, 62] width 66 height 21
click at [1120, 60] on div "$52.00" at bounding box center [1139, 62] width 66 height 21
click at [1125, 68] on div "$52.00" at bounding box center [1139, 62] width 66 height 21
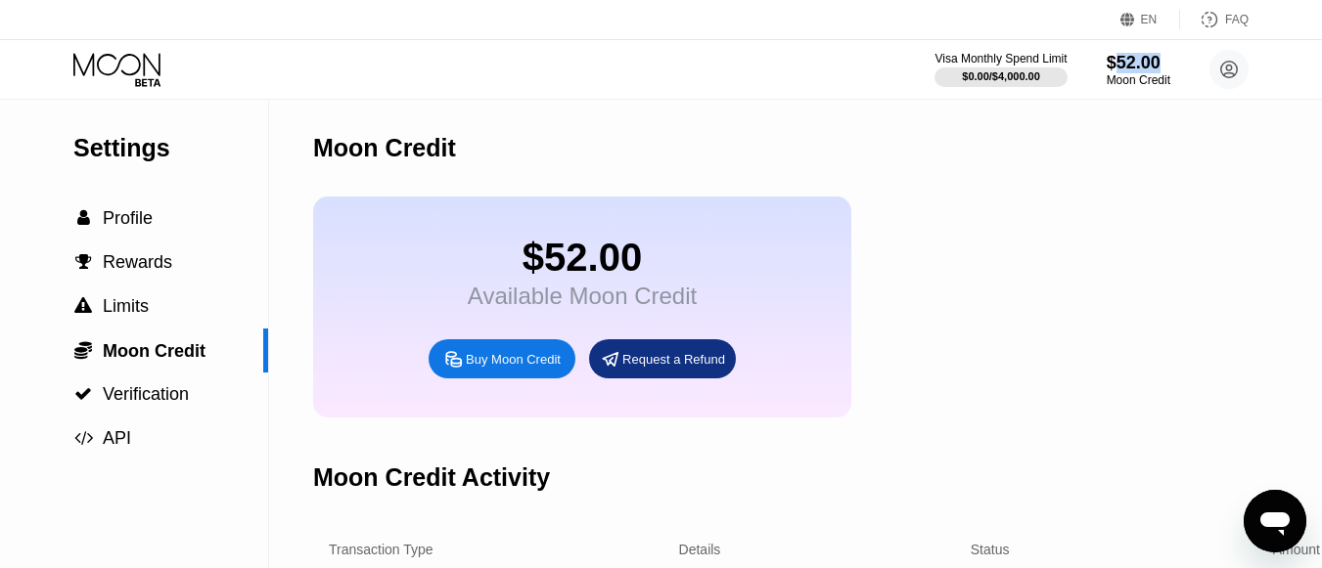
click at [138, 55] on icon at bounding box center [118, 70] width 91 height 34
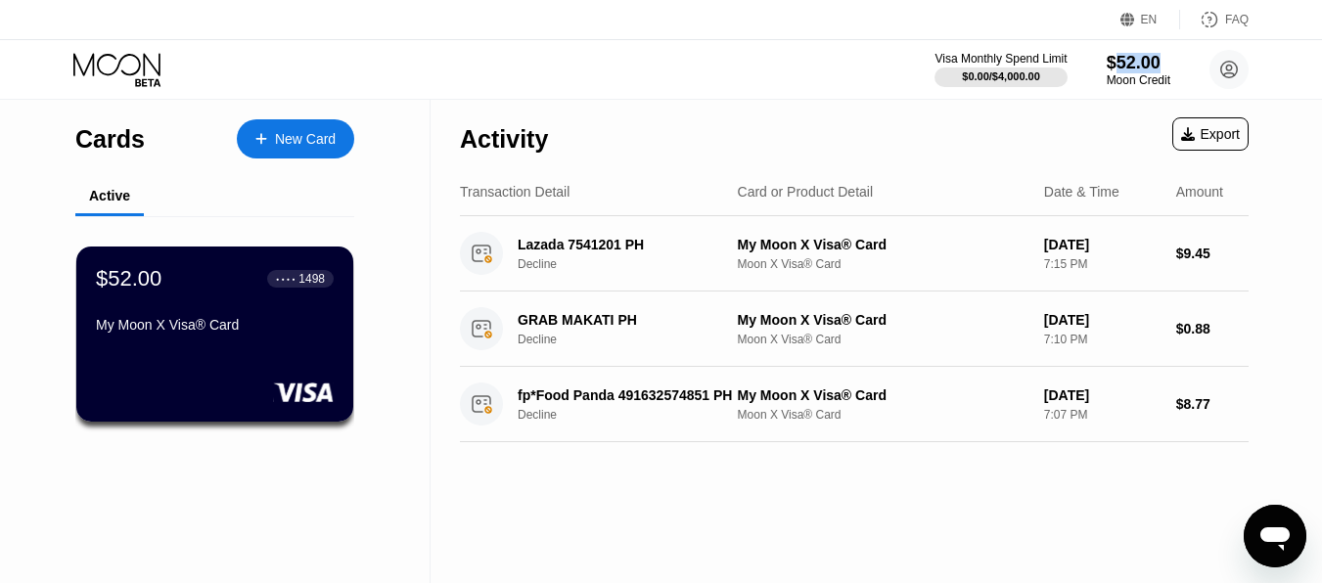
click at [250, 313] on div "$52.00 ● ● ● ● 1498 My Moon X Visa® Card" at bounding box center [215, 303] width 238 height 74
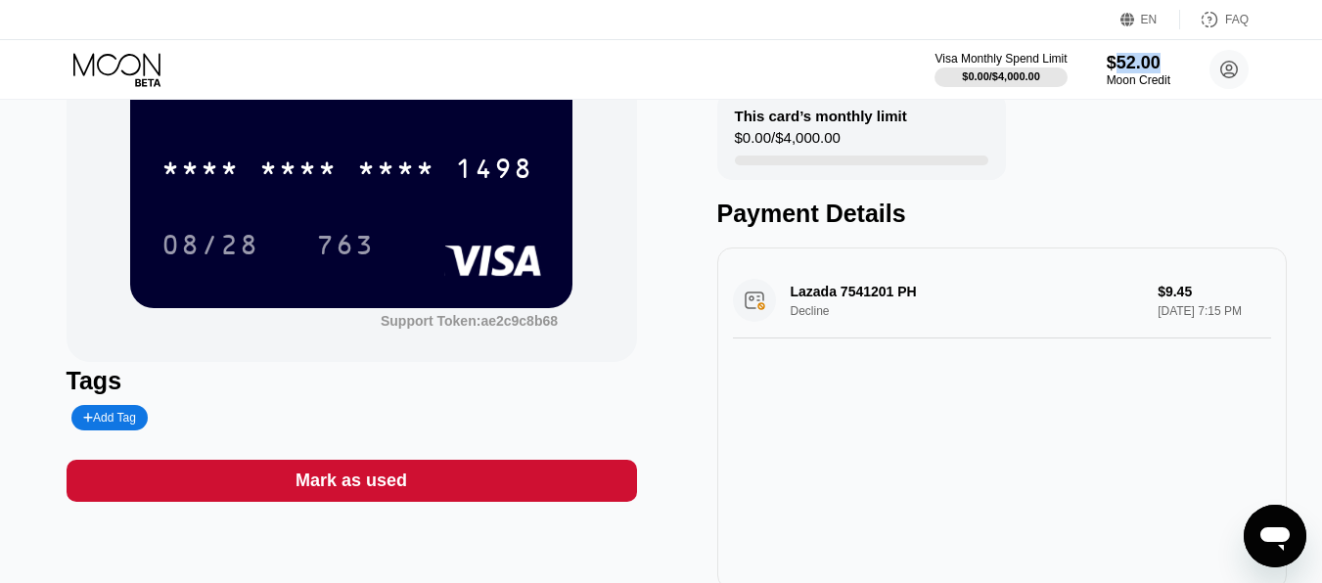
scroll to position [352, 0]
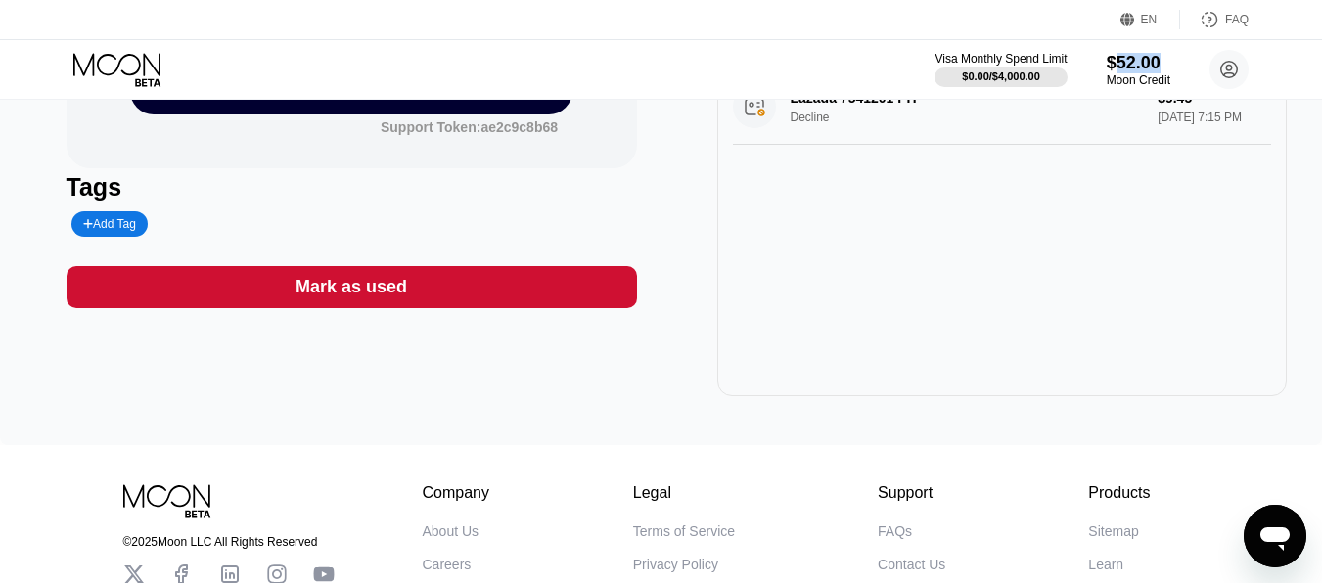
click at [136, 224] on div "Add Tag" at bounding box center [109, 224] width 53 height 14
click at [249, 224] on icon at bounding box center [248, 224] width 11 height 12
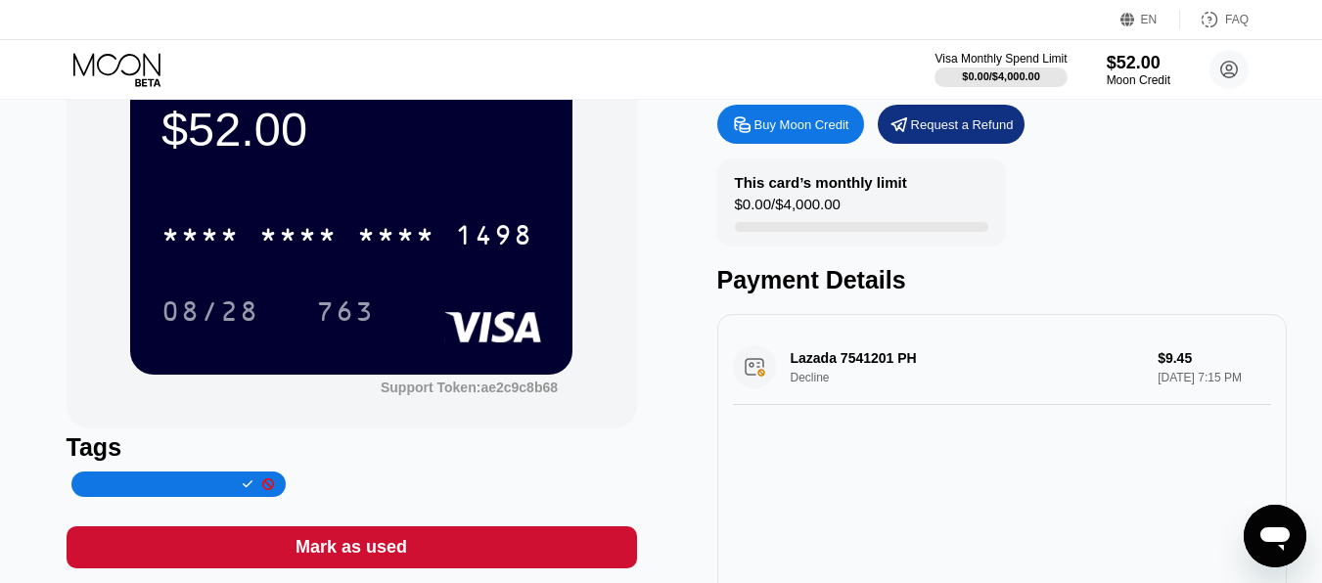
scroll to position [117, 0]
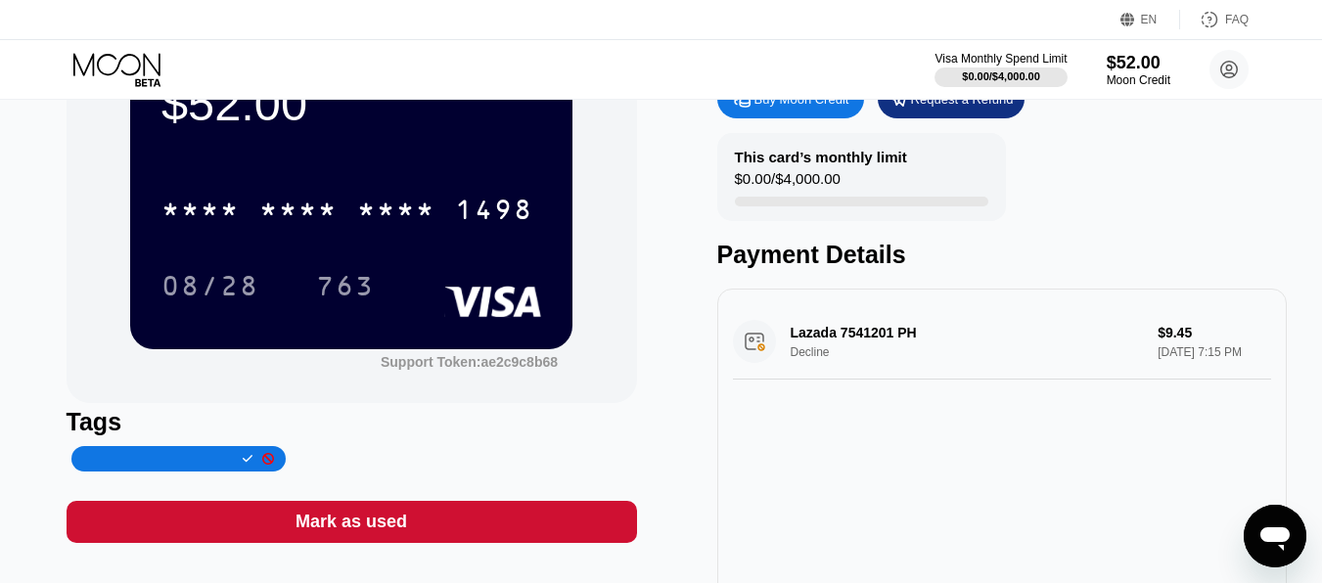
click at [253, 457] on icon at bounding box center [248, 459] width 11 height 8
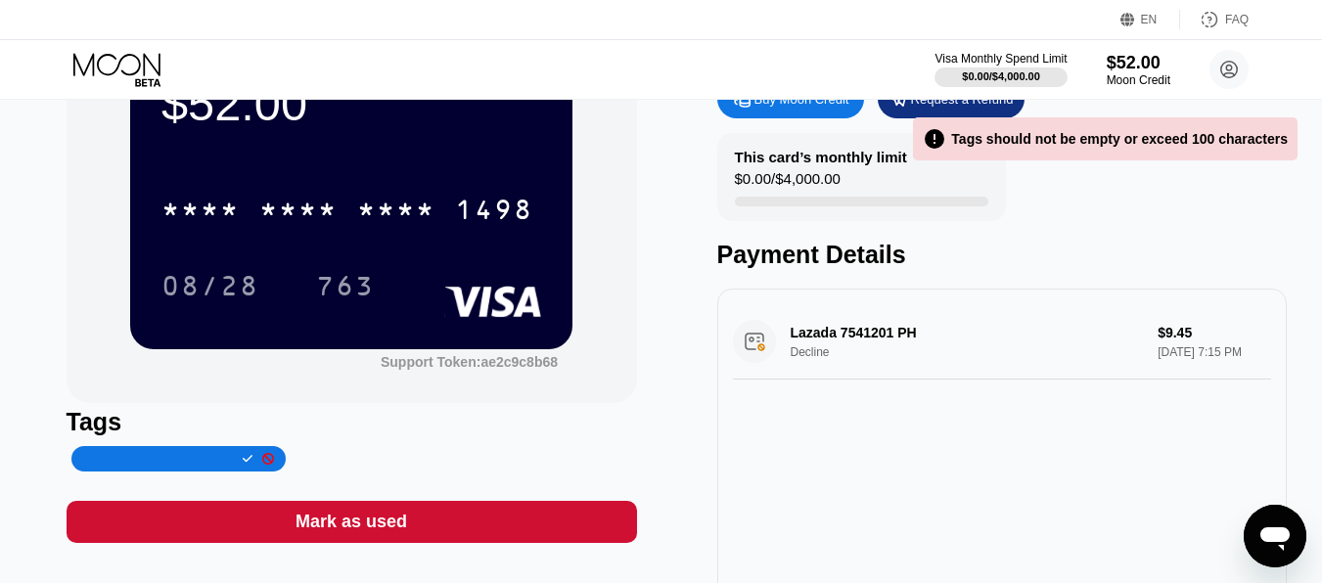
click at [271, 456] on icon at bounding box center [268, 459] width 12 height 12
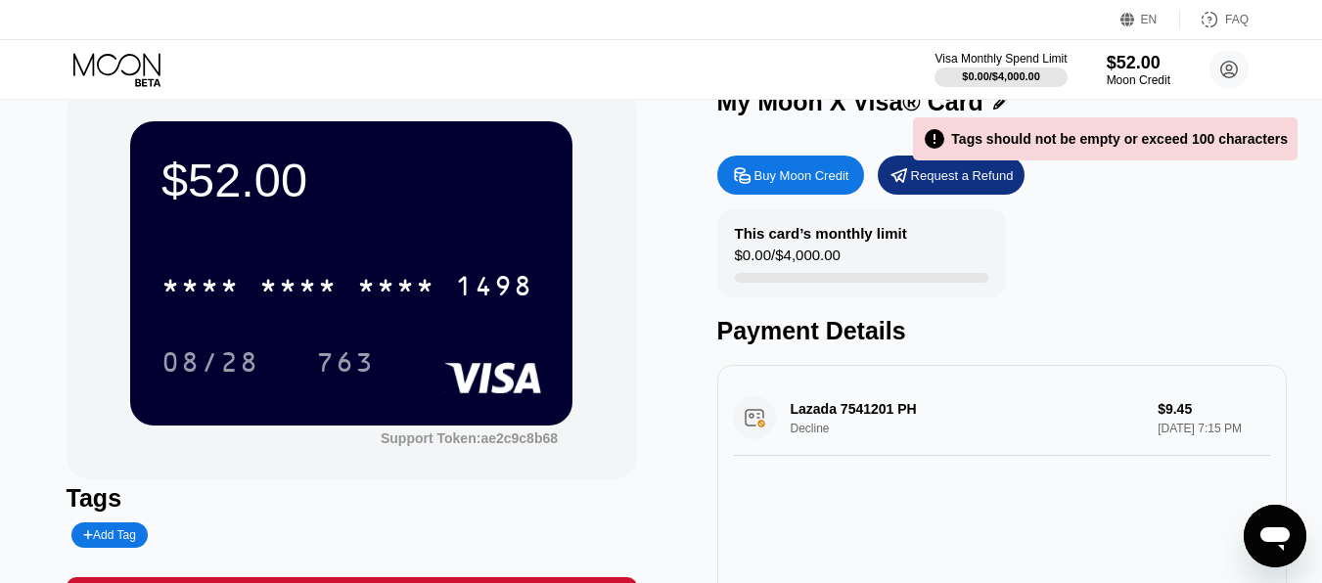
scroll to position [0, 0]
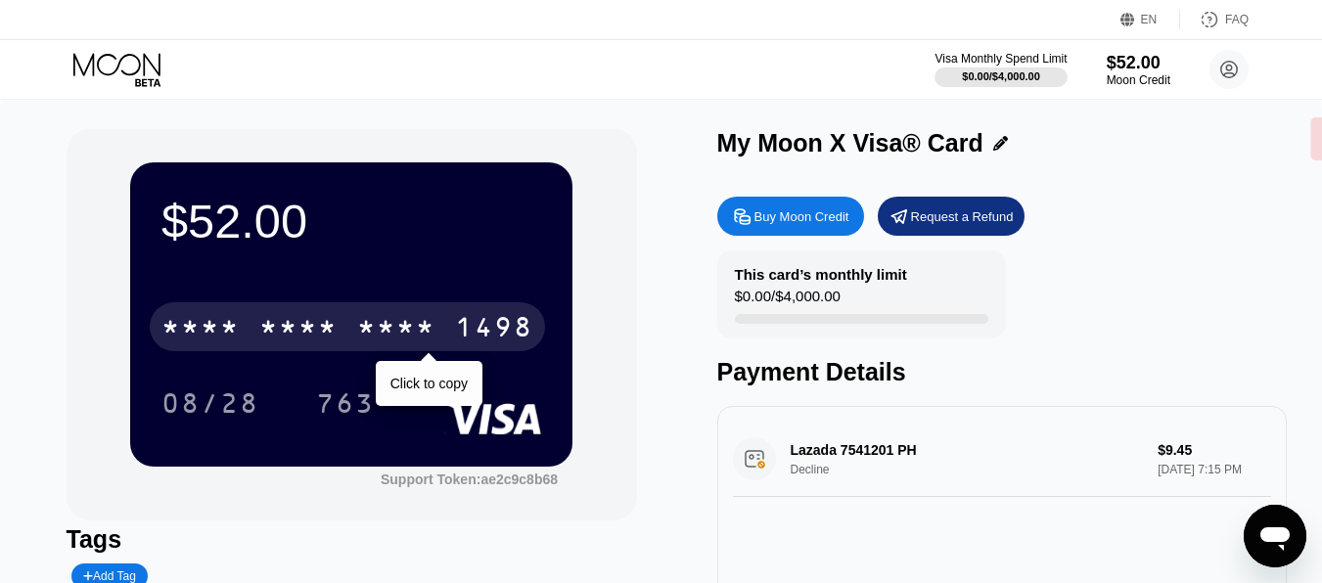
click at [239, 332] on div "* * * *" at bounding box center [200, 329] width 78 height 31
